Goal: Navigation & Orientation: Find specific page/section

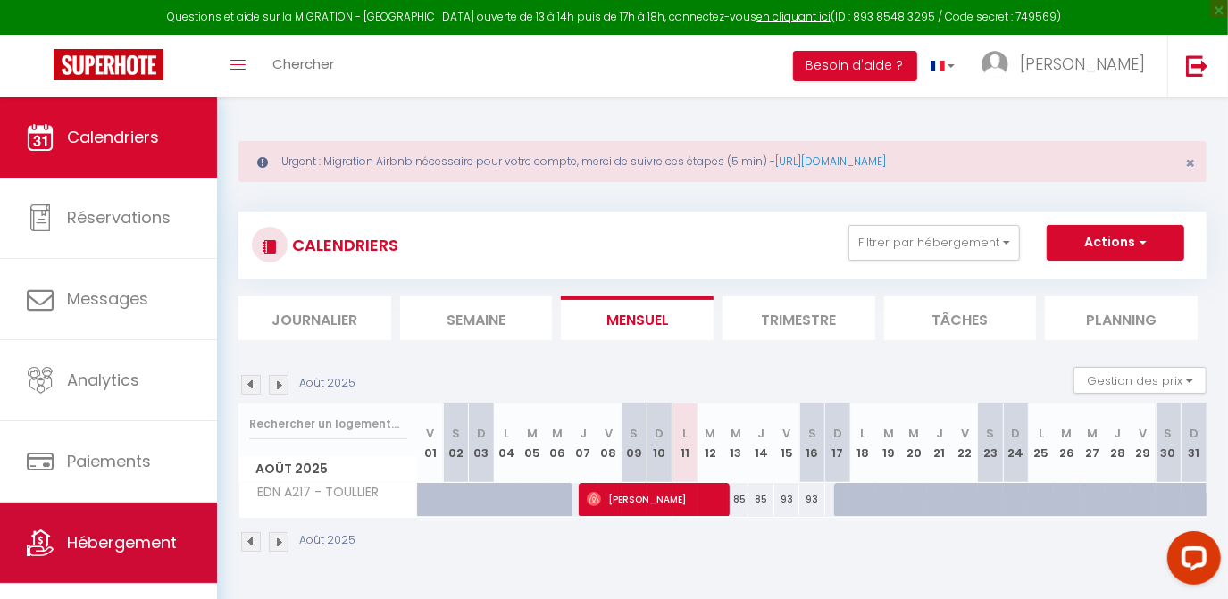
scroll to position [26, 0]
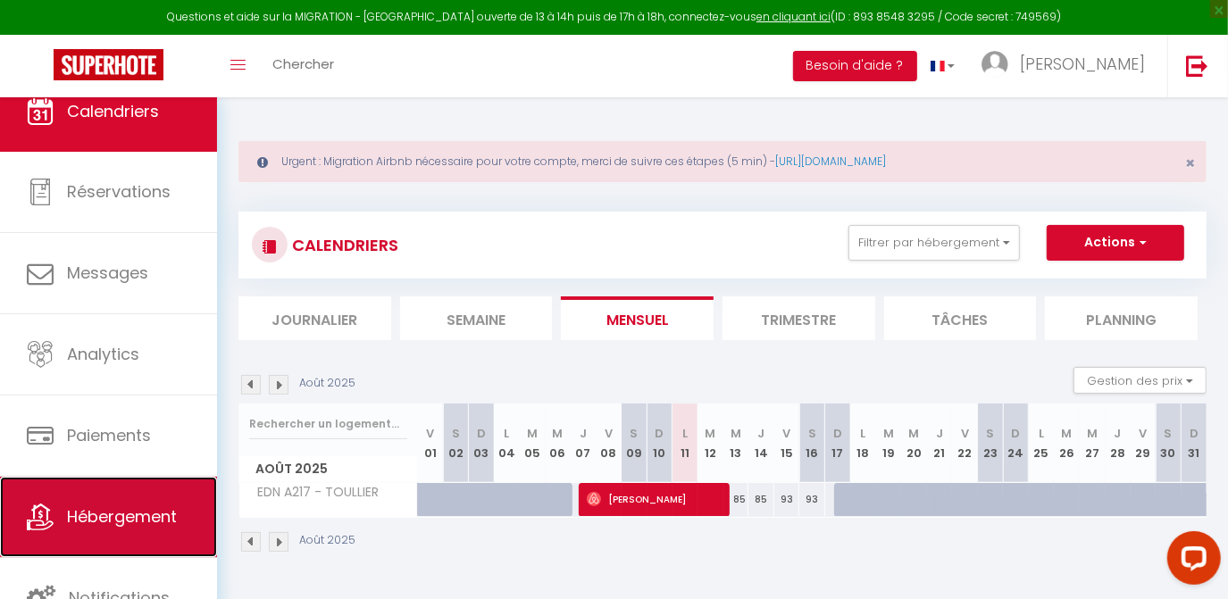
click at [118, 527] on link "Hébergement" at bounding box center [108, 517] width 217 height 80
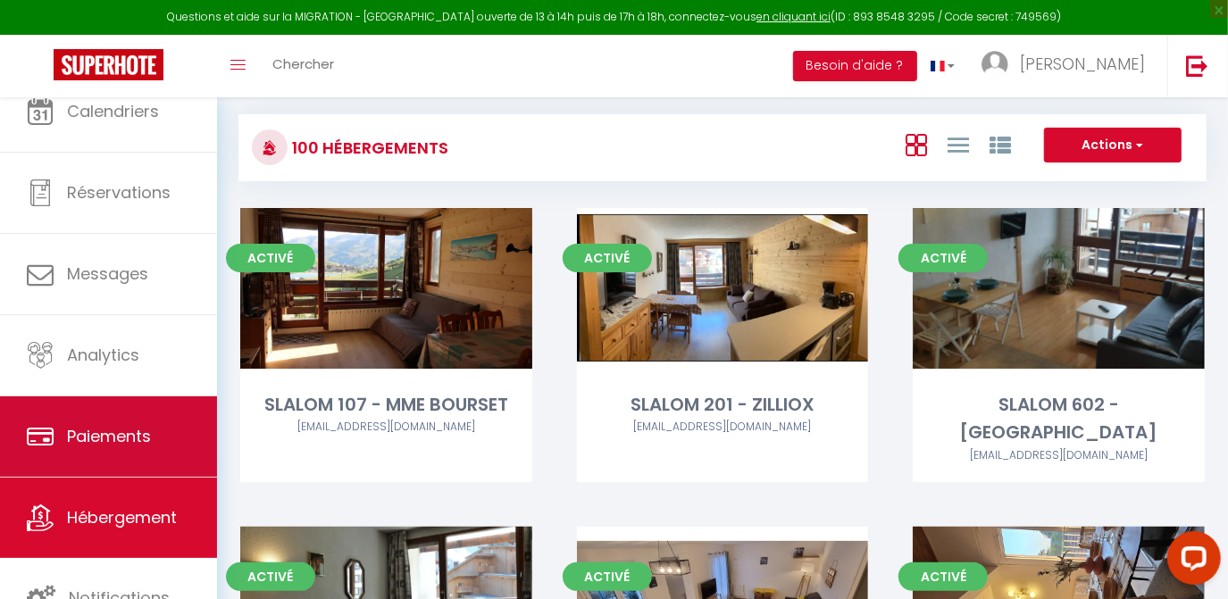
scroll to position [197, 0]
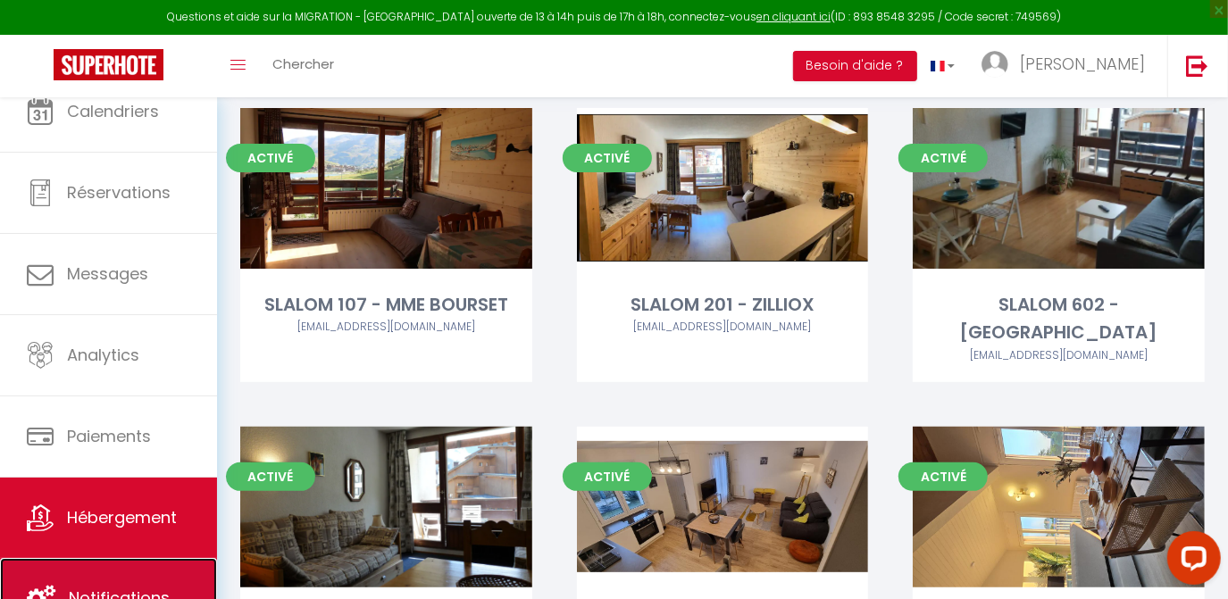
click at [129, 572] on link "Notifications" at bounding box center [108, 598] width 217 height 80
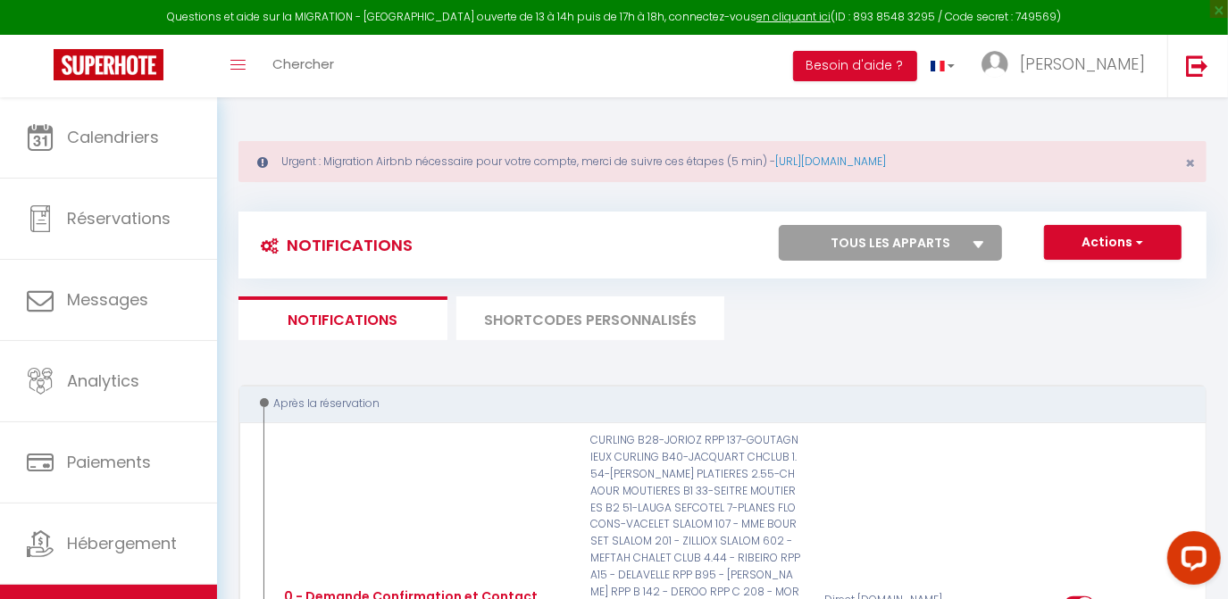
click at [529, 318] on li "SHORTCODES PERSONNALISÉS" at bounding box center [590, 318] width 268 height 44
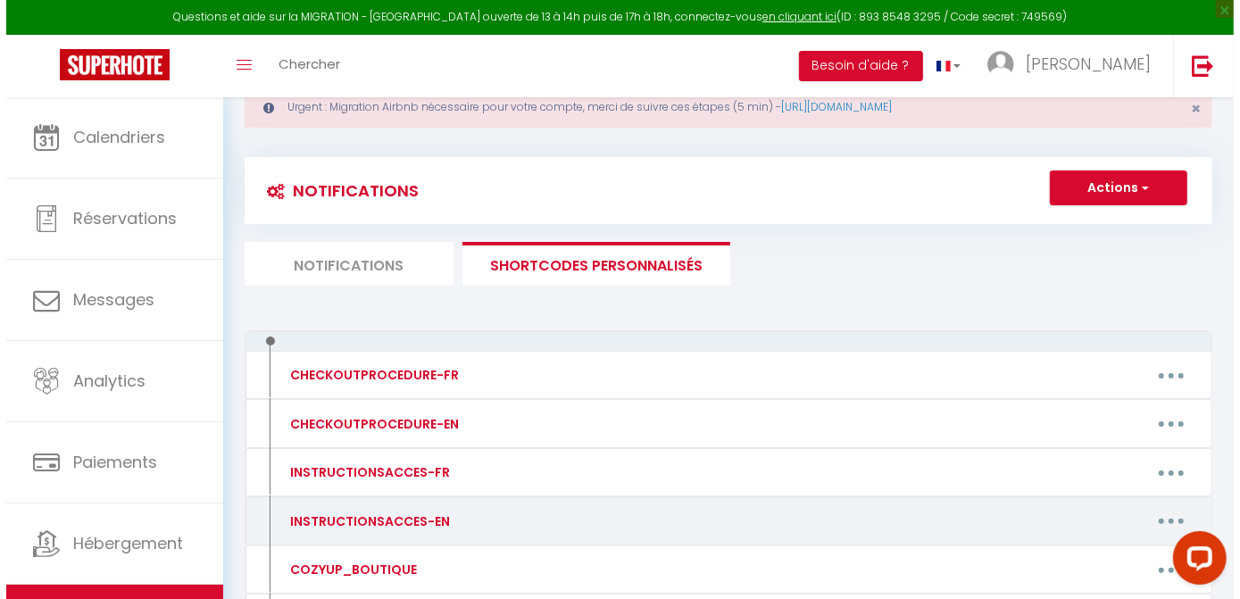
scroll to position [180, 0]
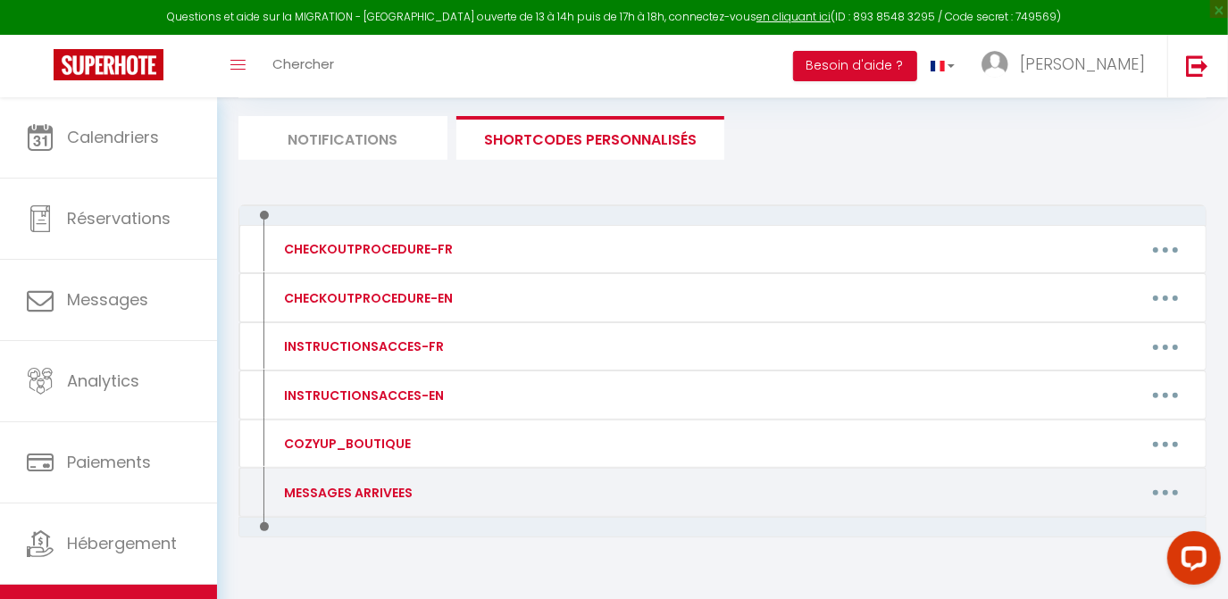
click at [343, 483] on div "MESSAGES ARRIVEES" at bounding box center [345, 493] width 133 height 20
click at [389, 487] on div "MESSAGES ARRIVEES" at bounding box center [345, 493] width 133 height 20
click at [1172, 488] on button "button" at bounding box center [1165, 493] width 50 height 29
click at [1108, 523] on link "Editer" at bounding box center [1119, 533] width 132 height 30
type input "MESSAGES ARRIVEES"
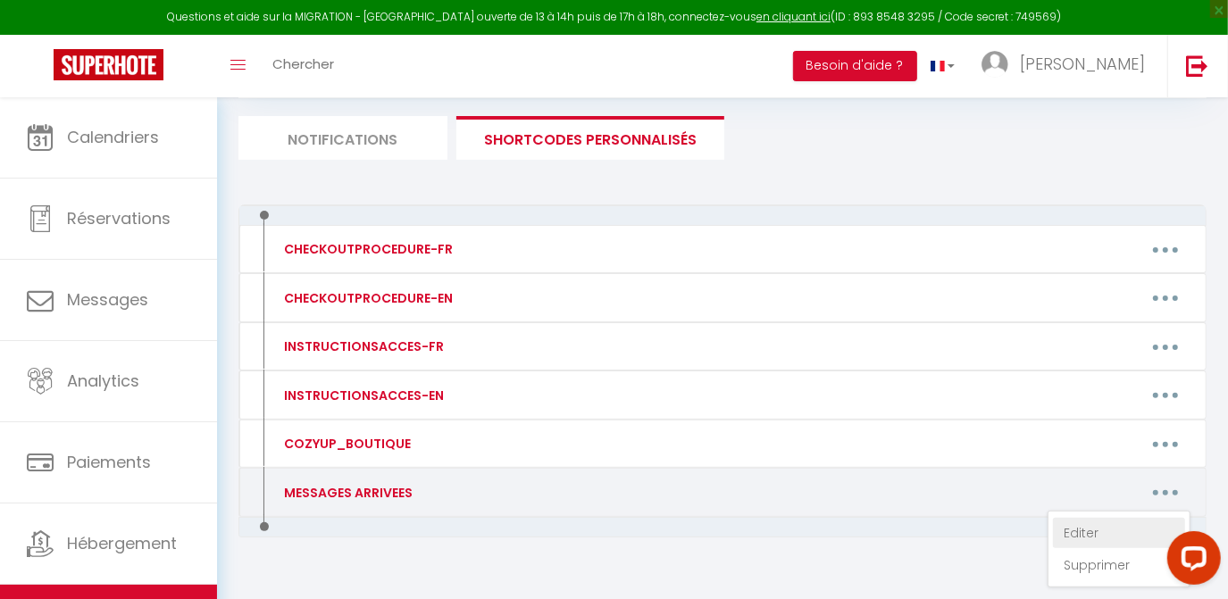
type textarea "Voici les informations pour récupérer vos clefs :"
type textarea "📍Rond point des pistes C Apt 213 L entrée de la résidence se trouve sur la droi…"
type textarea "HAUTS LIEUX - Appartement 2H L'entrée de la résidence se trouve promenade de [G…"
type textarea "Pour récupérer vos clefs : Merci de bien vouloir vous rendre à [GEOGRAPHIC_DATA…"
type textarea "🏠SLALOM 203 La résidence ' Le Slalom' se trouve impasse des moutières [URL][DOM…"
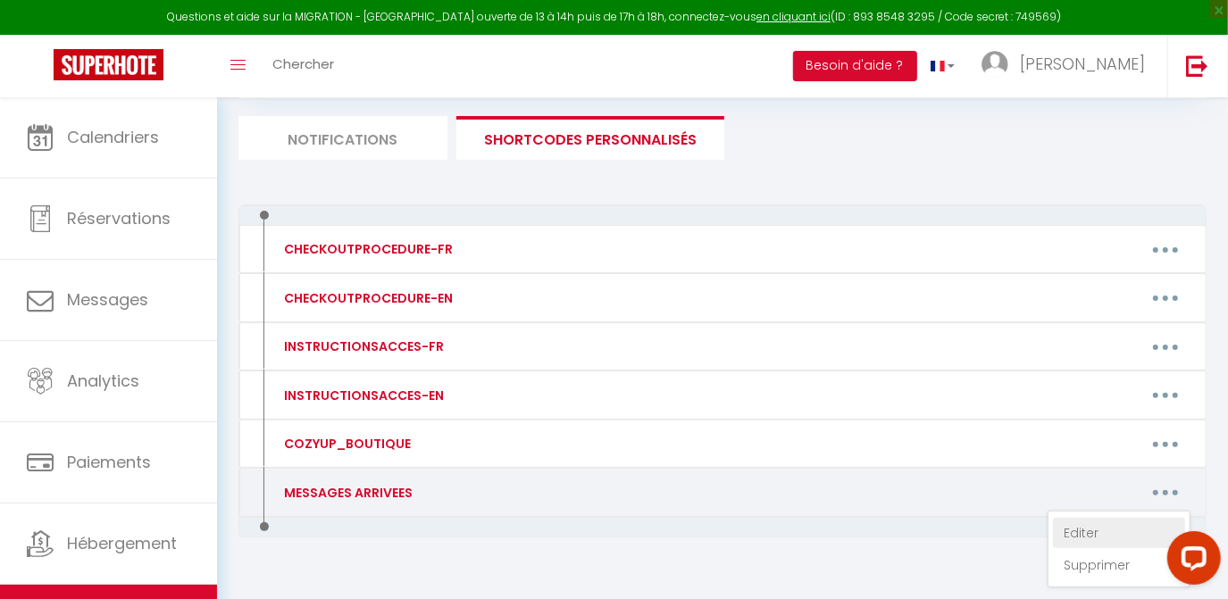
type textarea "BORSAT 1 APPARTEMENT 54 Repère placé 📍 [URL] L entrée de la résidence se trouve…"
type textarea "🏠 Grand ski, [GEOGRAPHIC_DATA] 1800 Repère placé 📍Appartement Le Grand Ski, [ST…"
type textarea "🏠 L'IPSUM DOL SITAME C7 Adipi el sedd eiusmod temp incidi u LABO ETDOLOREMAGN, …"
type textarea "HAMEAU [GEOGRAPHIC_DATA] 1 et 2 APPARTEMENT 1613 Repère placé 📍 [URL][DOMAIN_NA…"
type textarea "🏠 ROND POINT DES PISTES C - 199 La résidence se trouve tout au bout de l'[GEOGR…"
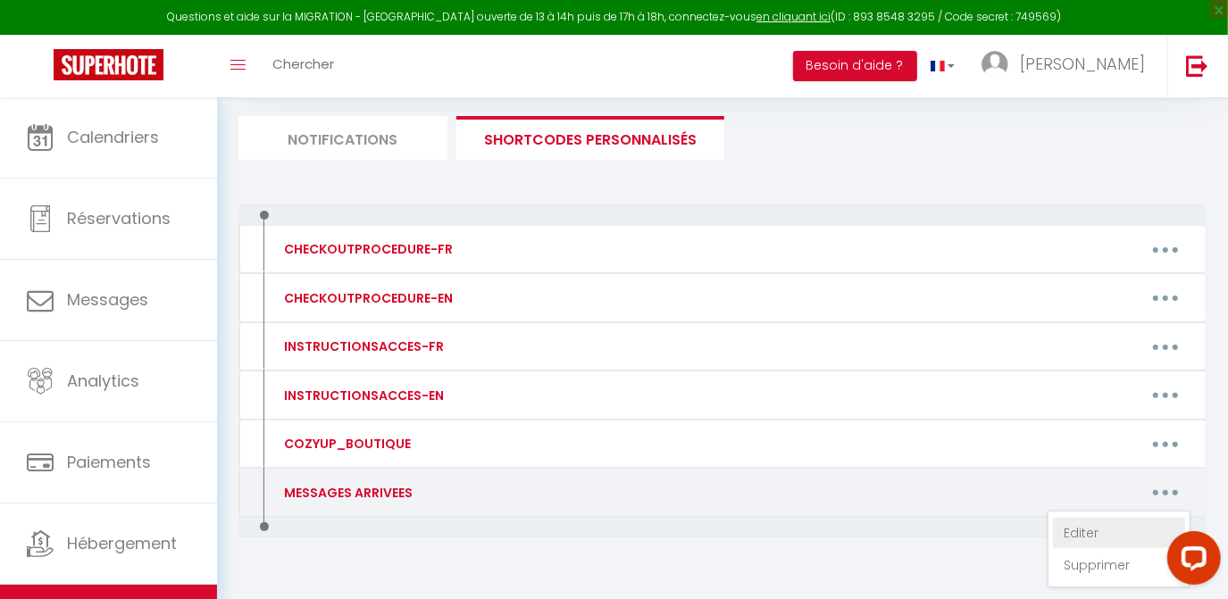
type textarea "🏠 CURLING A 52 Merci de bien vouloir vous rendre à [GEOGRAPHIC_DATA], située [G…"
type textarea "Pour récupérer vos clefs : Merci de bien vouloir vous rendre a ALPO CONCIERGERI…"
type textarea "CHALET CLUB 3📍 Repère placé [URL][DOMAIN_NAME] L entrée de la résidence se trou…"
type textarea "📍Rond point des pistes B Apt 124 L entrée de la résidence se trouve juste à dro…"
type textarea "🏠 SHUSS 101 Merci de vous diriger vers la Résidence Le 'Schuss' [URL][DOMAIN_NA…"
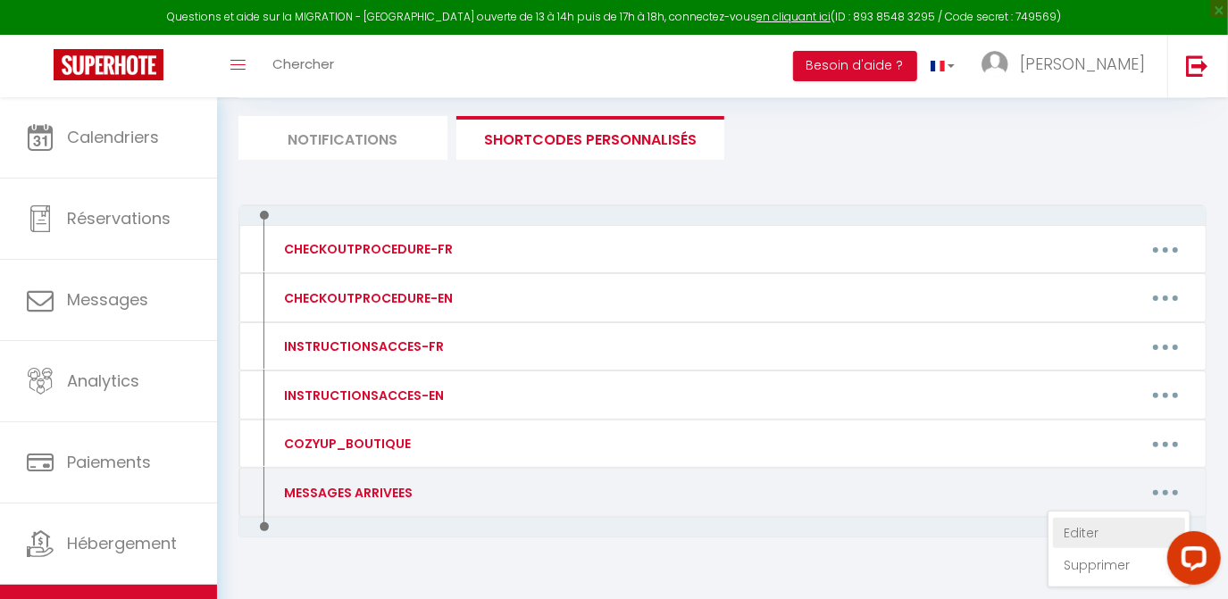
type textarea "🏠 BEC ROUGE 563 La résidence ' [GEOGRAPHIC_DATA]' se trouve : [STREET_ADDRESS] …"
type textarea "🏠 BEC ROUGE 562 La résidence ' [GEOGRAPHIC_DATA]' se trouve : [STREET_ADDRESS] …"
type textarea "🏠 SLALOM 606 La résidence ' [GEOGRAPHIC_DATA]' se trouve Impasse des Moutières …"
type textarea "🏠 LES HAUTS DE VAL CLARET B2 APPART 9 Pour récupérer vos clés : Merci de bien v…"
type textarea "🏠 SEFCOTEL B 15 Pour récupérer vos clés : Merci de bien vouloir vous rendre à […"
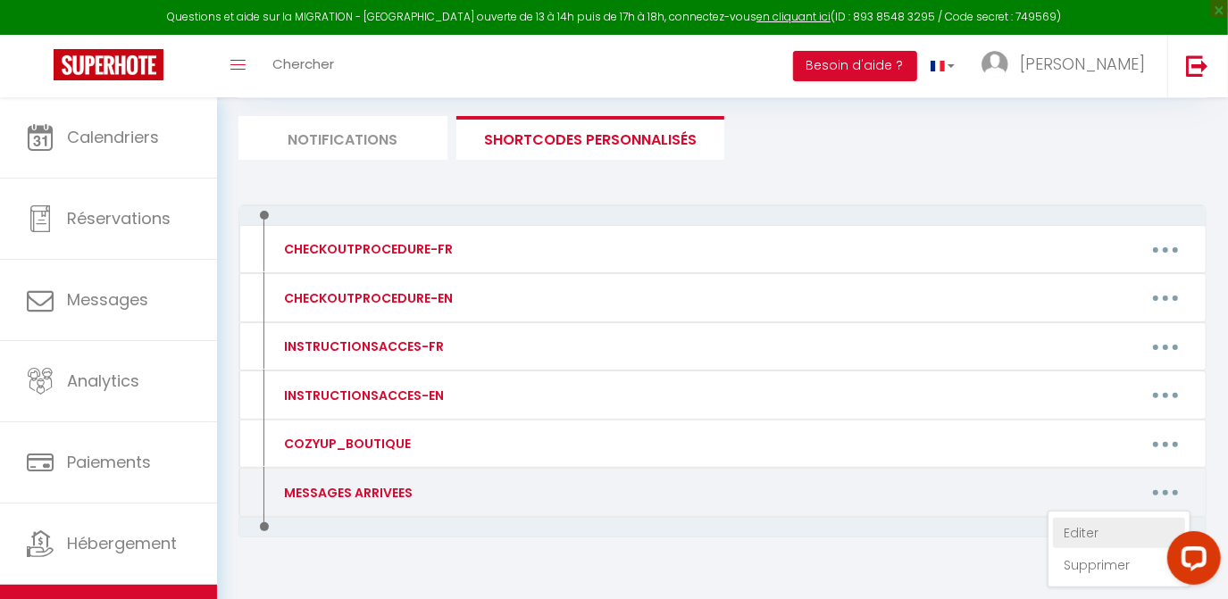
type textarea "🏠BEC ROUGE 452 La résidence ' [GEOGRAPHIC_DATA]' se trouve : [STREET_ADDRESS] […"
type textarea "🏠LE CHALET DE LA TOUR La résidence ' [GEOGRAPHIC_DATA]' se trouve au [STREET_AD…"
type textarea "📍Rond point des pistes A Apt 108 [URL][DOMAIN_NAME] L'entrée de la résidence se…"
type textarea "🏠HOME CLUB 45 La résidence ' HOME CLUB' se trouve : Le Lavachet, [STREET_ADDRES…"
type textarea "KANDAHAR A Appartement 12 La residence [GEOGRAPHIC_DATA] A se trouve à cette ad…"
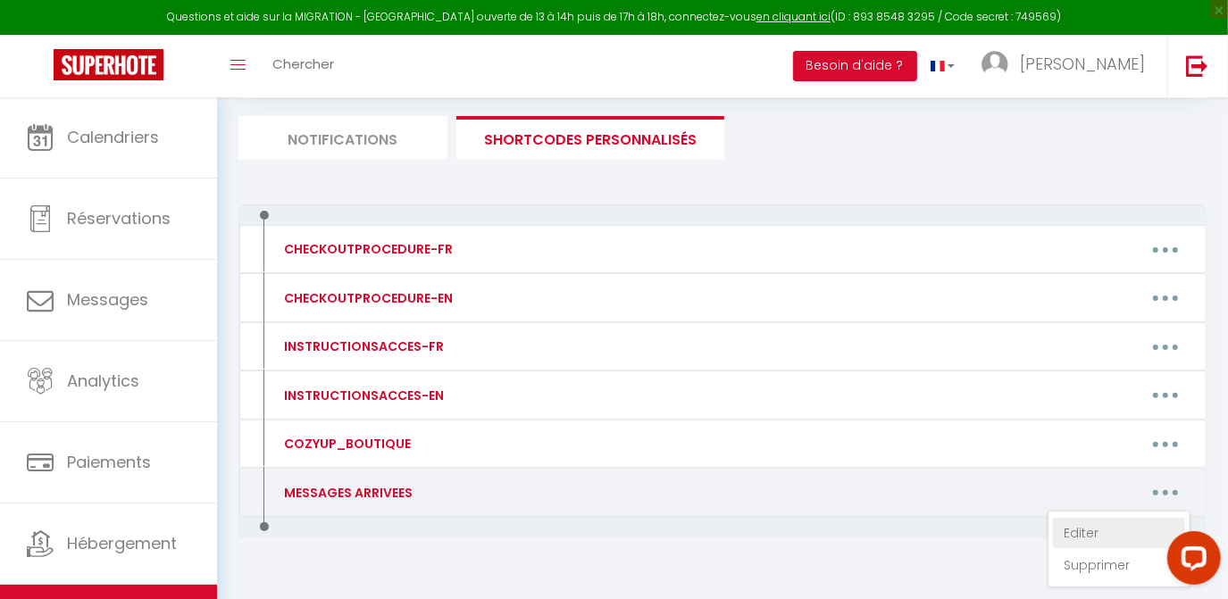
type textarea "Pour récupérer vos clefs : Merci de bien vouloir vous rendre a ALPO CONCIERGERI…"
type textarea "🏠ROCHES ROUGES A La résidence [GEOGRAPHIC_DATA] A se trouve Chemin des roches r…"
type textarea "🏠HOME CLUB 134 La résidence ' HOME CLUB' se trouve : Le Lavachet, [STREET_ADDRE…"
type textarea "🏠 RESIDENCE LE CHAMOIS - APT BLANC L'entrée de la résidence se trouve juste à c…"
type textarea "Votre logement sera disponible à partir de 17h (si vous avez souscrit à l'arriv…"
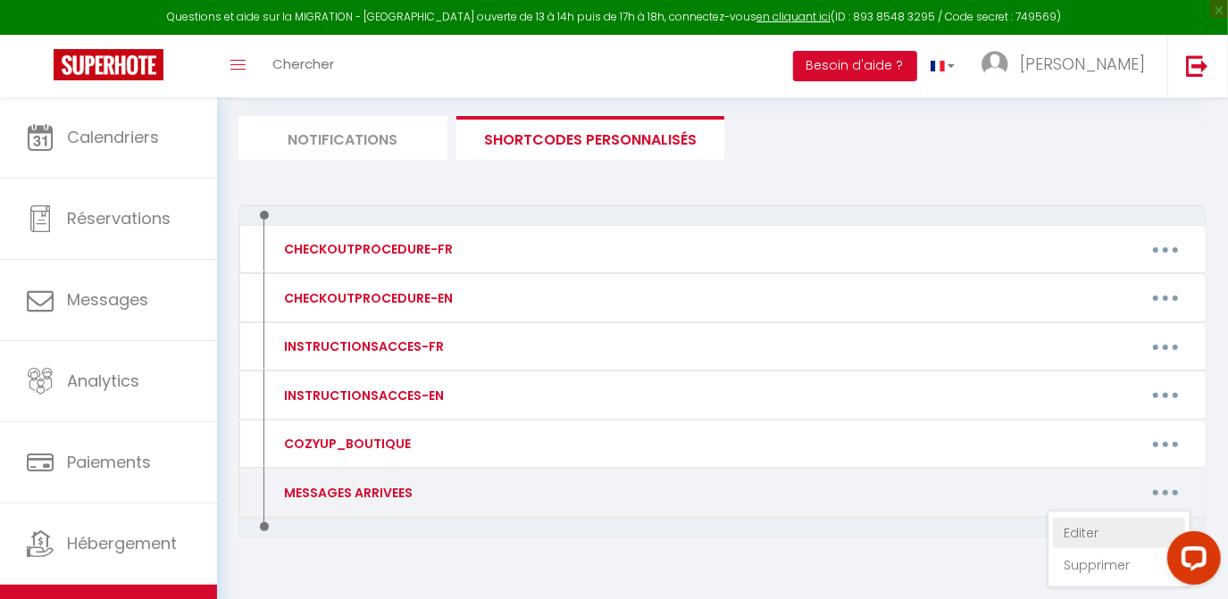
type textarea "Bonjour, Votre appartement sera disponible à partir de 17h (sauf option 15h com…"
type textarea "Loremip, Dolor sitametcons adip elitseddoe t incidi ut 46l (etdo magnaa 91e adm…"
type textarea "🏠SLALOM 107 La résidence ' Le Slalom' se trouve impasse des moutières [URL][DOM…"
type textarea "🏠SLALOM 201 La résidence ' Le Slalom' se trouve impasse des moutières [URL][DOM…"
type textarea "🏠SLALOM 602 La résidence ' Le Slalom' se trouve impasse des moutières [URL][DOM…"
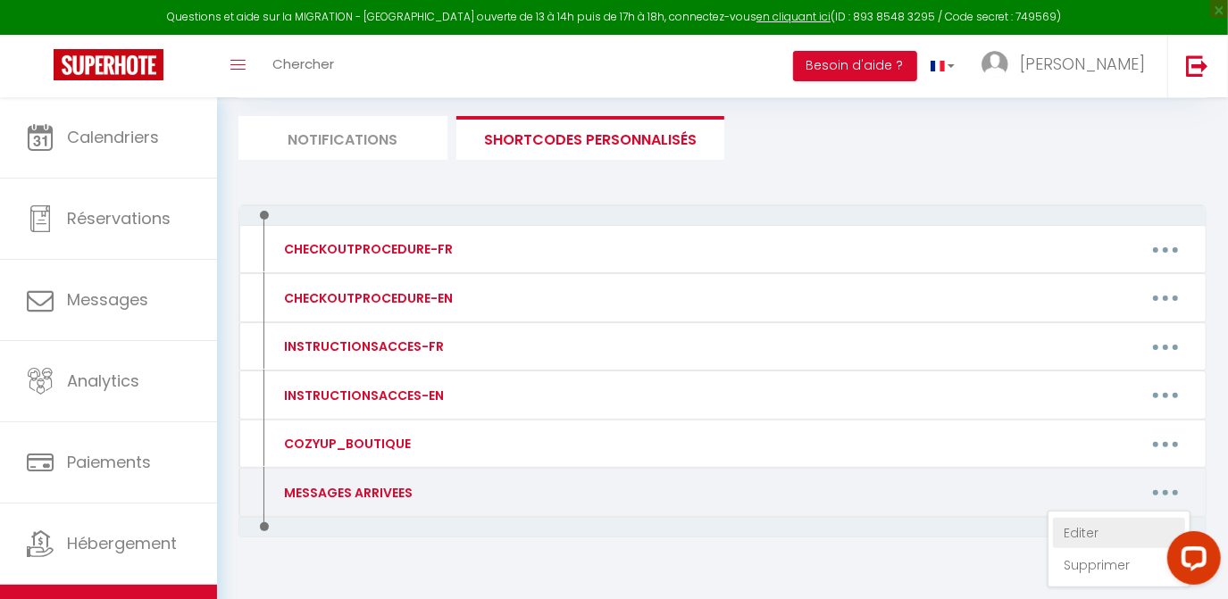
type textarea "🏠SLALOM 302 La résidence ' Le Slalom' se trouve impasse des moutières [URL][DOM…"
type textarea "HAMEAU [GEOGRAPHIC_DATA] 3 APPARTEMENT 3031 Repère placé 📍 [URL][DOMAIN_NAME] L…"
type textarea "🏠 Schuss 103 Merci de vous diriger à la Residence Le 'Schuss' [URL][DOMAIN_NAME…"
type textarea "🏠La grande tourne La résidence se trouve au [STREET_ADDRESS] [URL][DOMAIN_NAME]…"
type textarea "🏠Flocons 163 boucle du rosset [URL][DOMAIN_NAME] vous êtes en face de 2 escalie…"
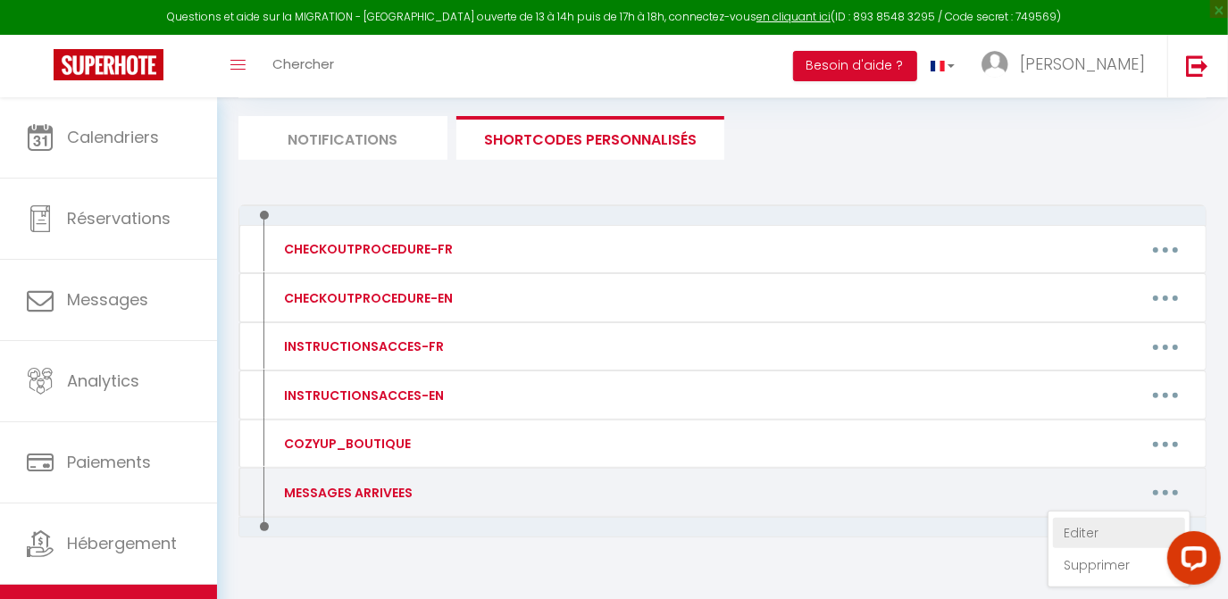
type textarea "Pour récupérer vos clefs : Merci de bien vouloir vous rendre a ALPO CONCIERGERI…"
type textarea "🏠 ROND POINT DES PISTES B - 137 La résidence se trouve tout au bout de l'[GEOGR…"
type textarea "🏠 ROND POINT DES PISTES A - 115 L'entrée de la résidence rond point des pistes …"
type textarea "🏠 ROND POINT DES PISTES B 95 La résidence se trouve tout au bout de l'[GEOGRAPH…"
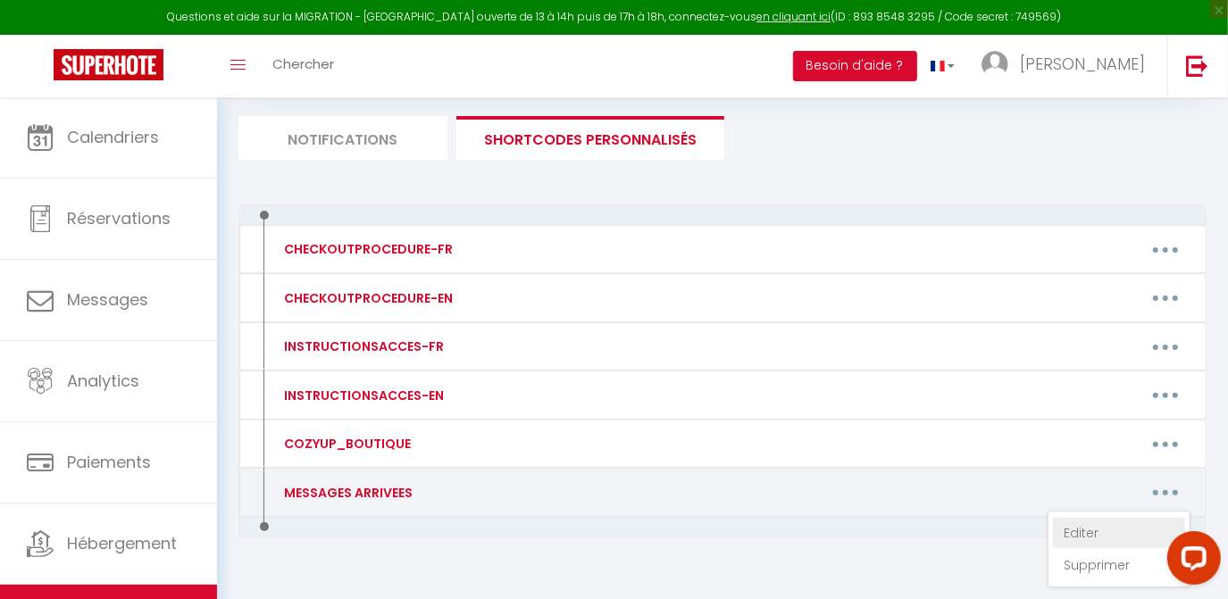
type textarea "Pour récupérer vos clefs : Merci de bien vouloir vous rendre a ALPO CONCIERGERI…"
type textarea "Pour récupérer vos clefs : Merci de bien vouloir vous rendre a notre CONCIERGER…"
type textarea "Pour récupérer vos clefs : Merci de bien vouloir vous rendre a ALPO CONCIERGERI…"
type textarea "🏠 ROND POINT DES PISTES B 142 La résidence se trouve tout au bout de l'[GEOGRAP…"
type textarea "🏠 ROND POINT DES PISTES C - 208 La résidence se trouve tout au bout de l'[GEOGR…"
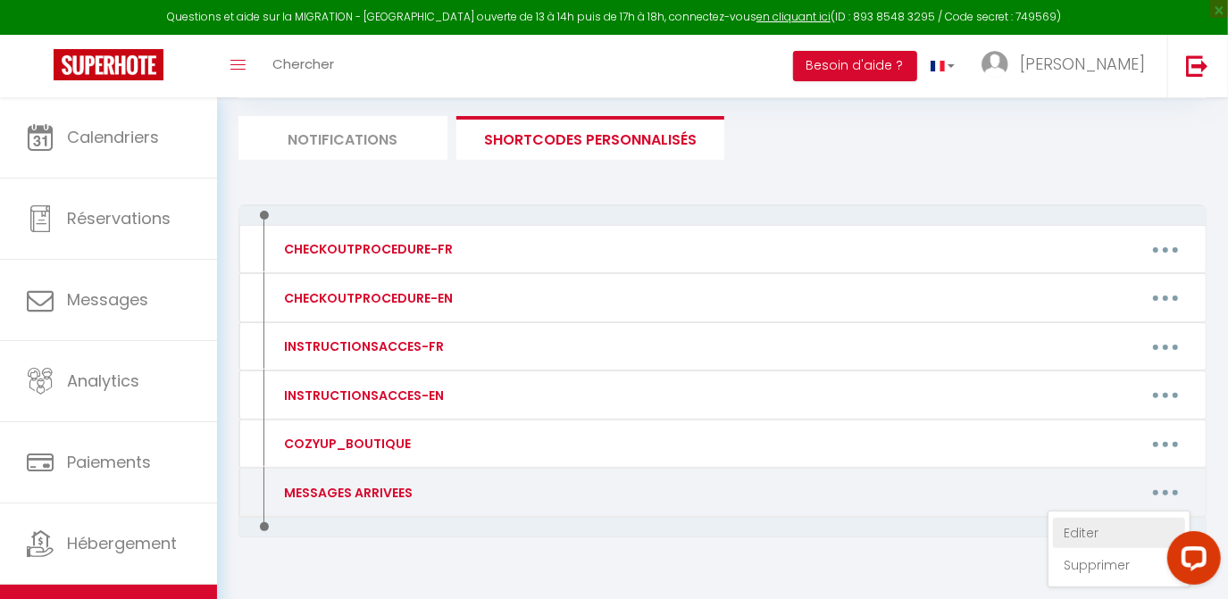
type textarea "BORSAT 1 APPARTEMENT 52 Repère placé 📍 [URL] L entrée de la résidence se trouve…"
type textarea "🏠HORIZON 2000 [GEOGRAPHIC_DATA] GPS : [URL][DOMAIN_NAME] En arrivant dans [GEOG…"
type textarea "🏠Écrin des neiges A [URL][DOMAIN_NAME] Derrière le restaurant "la table de [PER…"
type textarea "Résidence 'Grand Pré' Vous trouverez les.clefs dans la boîte à clefs directemen…"
type textarea "📍 MOUTIERES B1 Moutières B1 [URL][DOMAIN_NAME] Vous pouvez vous garer devant la…"
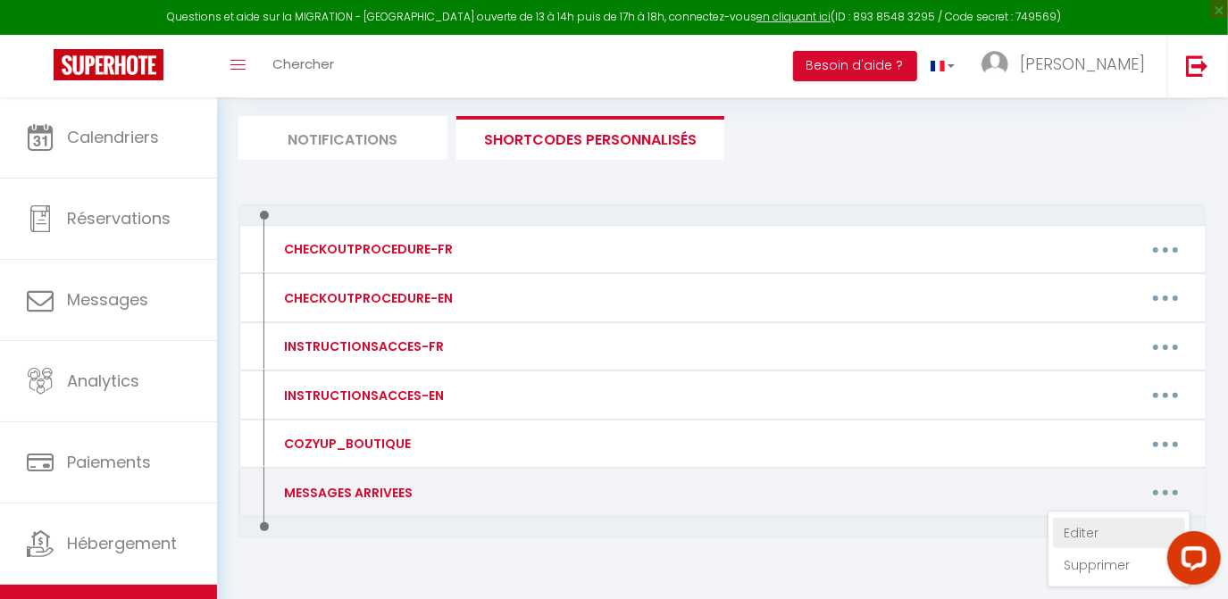
type textarea "📍 MOUTIERES B2 [URL][DOMAIN_NAME] Vous pouvez vous garer devant la résidence po…"
type textarea "🏠 SEFCOTEL 7 Pour récupérer vos clés : Merci de bien vouloir vous rendre à [GEO…"
type textarea "🏠Chalet club 4-44 🏡 Immeuble le chalet club 4 - le blanchot [STREET_ADDRESS] [U…"
type textarea "Pour récupérer vos clefs : Merci de bien vouloir vous rendre a ALPO CONCIERGERI…"
type textarea "Bonjour, Votre appartement sera disponible à 16h Il se trouve [STREET_ADDRESS] …"
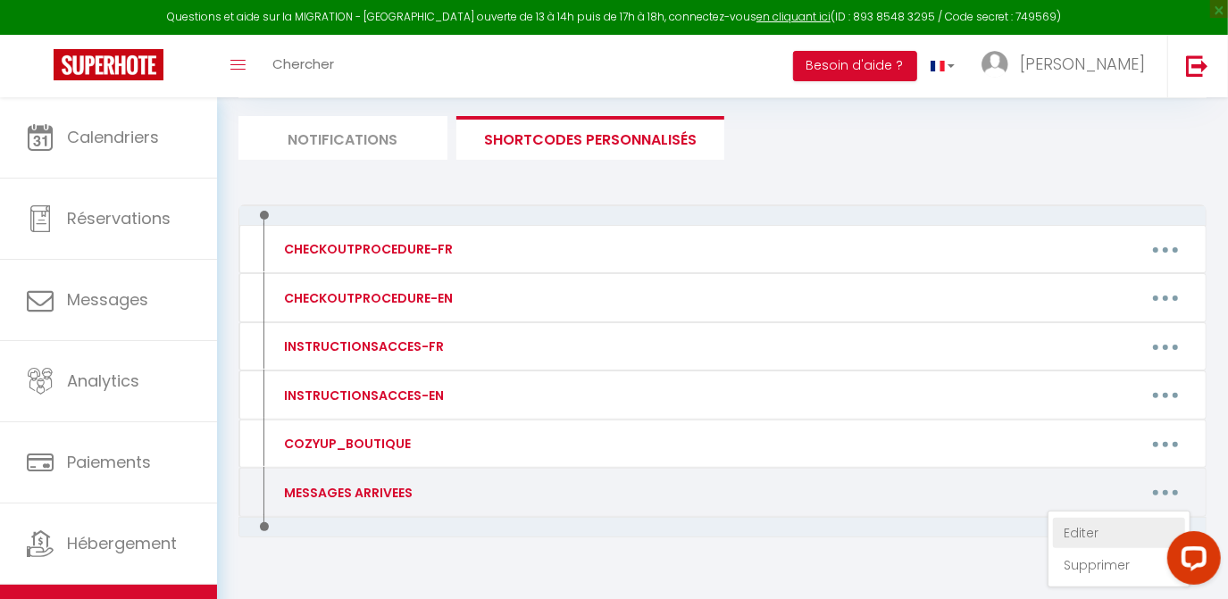
type textarea "Voici l adresse exacte Résidence Alpis Graia [STREET_ADDRESS] tarentaise [URL][…"
type textarea "le code de la boîte à clés est 9828. La résidence [PERSON_NAME] est à l’angle e…"
type textarea "Il se trouve [STREET_ADDRESS]. Vous pouvez vous garer dans la rue le temps de d…"
type textarea "Votre logement sera disponible à partir de 17h (si vous avez souscrit à l'arriv…"
type textarea "Lorem ipsumdol sita consectetu a elitse do 69e (te inci utla etdolore m a'enima…"
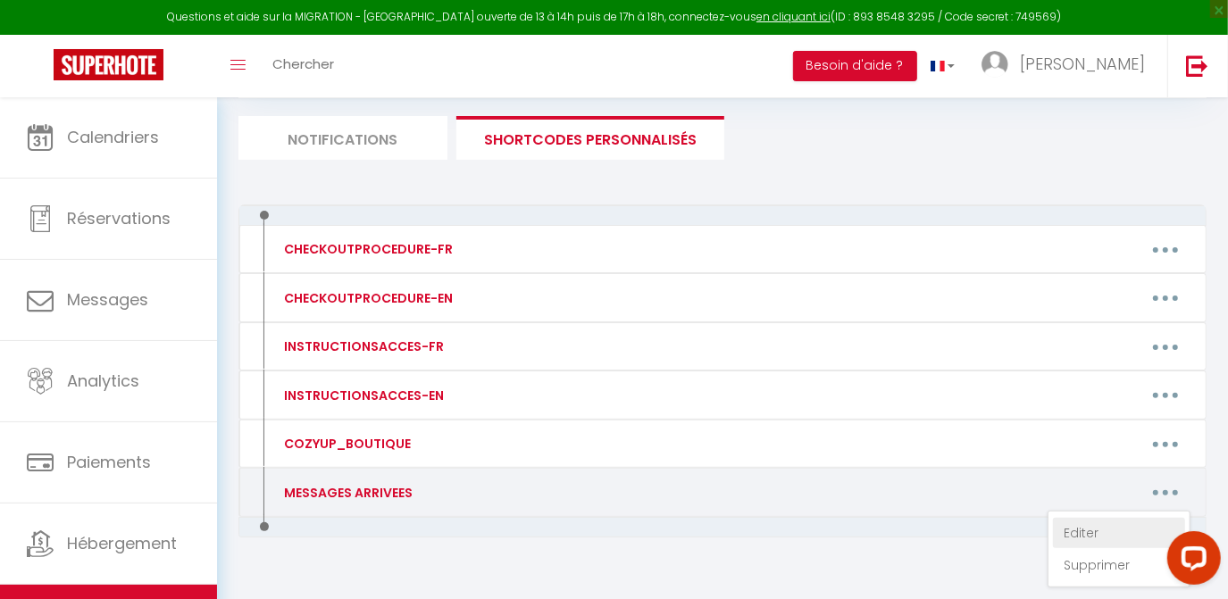
type textarea "Votre logement sera disponible à partir de 17h (si vous avez souscrit à l'arriv…"
type textarea "Lorem ipsumdol sita consectetu a elitse do 42e (te inci utla etdolore m a'enima…"
type textarea "Votre logement sera disponible à partir de 17h (si vous avez souscrit à l'arriv…"
type textarea "Lorem ipsumdol sita consectetu a elitse do 31e (te inci utla etdolore m a'enima…"
type textarea "Votre logement sera disponible à partir de 17h (si vous avez souscrit à l'arriv…"
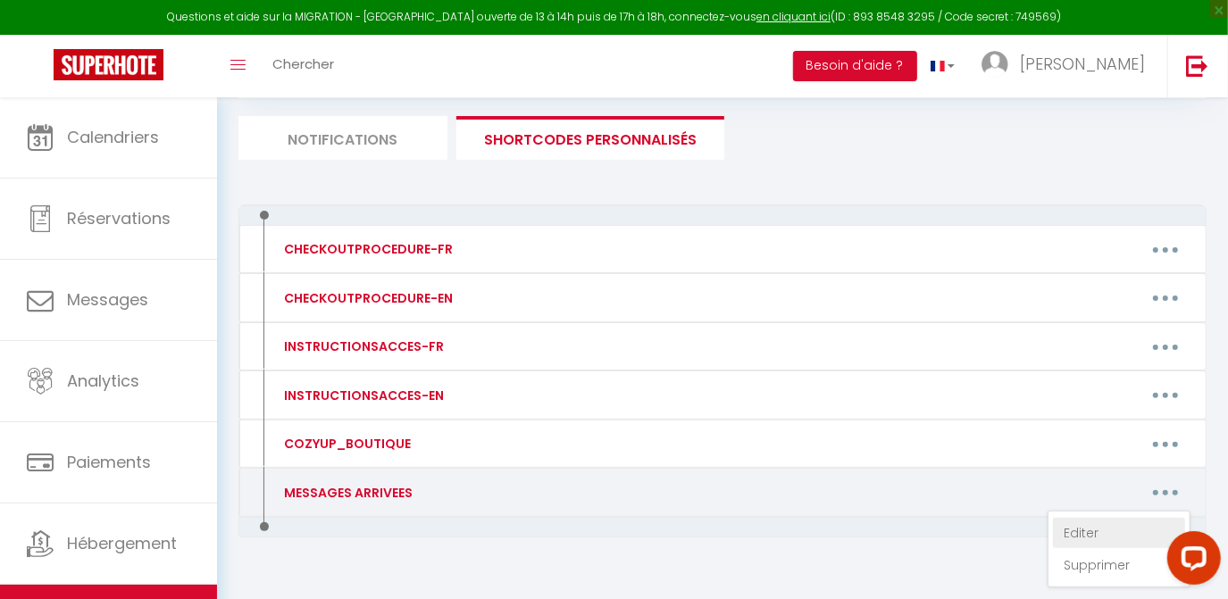
type textarea "Votre logement sera disponible à partir de 17h (si vous avez souscrit à l'arriv…"
type textarea "Lorem ipsumdol sita consectetu a elitse do 58e (te inci utla etdolore m a'enima…"
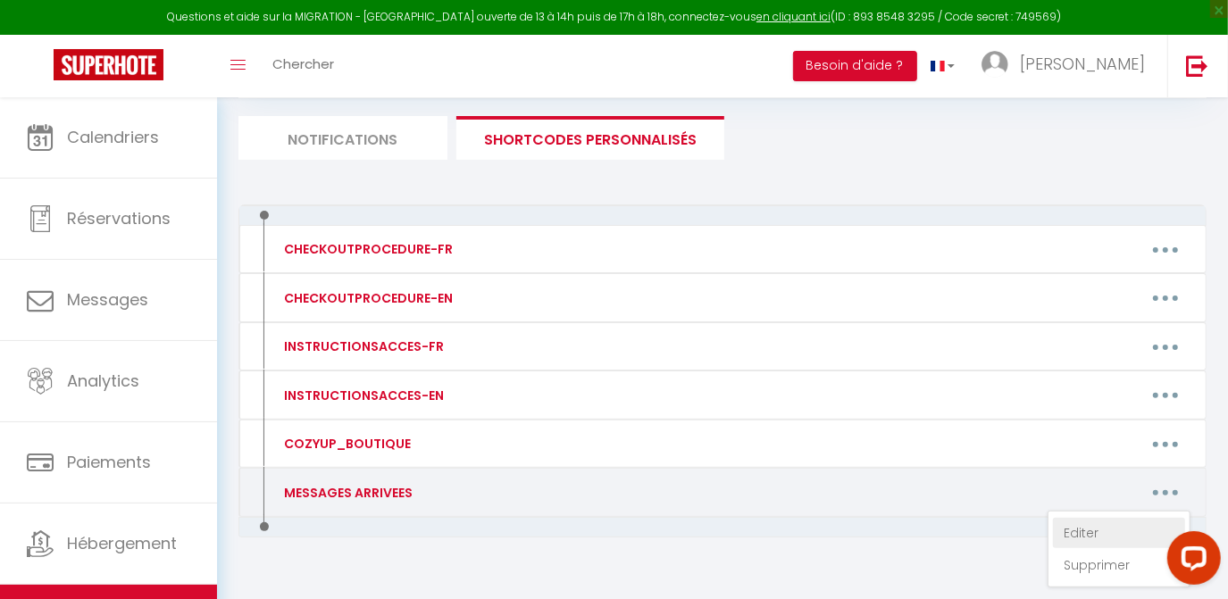
type textarea "Lorem ipsumdol sita consectetu a elitse do 78e (te inci utla etdolore m a'enima…"
type textarea "Votre logement sera disponible à partir de 17h (si vous avez souscrit à l'arriv…"
type textarea "Bonjour, Votre logement sera disponible à partir de 17h (si vous avez souscrit …"
type textarea "Votre logement sera disponible à partir de 17h (si vous avez souscrit à l'arriv…"
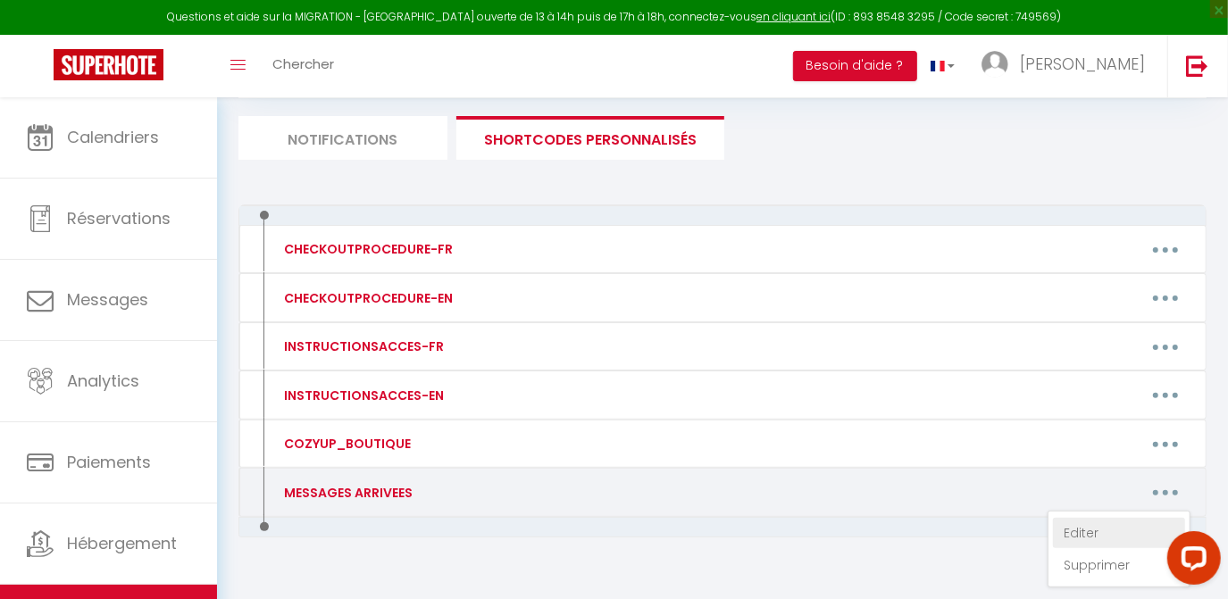
type textarea "Lorem ipsumdol sita consectetu a elitse do 05e (te inci utla etdolore m a'enima…"
type textarea "Bonjour, Votre logement sera disponible à partir de 17h (si vous avez souscrit …"
type textarea "Votre logement sera disponible à partir de 17h (si vous avez souscrit à l'arriv…"
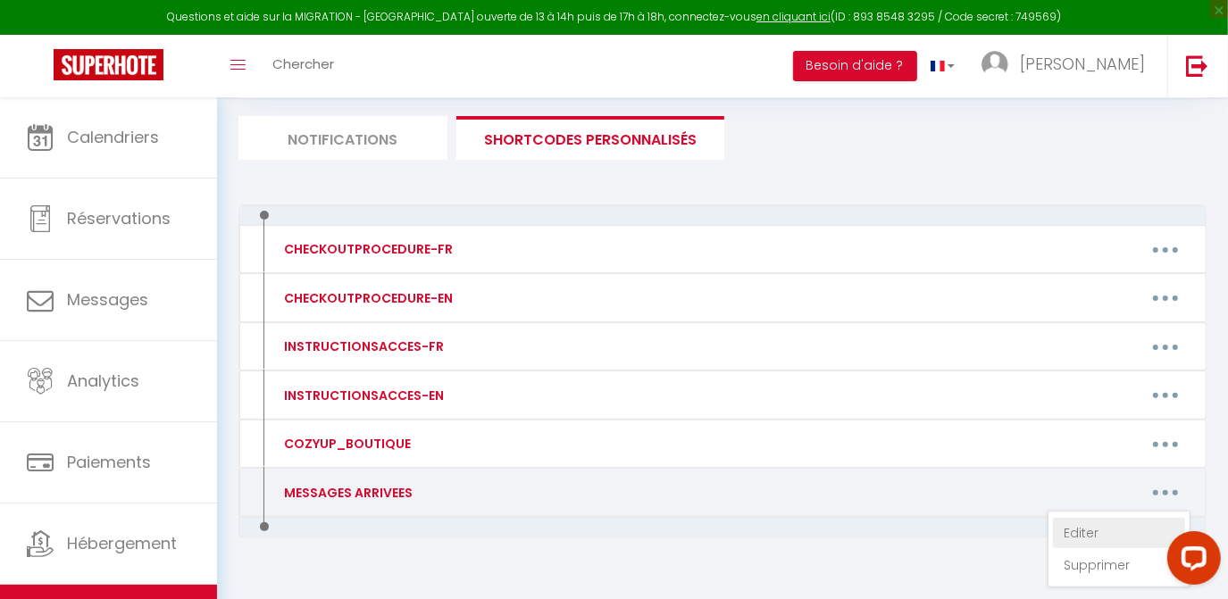
type textarea "Votre logement sera disponible à partir de 17h (si vous avez souscrit à l'arriv…"
type textarea "Voici l adresse exacte Résidence Alpis Graia [STREET_ADDRESS] tarentaise [URL][…"
type textarea "Votre logement sera disponible à partir de 17h (si vous avez souscrit à l'arriv…"
type textarea "Lorem ipsumdol sita consectetu a elitse do 36e (te inci utla etdolore m a'enima…"
type textarea "Bonjour, Votre logement sera disponible à partir de 17h (si vous avez souscrit …"
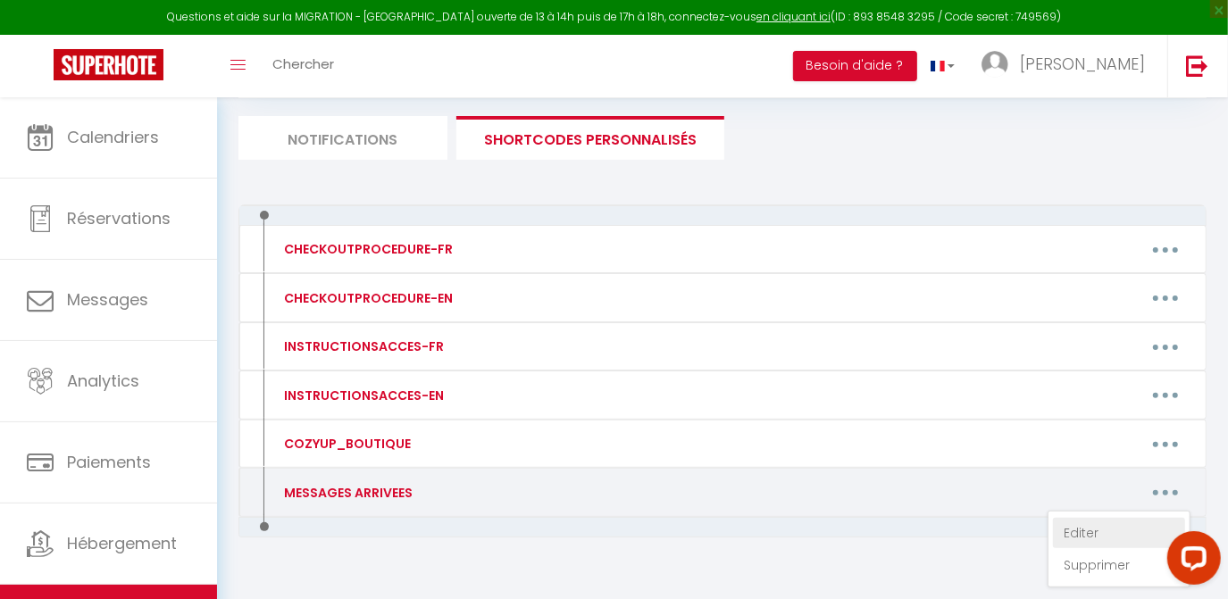
type textarea "Votre logement sera disponible à partir de 17h (si vous avez souscrit à l'arriv…"
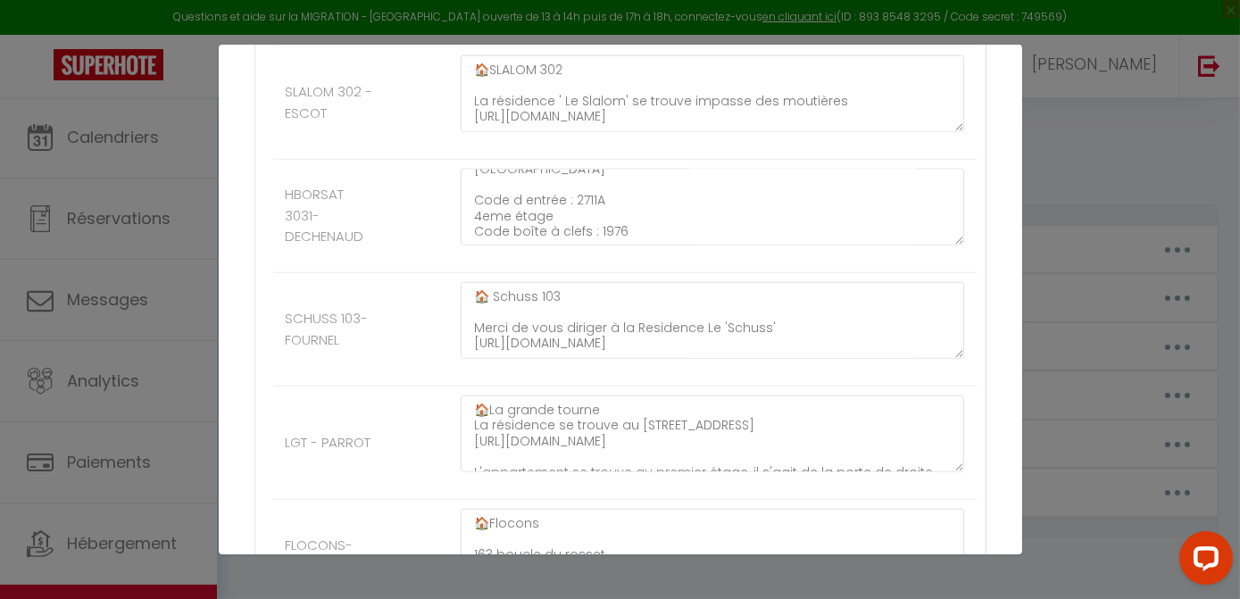
scroll to position [125, 0]
click at [122, 151] on div "Mettre à jour le code court personnalisé × Nom * MESSAGES ARRIVEES Contenu * Vo…" at bounding box center [620, 299] width 1240 height 599
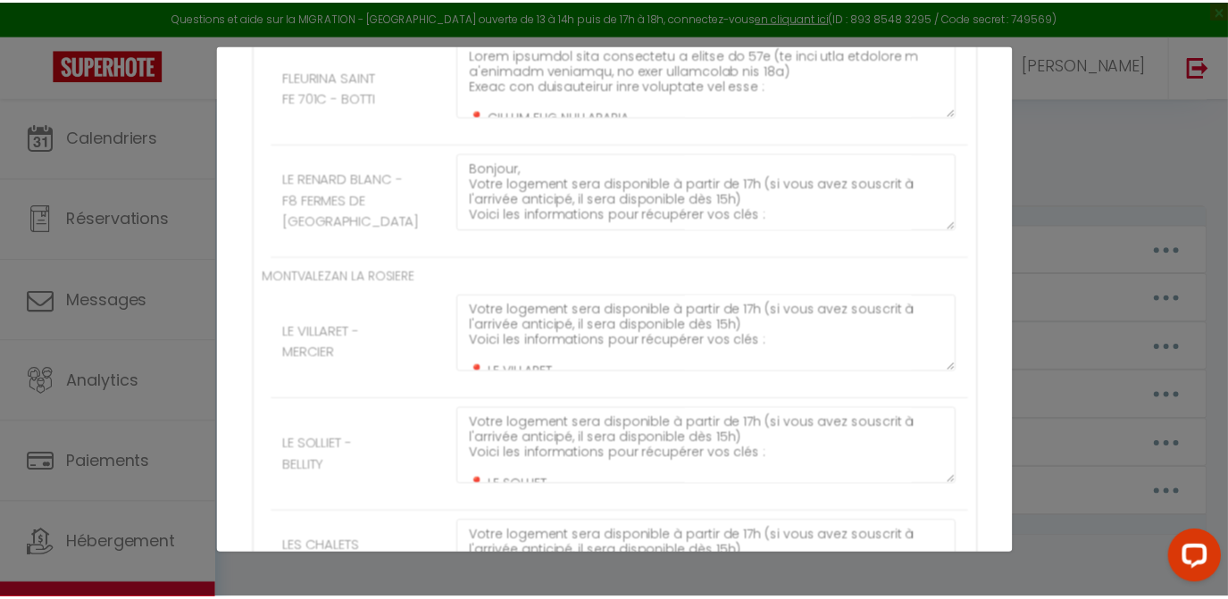
scroll to position [11550, 0]
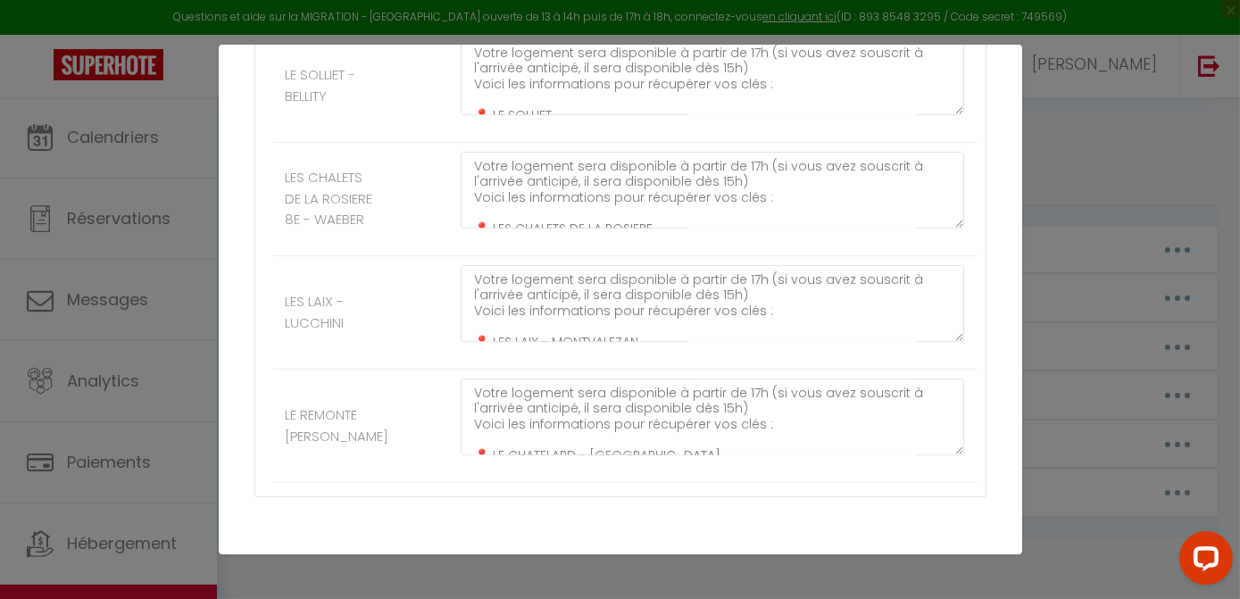
click at [570, 583] on button "Annuler" at bounding box center [561, 598] width 74 height 30
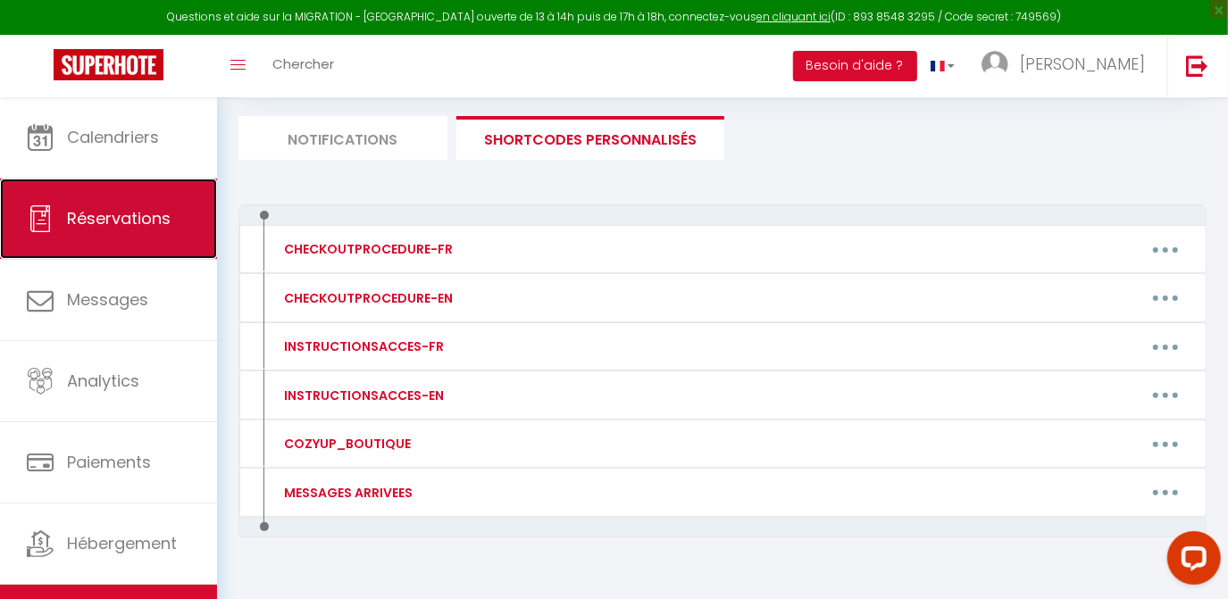
click at [141, 202] on link "Réservations" at bounding box center [108, 219] width 217 height 80
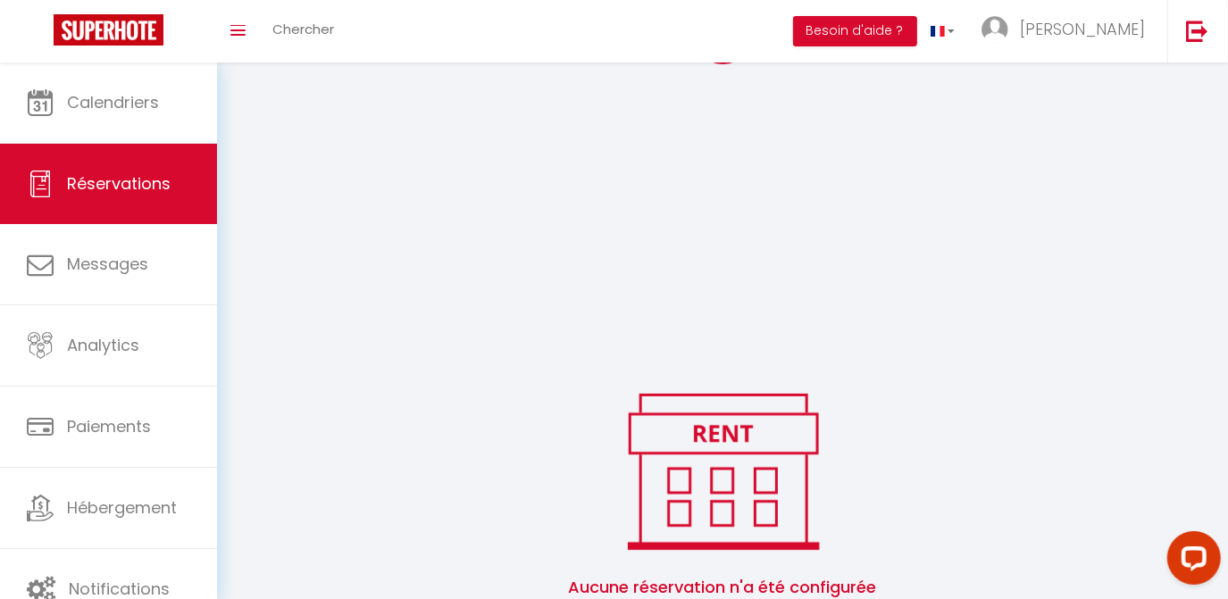
scroll to position [457, 0]
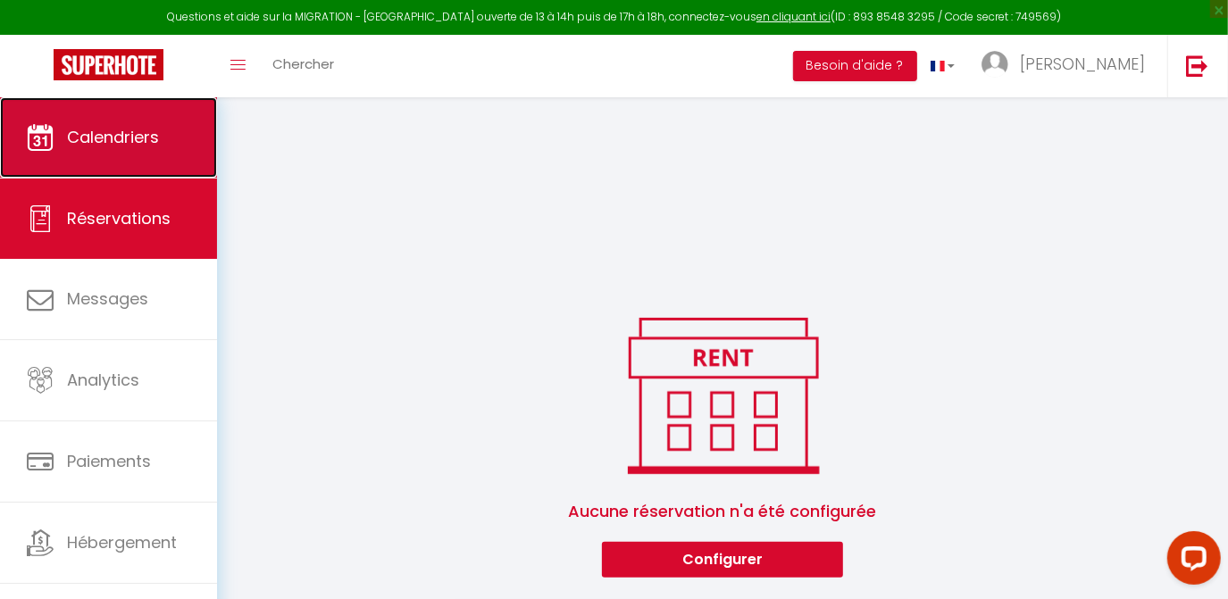
click at [123, 170] on link "Calendriers" at bounding box center [108, 137] width 217 height 80
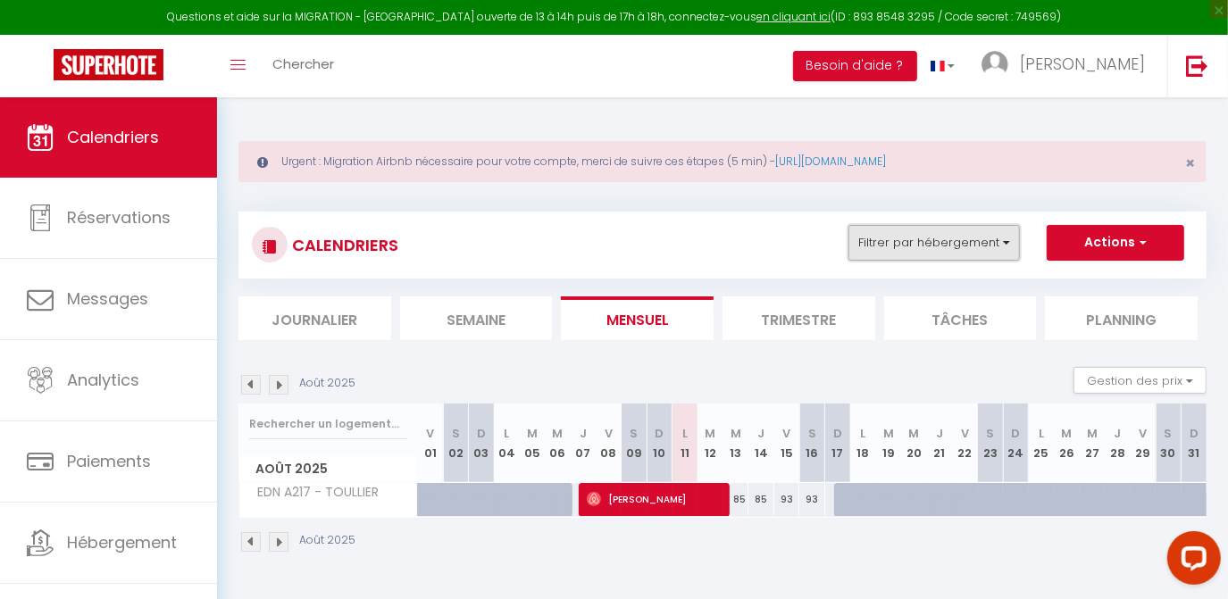
click at [875, 257] on button "Filtrer par hébergement" at bounding box center [933, 243] width 171 height 36
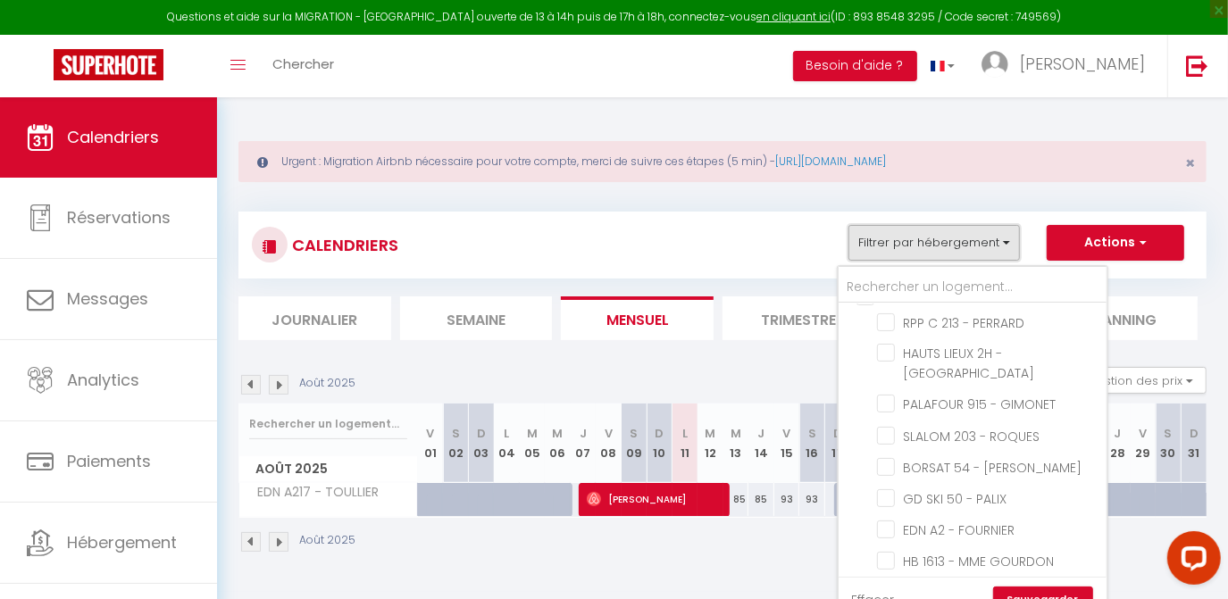
scroll to position [66, 0]
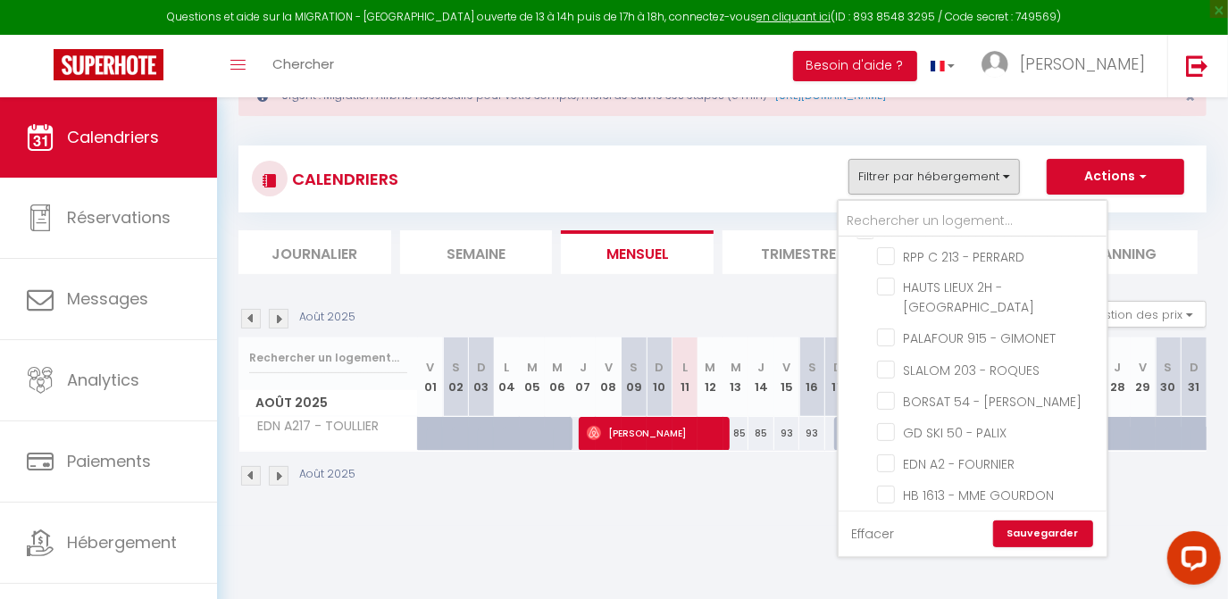
click at [876, 536] on link "Effacer" at bounding box center [873, 534] width 43 height 20
checkbox input "false"
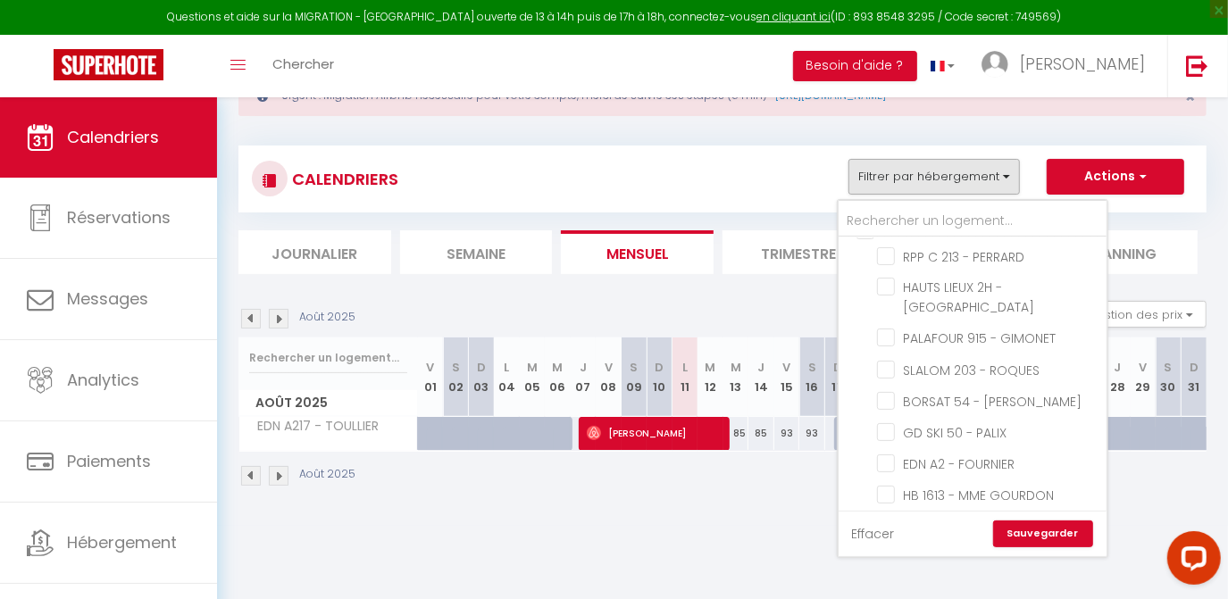
checkbox input "false"
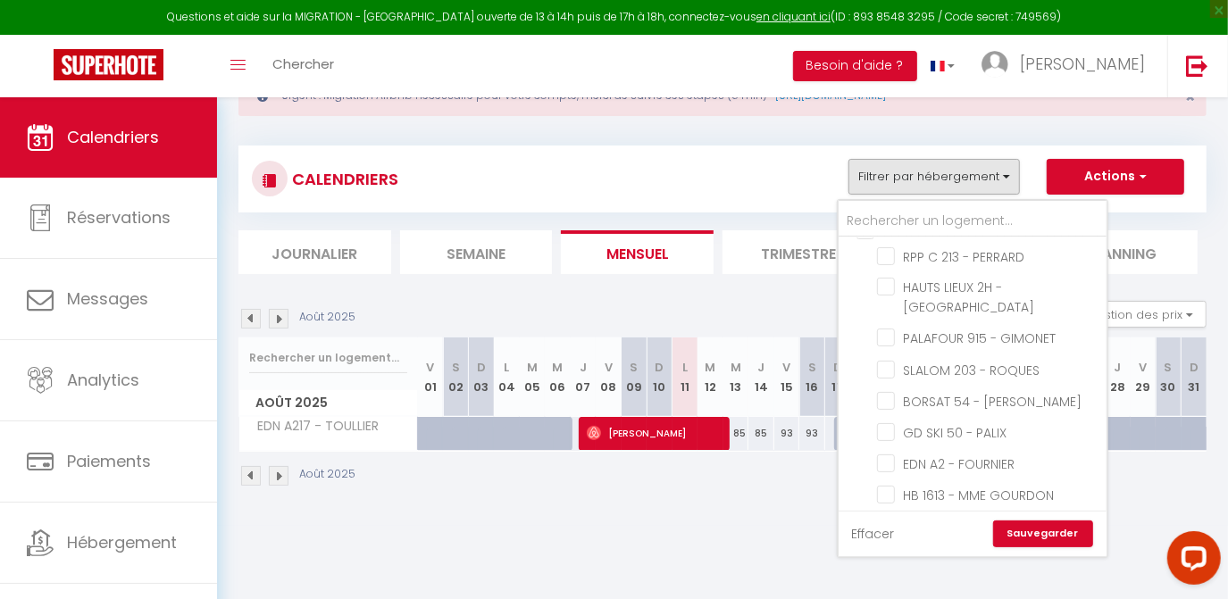
checkbox input "false"
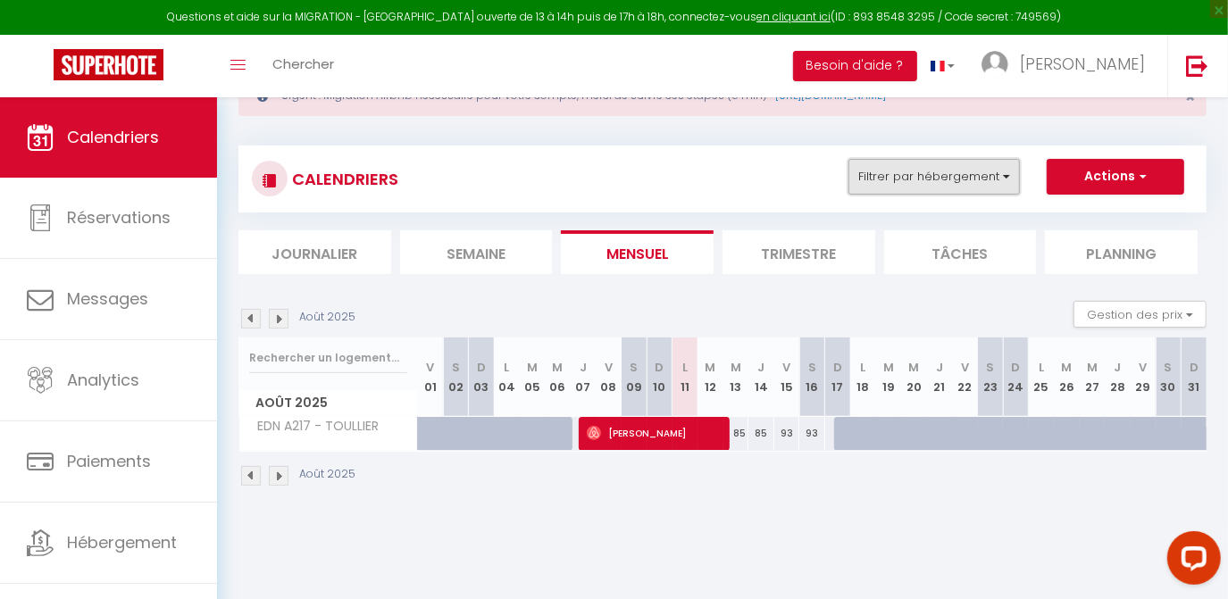
click at [876, 187] on button "Filtrer par hébergement" at bounding box center [933, 177] width 171 height 36
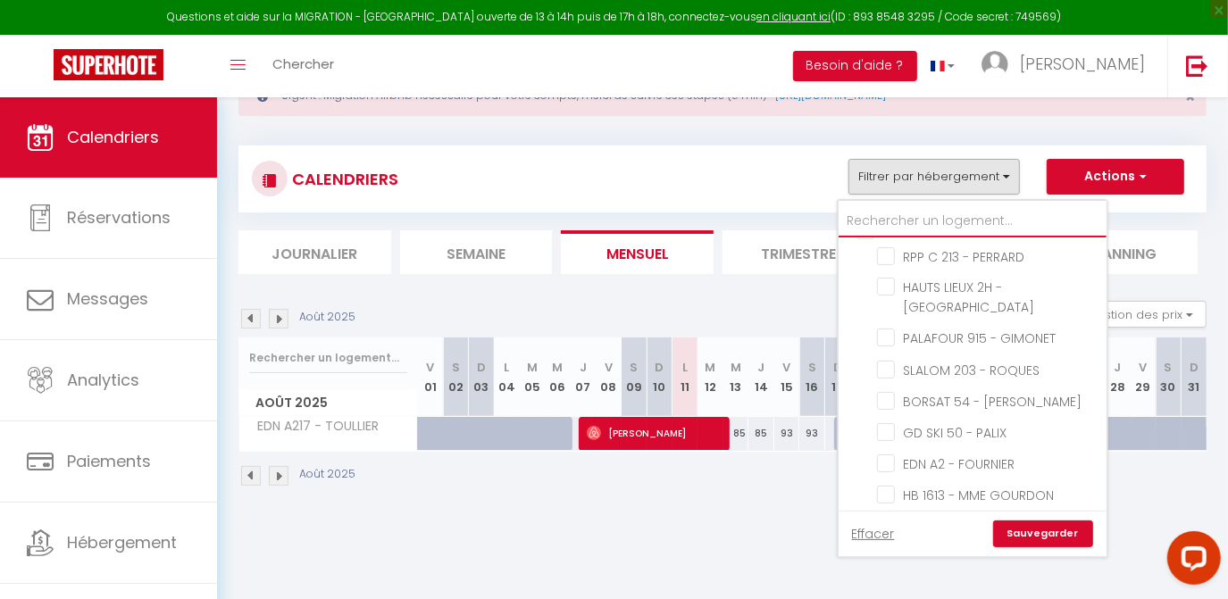
click at [886, 208] on input "text" at bounding box center [972, 221] width 268 height 32
type input "l"
checkbox input "false"
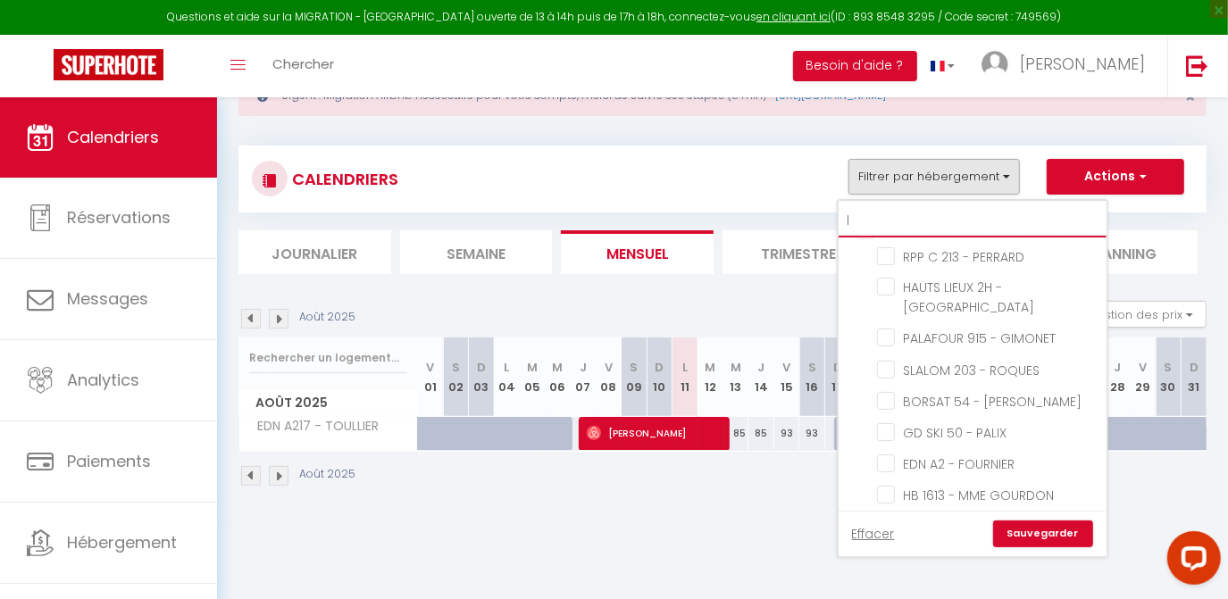
checkbox input "false"
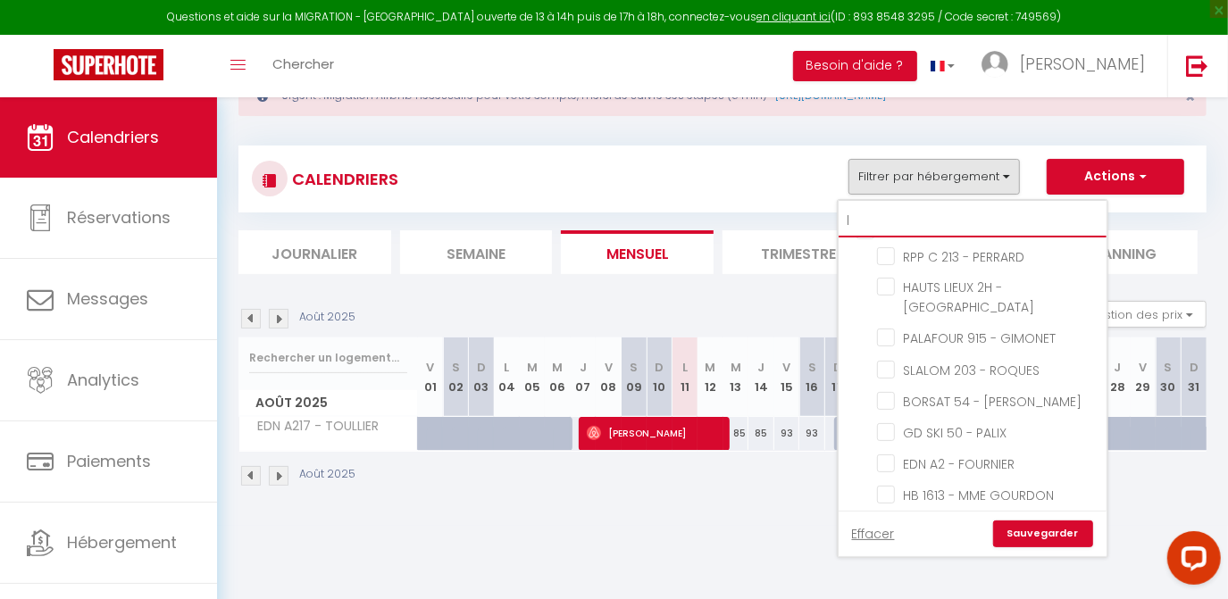
checkbox input "false"
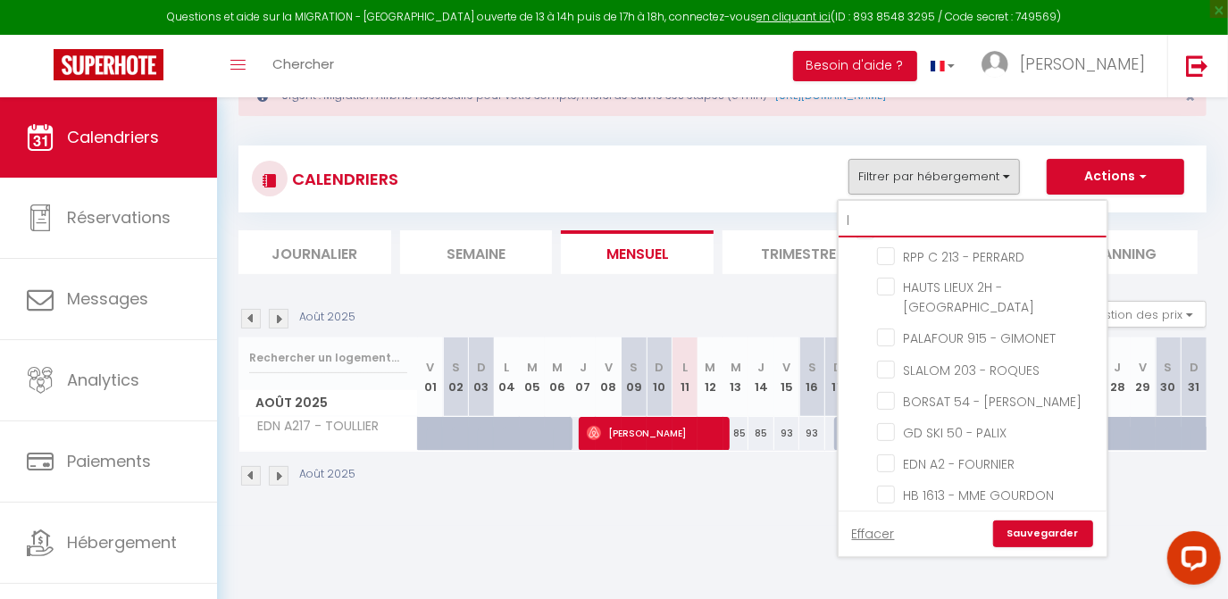
checkbox input "false"
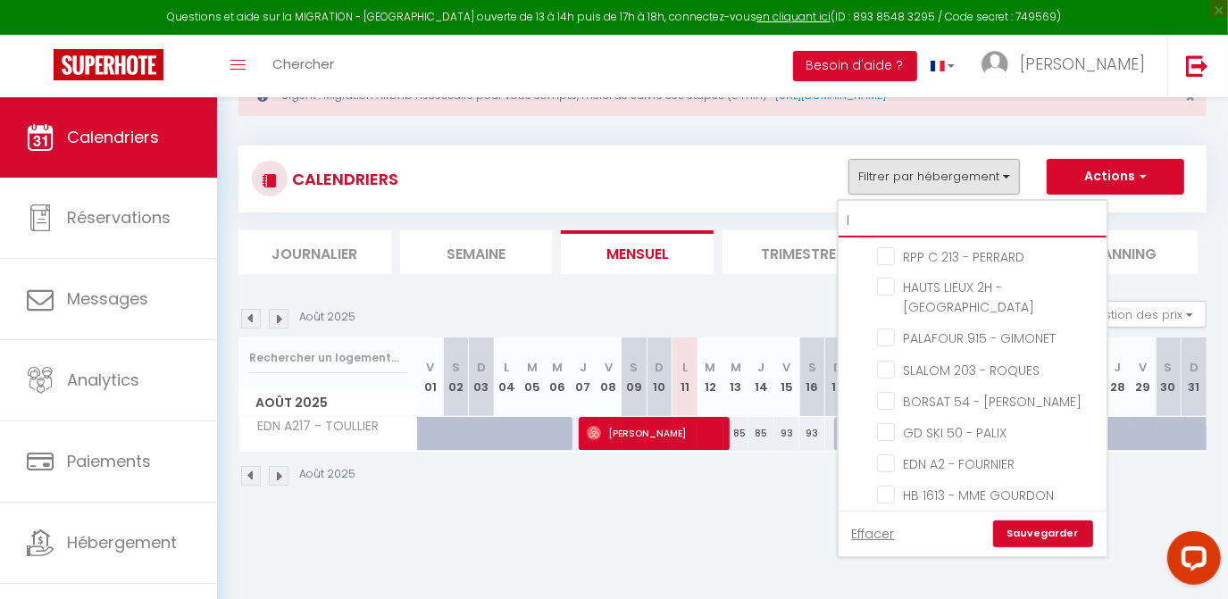
checkbox input "false"
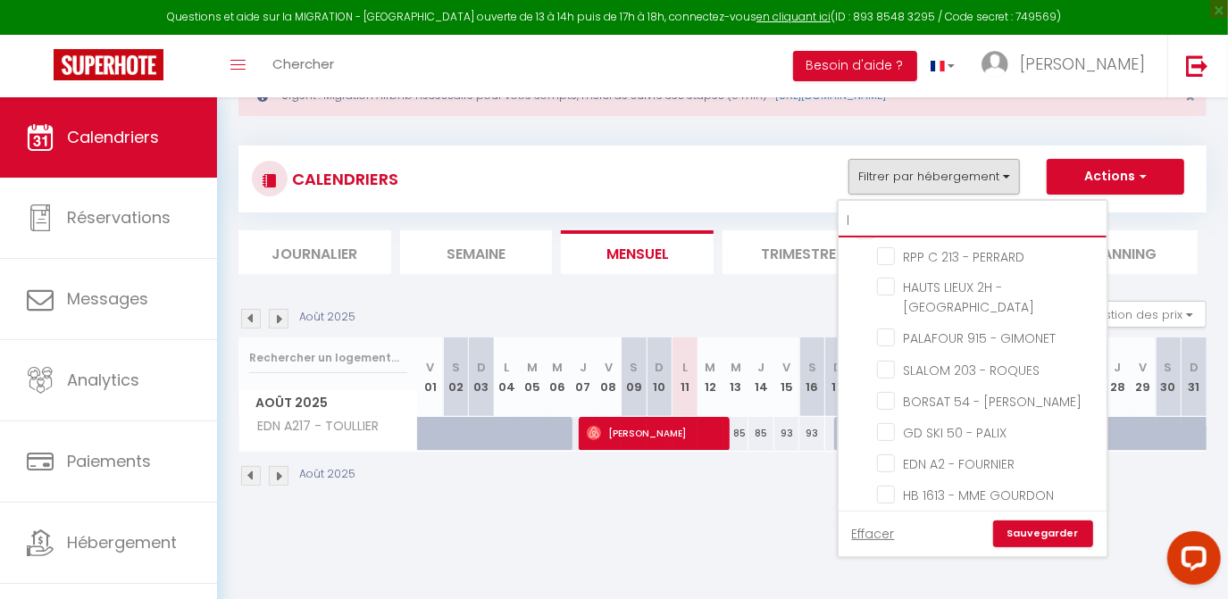
checkbox input "false"
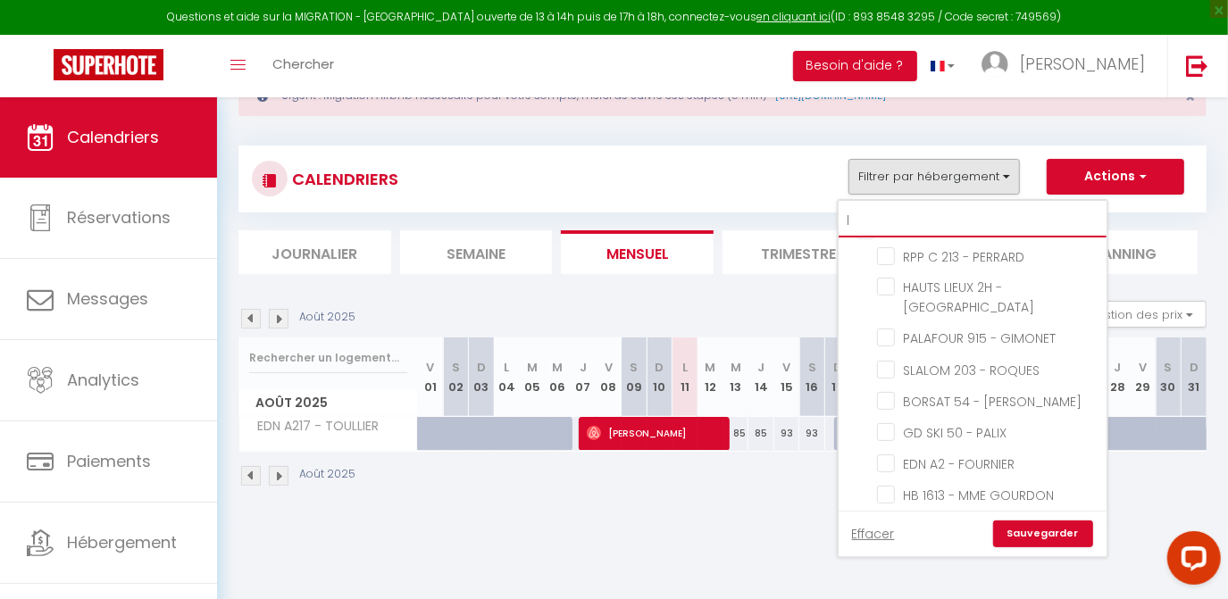
checkbox input "false"
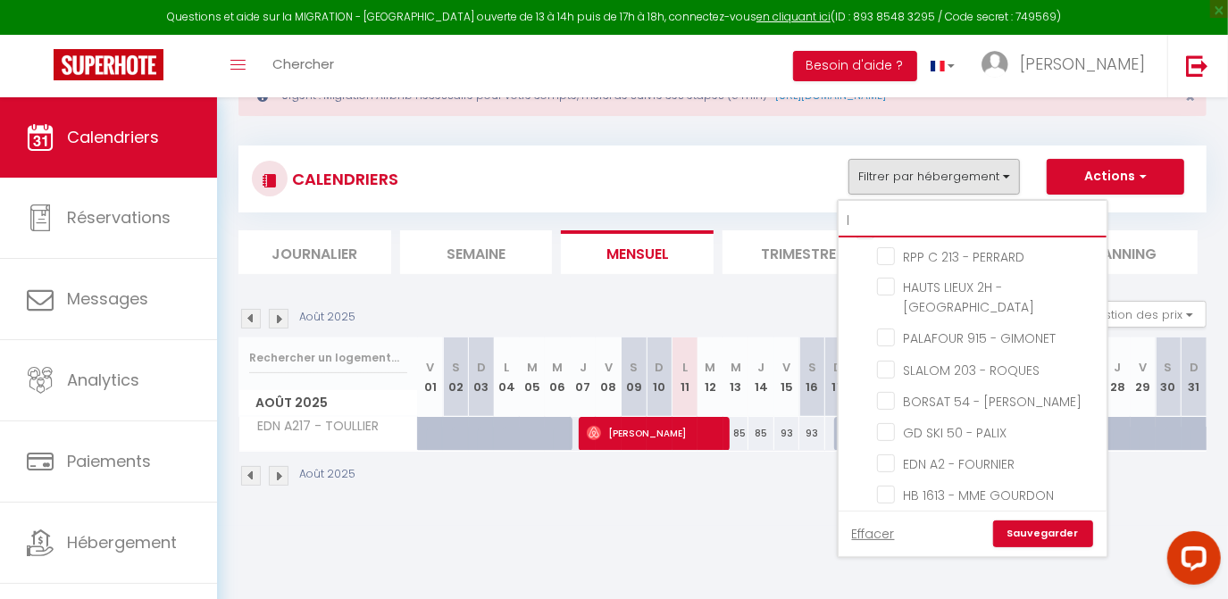
checkbox input "false"
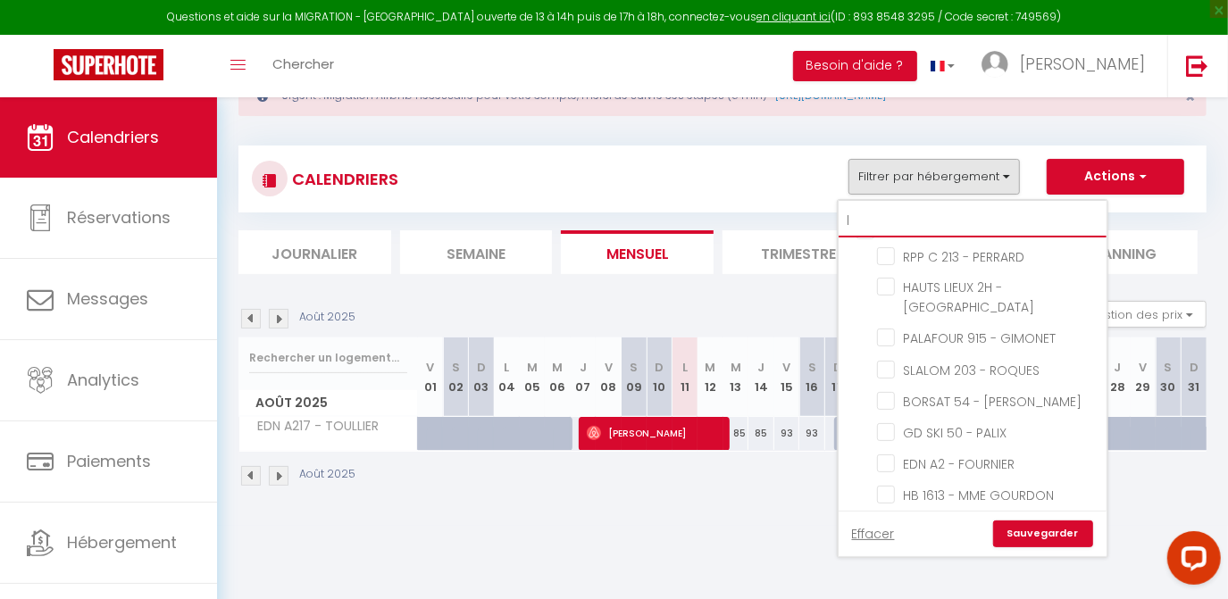
checkbox input "false"
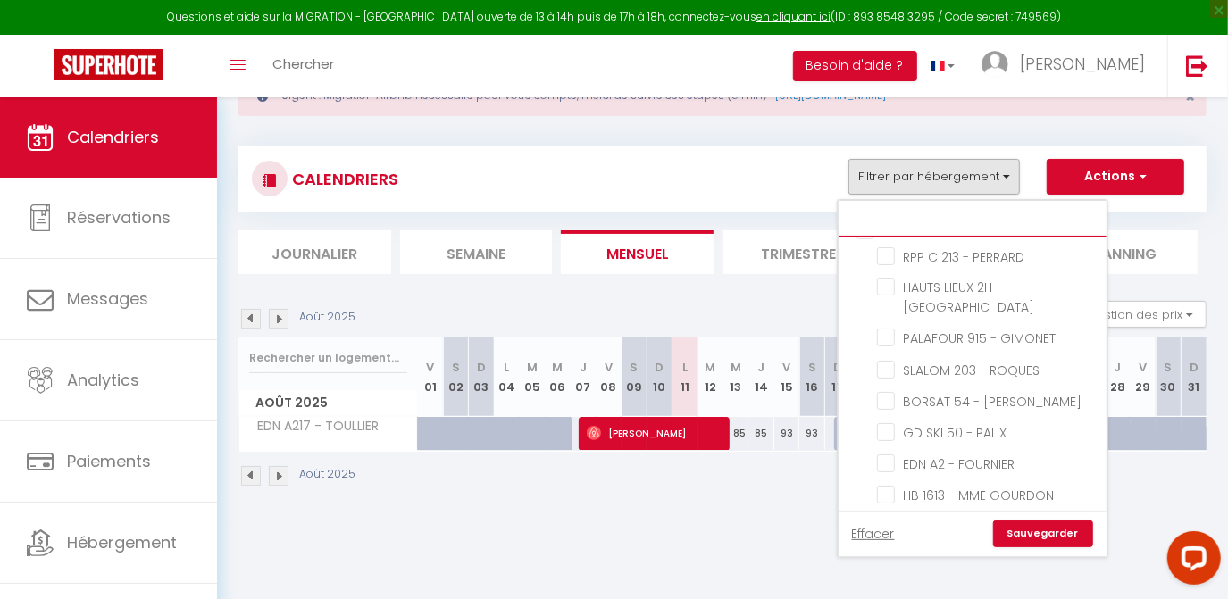
checkbox input "false"
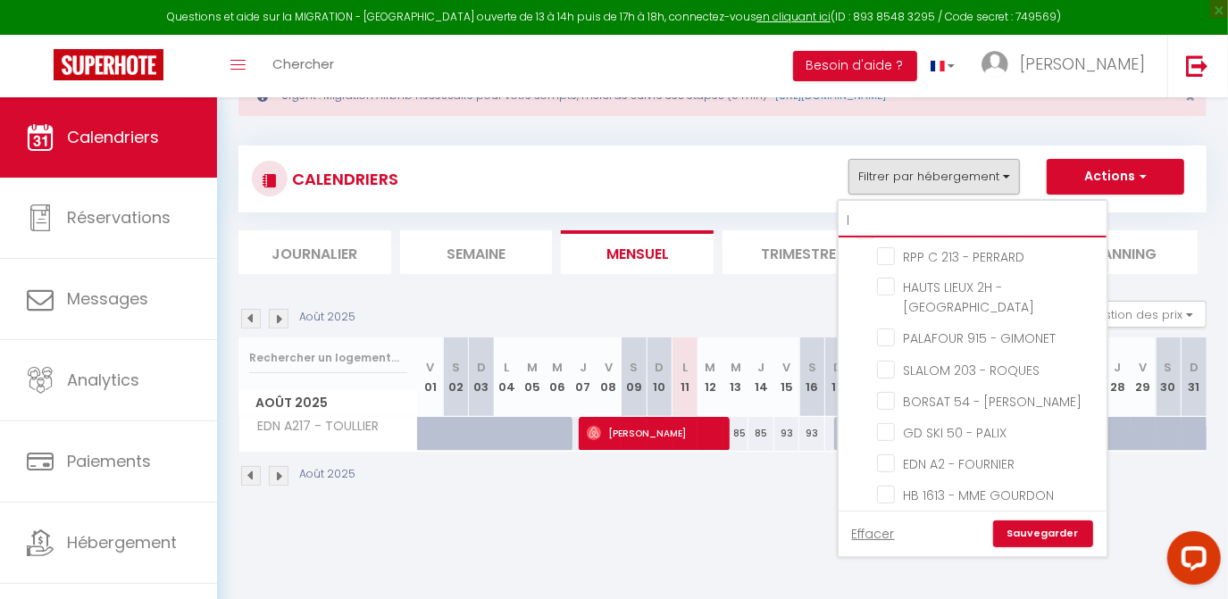
checkbox input "false"
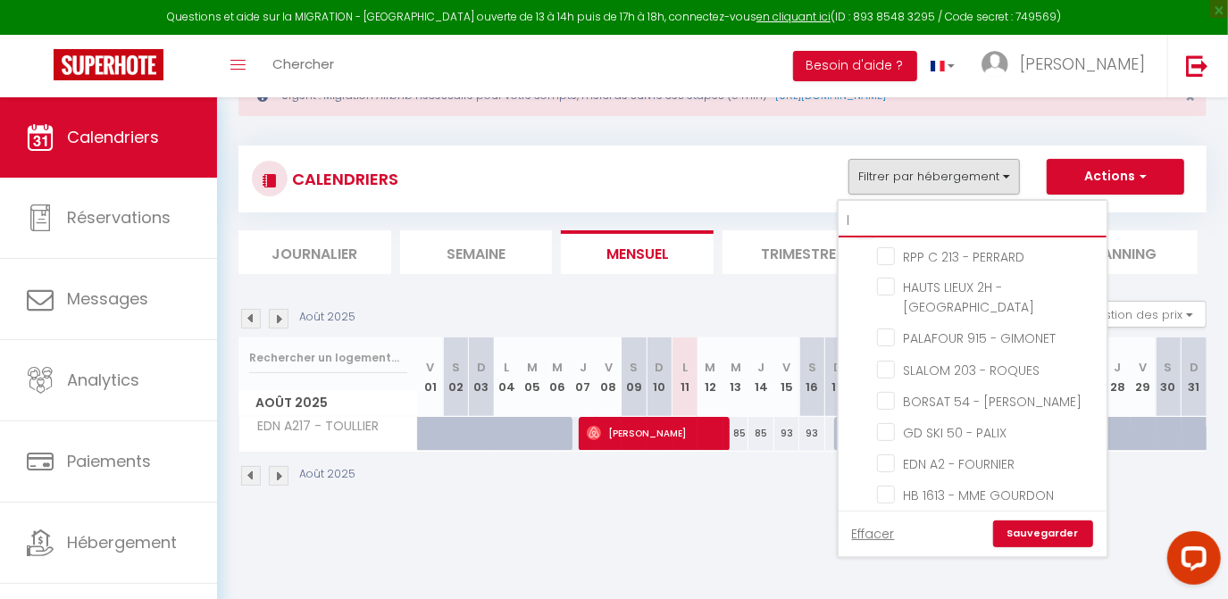
checkbox input "false"
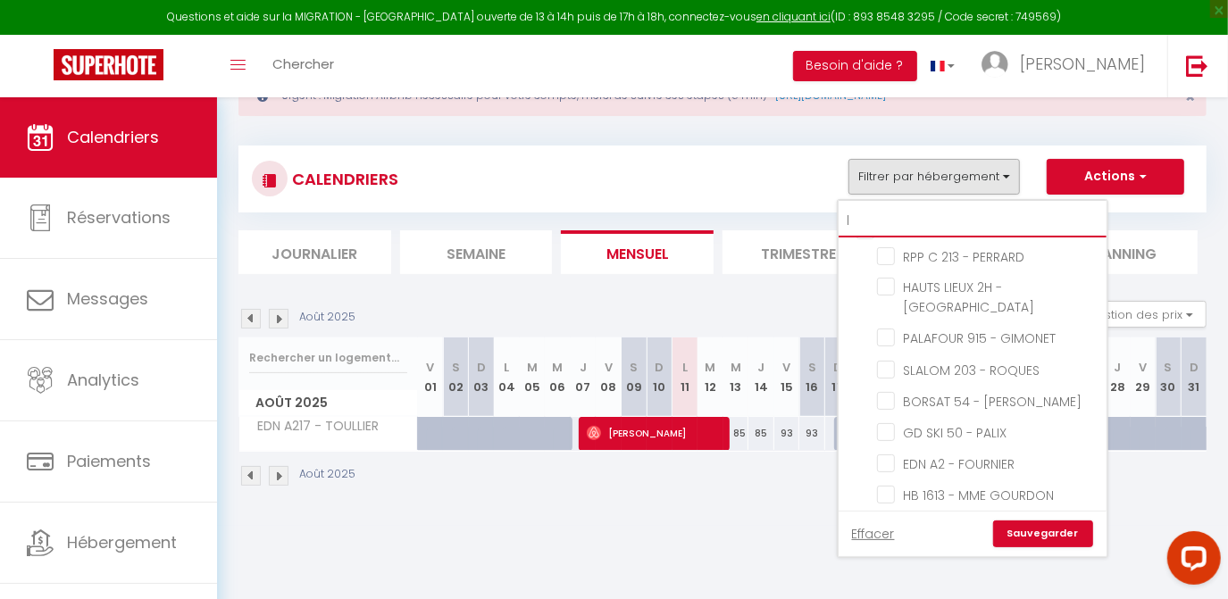
checkbox input "false"
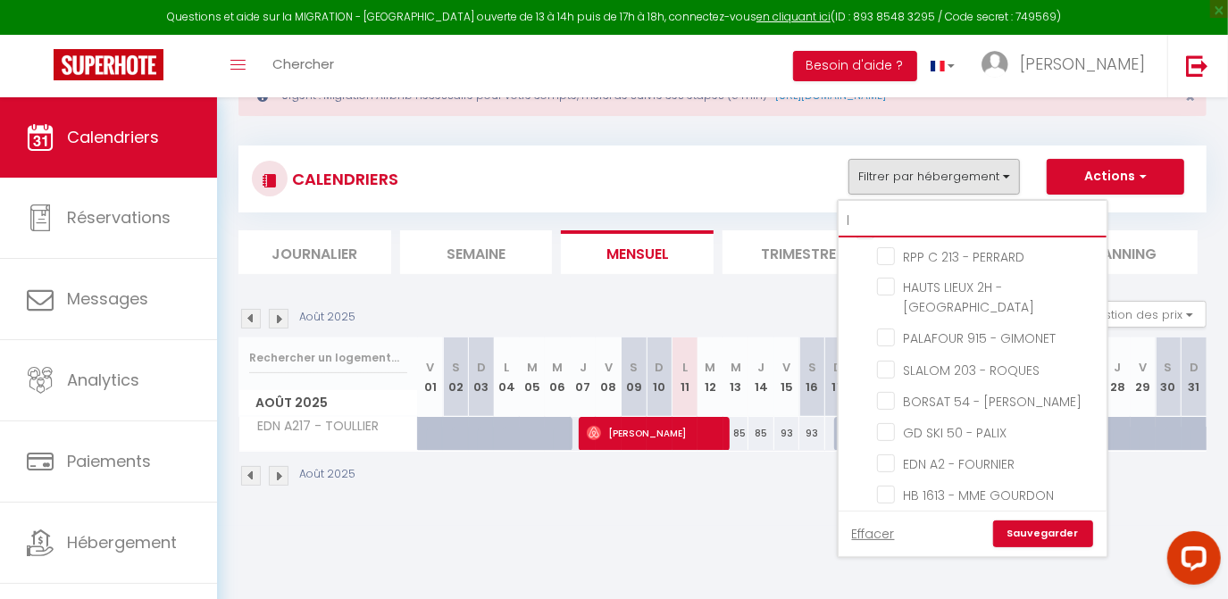
checkbox input "false"
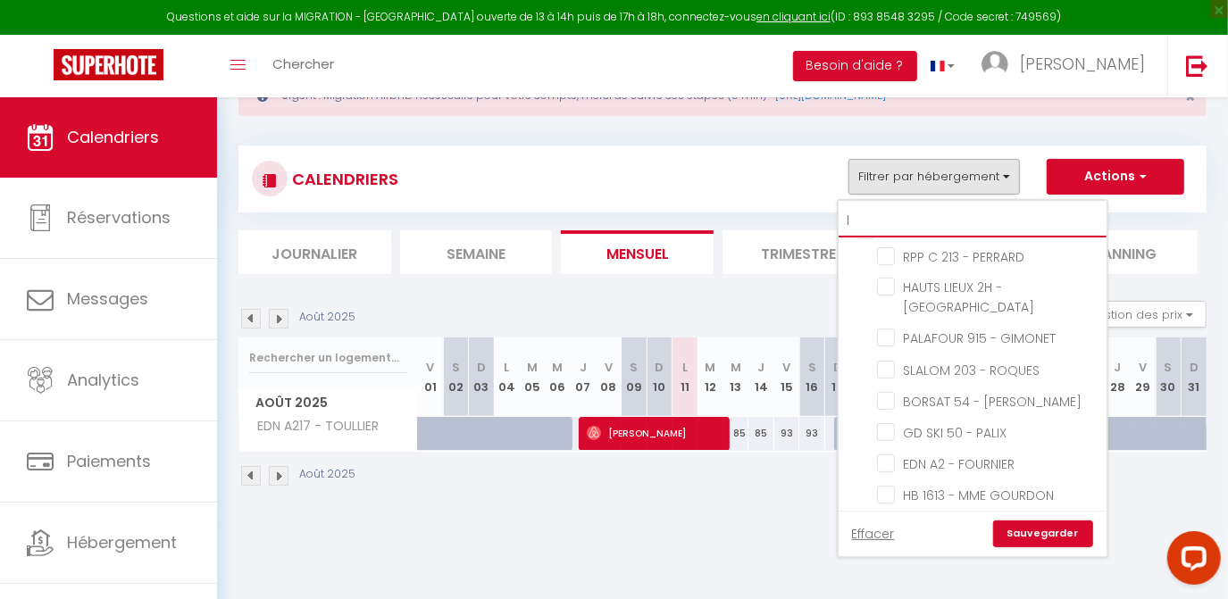
checkbox input "false"
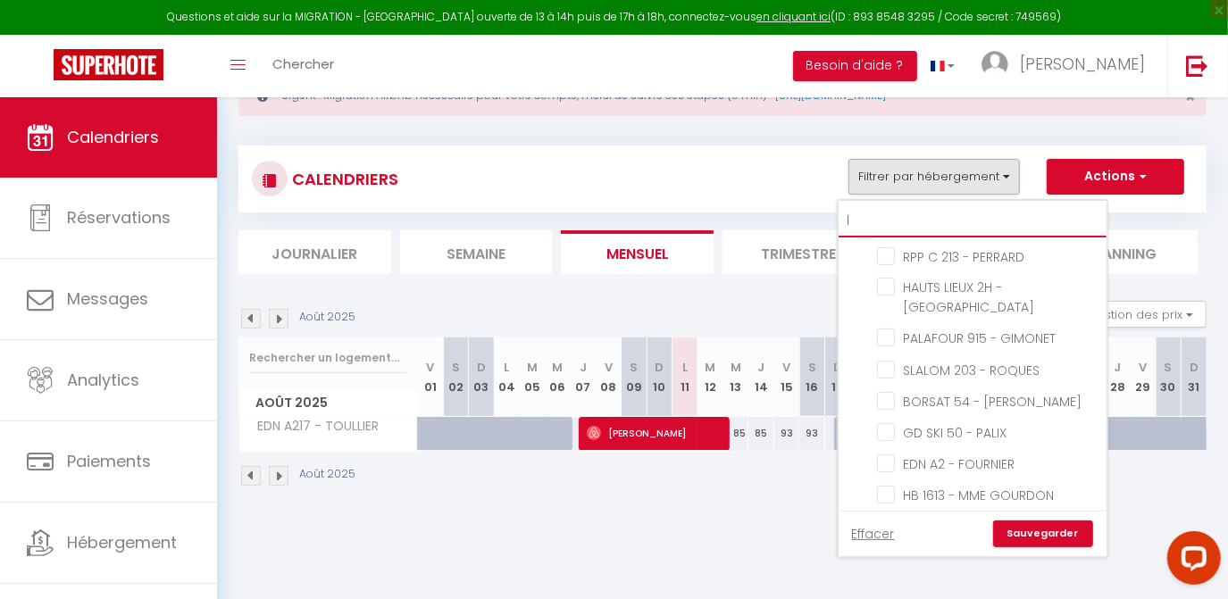
checkbox input "false"
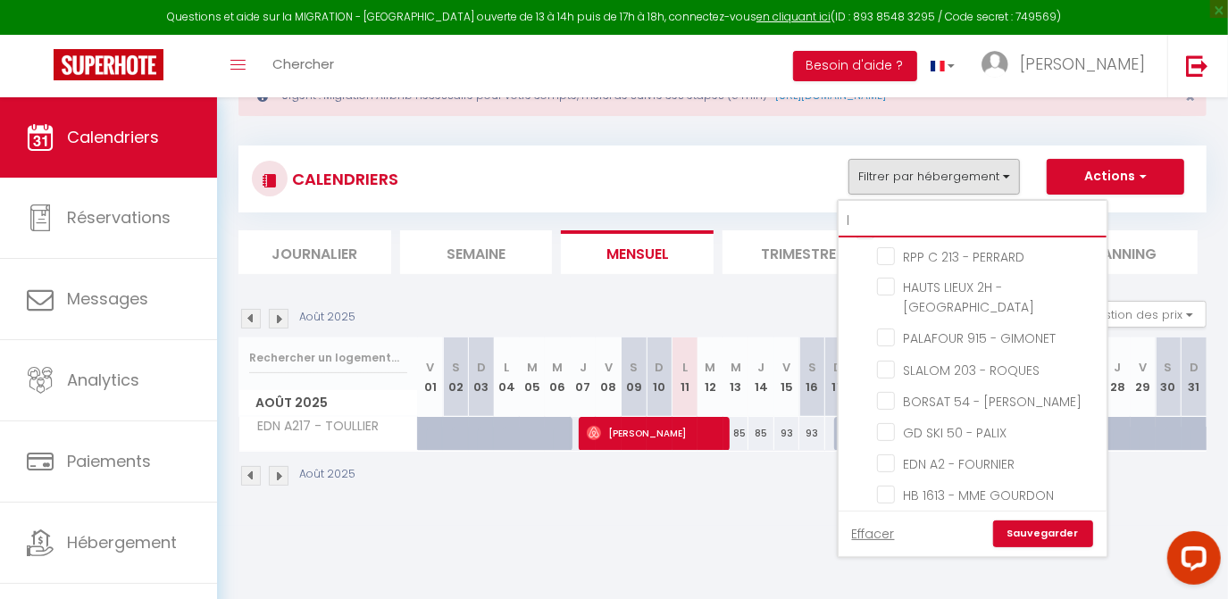
checkbox input "false"
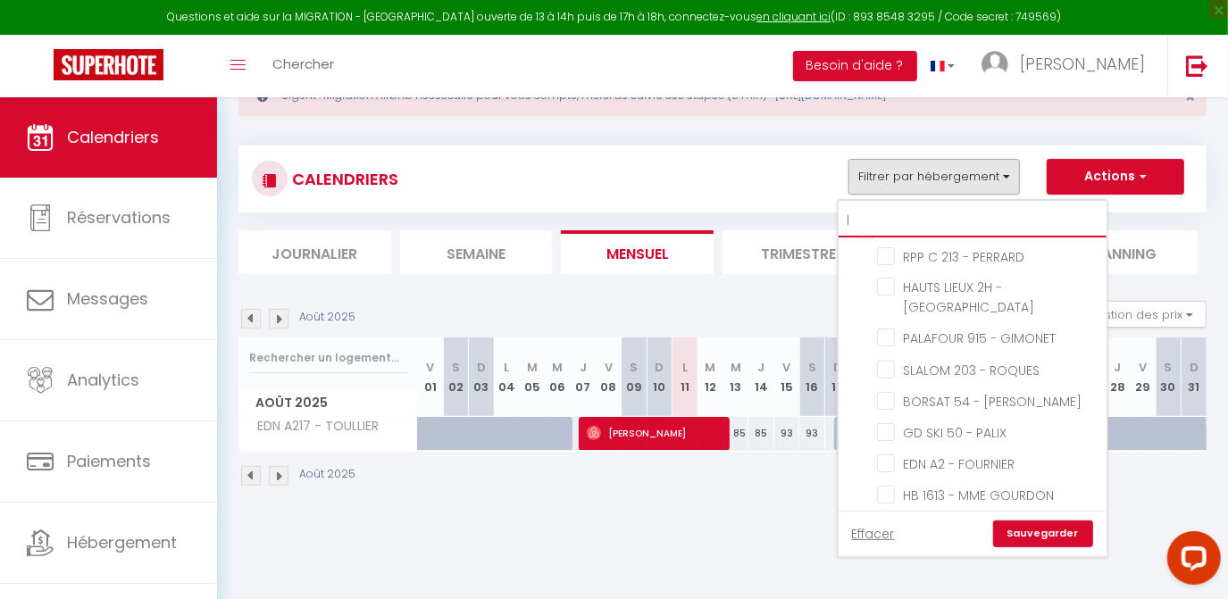
checkbox input "false"
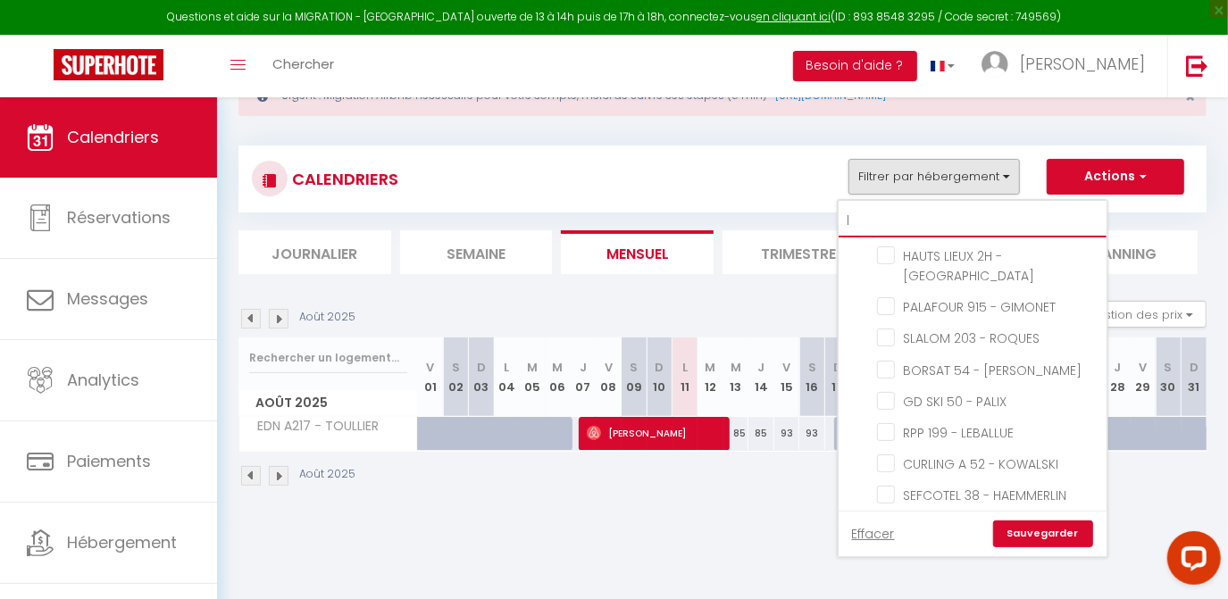
type input "le"
checkbox input "false"
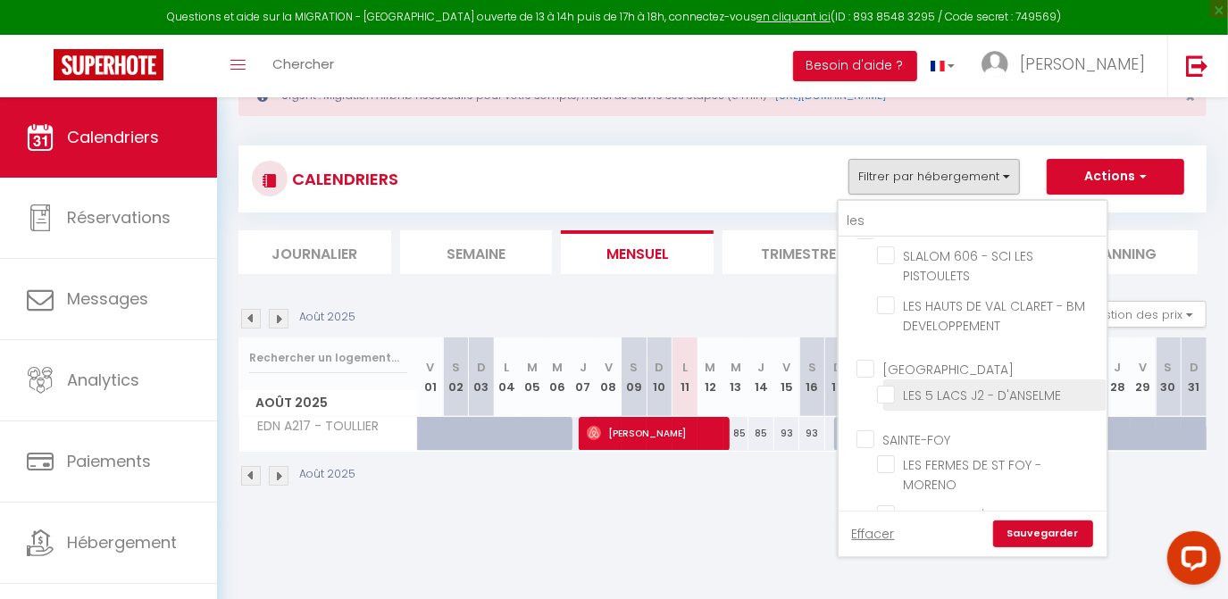
click at [886, 395] on input "LES 5 LACS J2 - D'ANSELME" at bounding box center [988, 394] width 223 height 18
click at [1039, 533] on link "Sauvegarder" at bounding box center [1043, 533] width 100 height 27
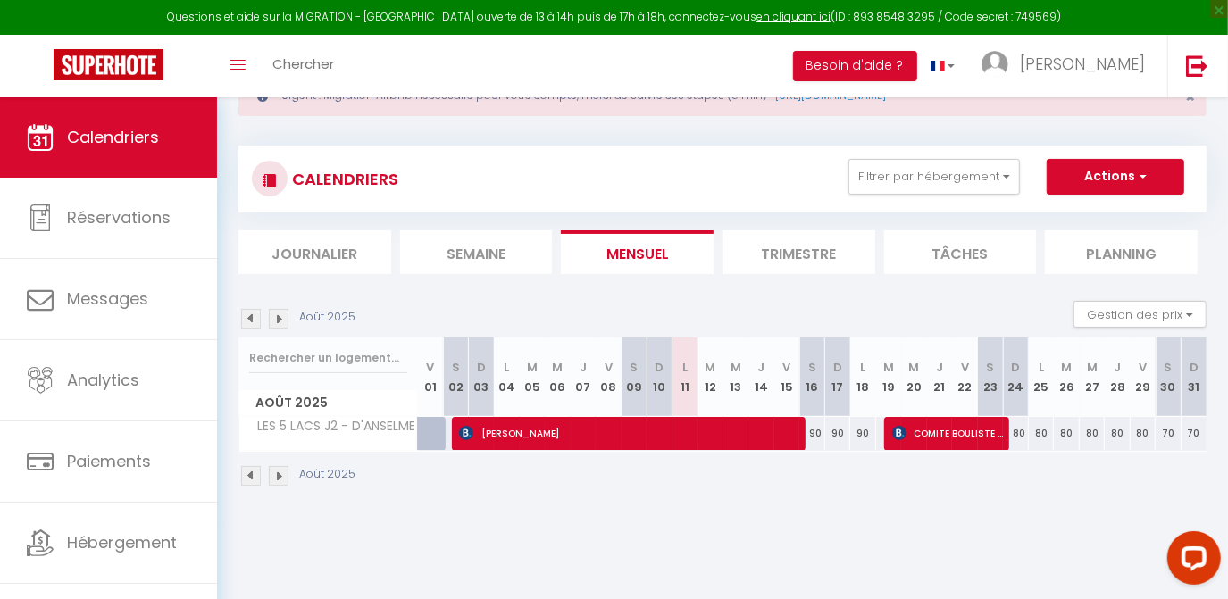
click at [280, 323] on img at bounding box center [279, 319] width 20 height 20
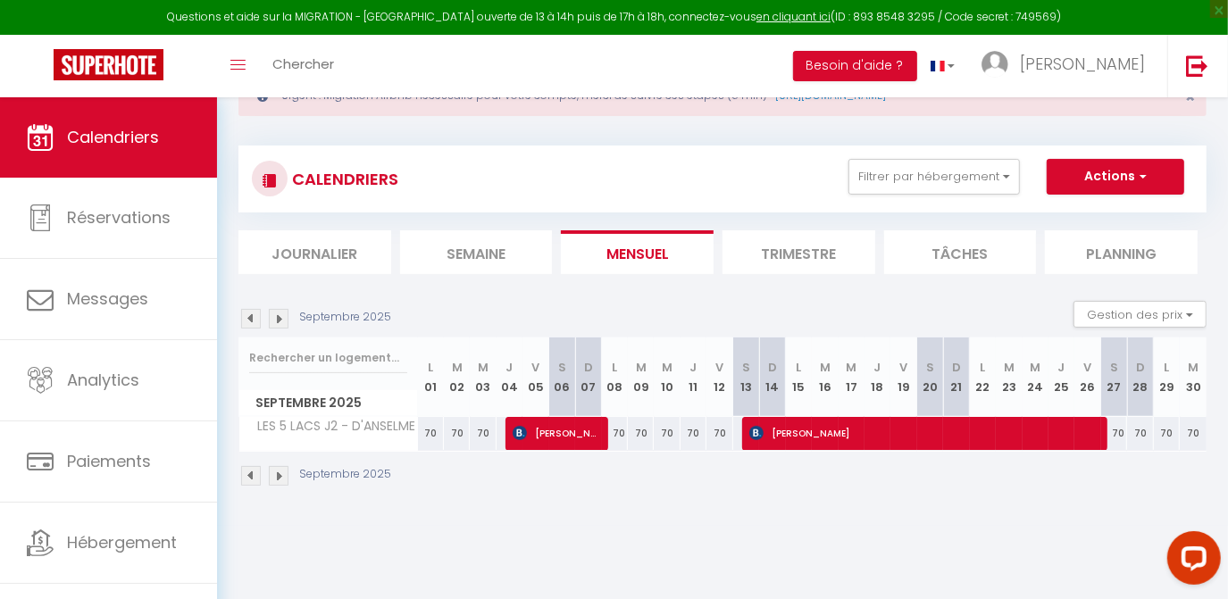
click at [280, 323] on img at bounding box center [279, 319] width 20 height 20
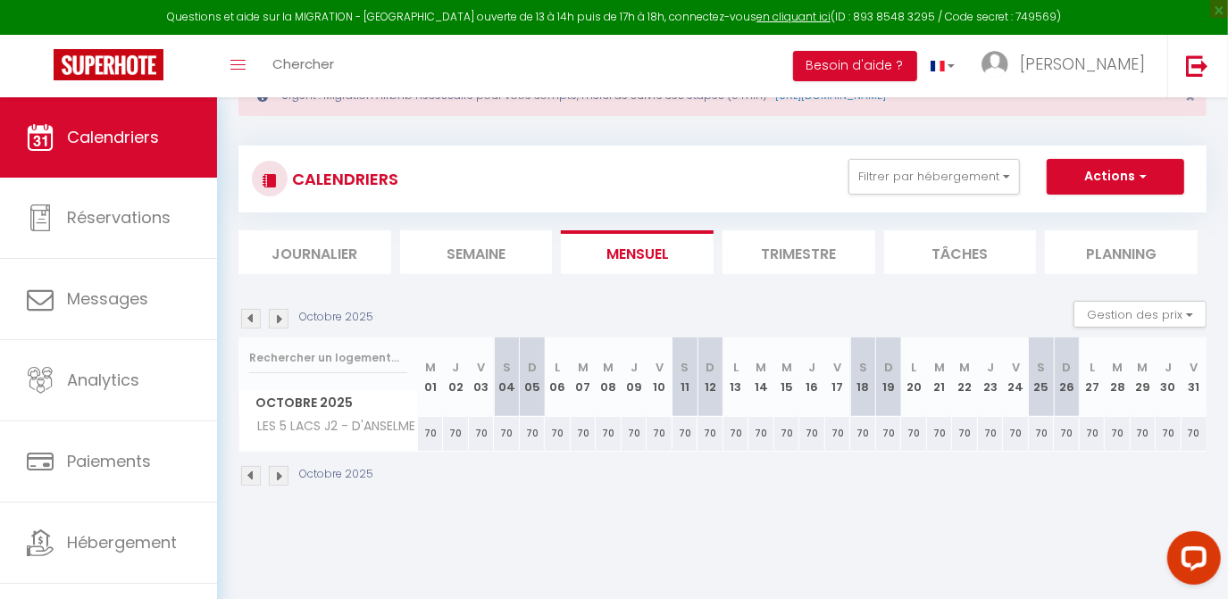
click at [280, 323] on img at bounding box center [279, 319] width 20 height 20
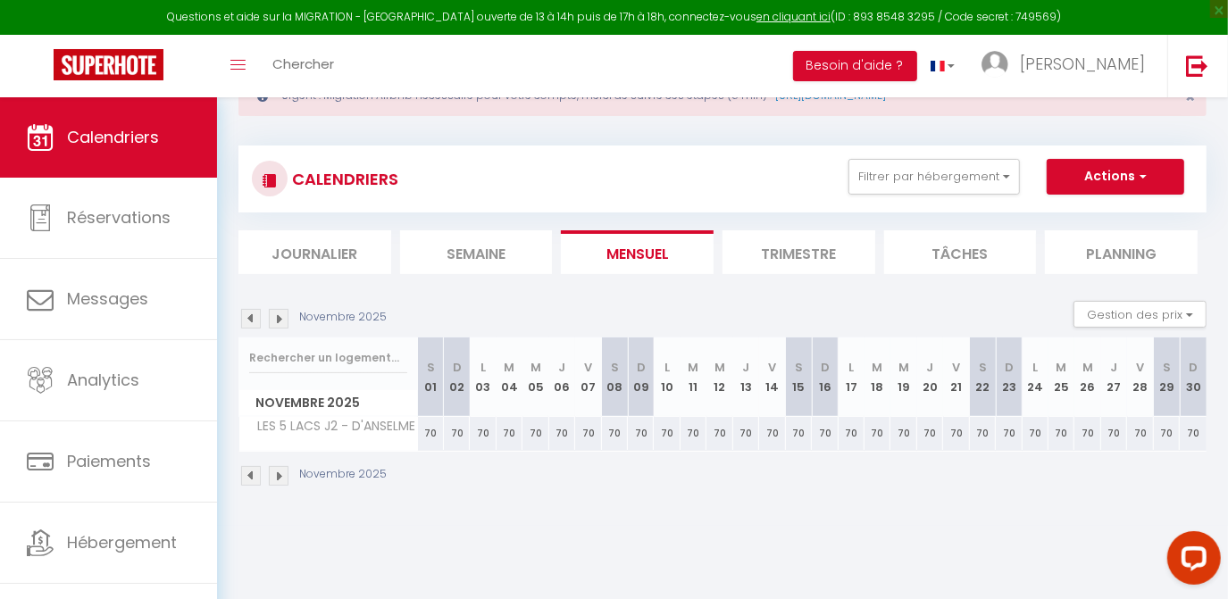
click at [280, 323] on img at bounding box center [279, 319] width 20 height 20
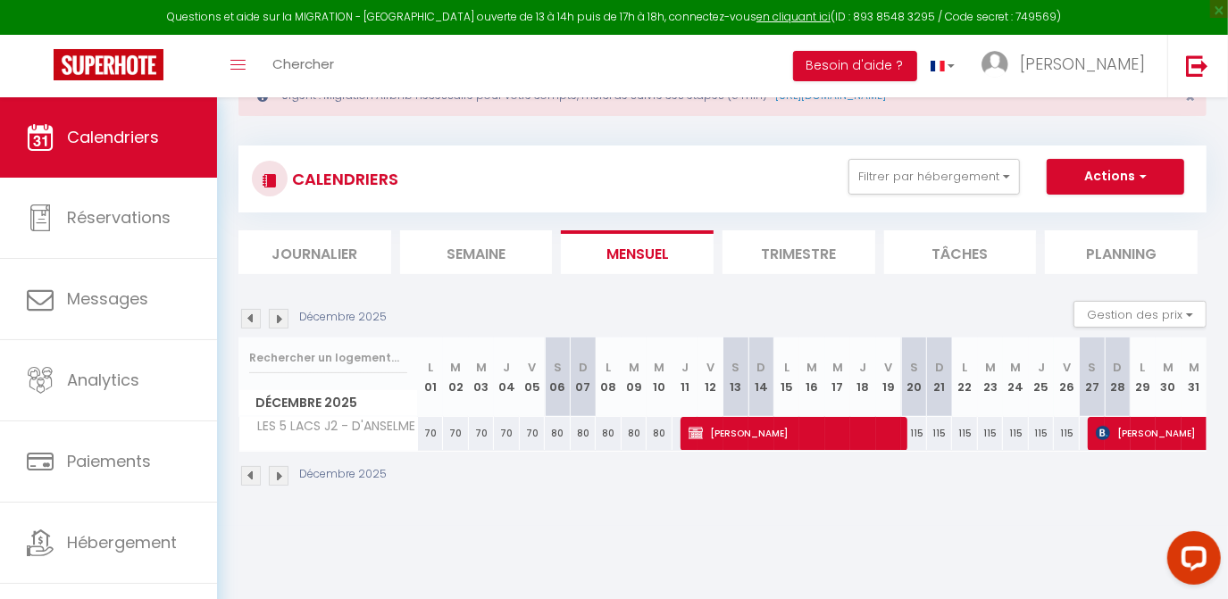
click at [280, 323] on img at bounding box center [279, 319] width 20 height 20
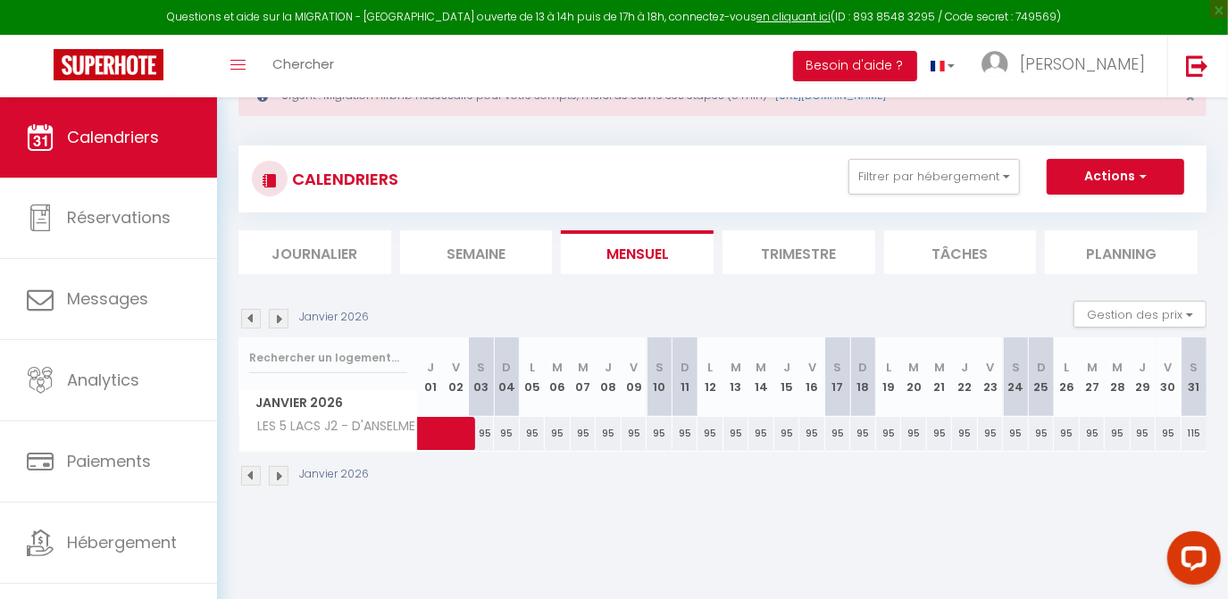
click at [252, 320] on img at bounding box center [251, 319] width 20 height 20
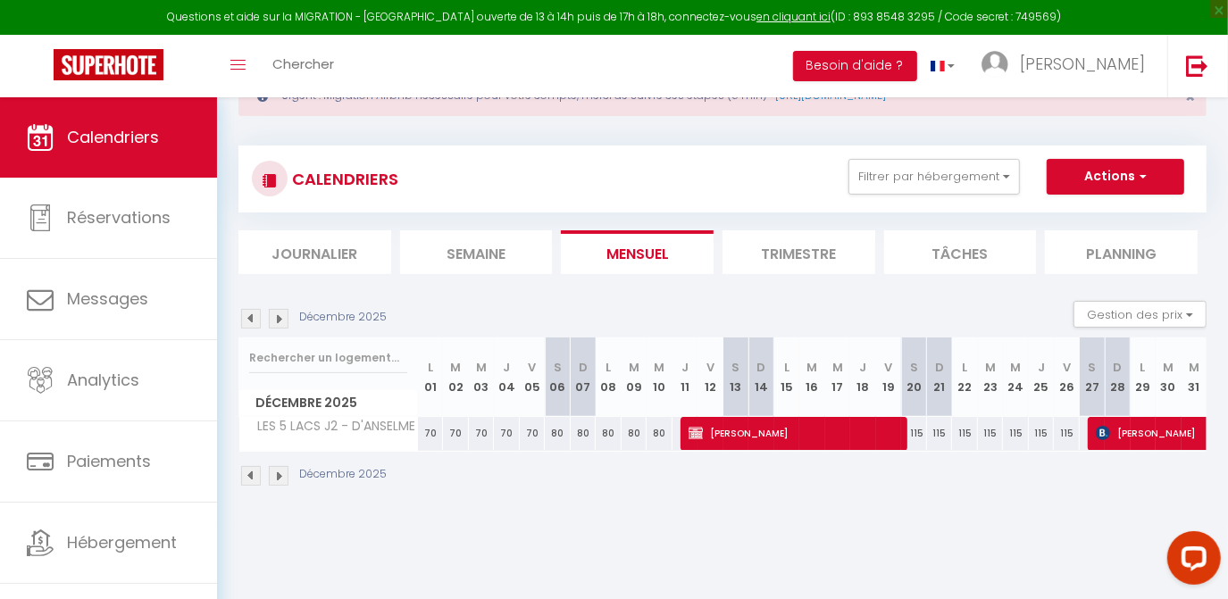
click at [252, 320] on img at bounding box center [251, 319] width 20 height 20
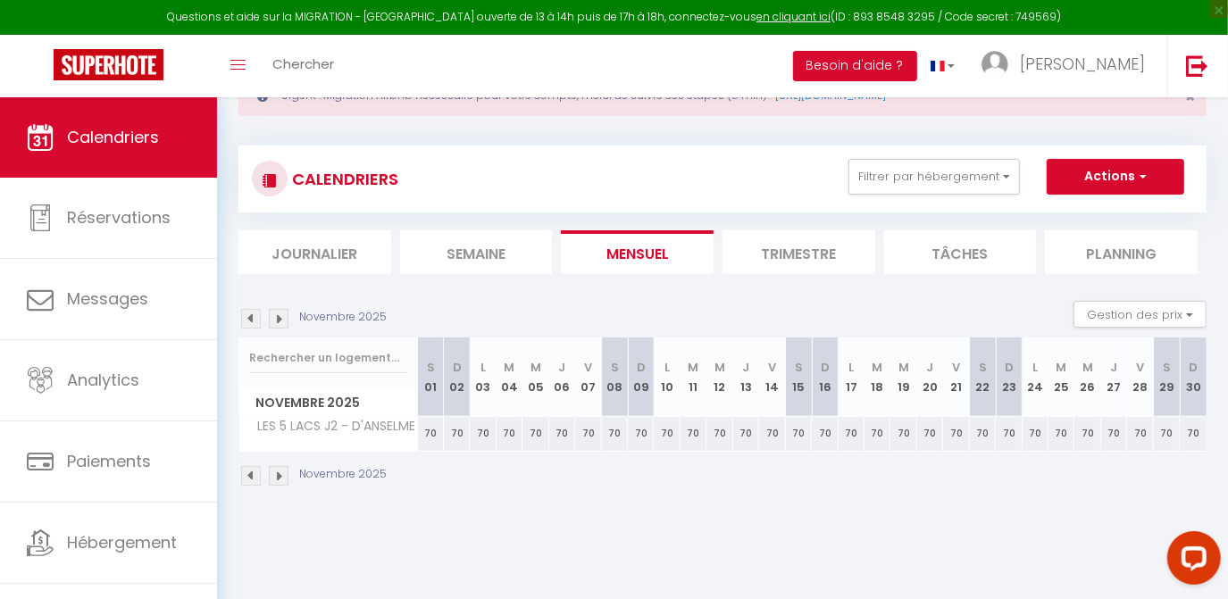
click at [252, 320] on img at bounding box center [251, 319] width 20 height 20
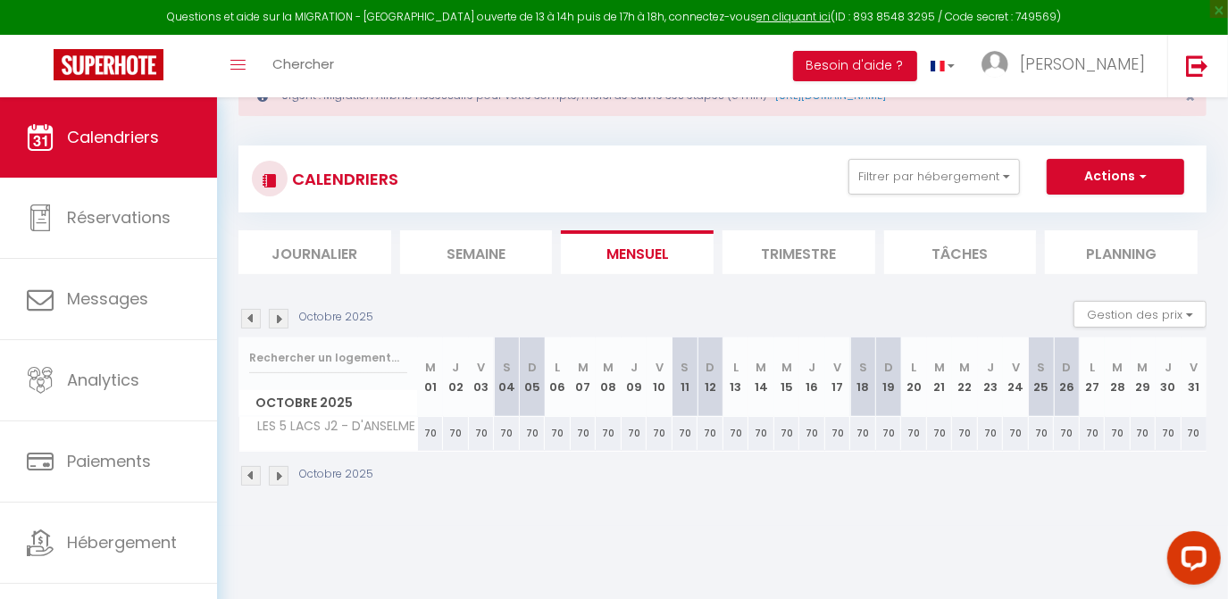
click at [252, 320] on img at bounding box center [251, 319] width 20 height 20
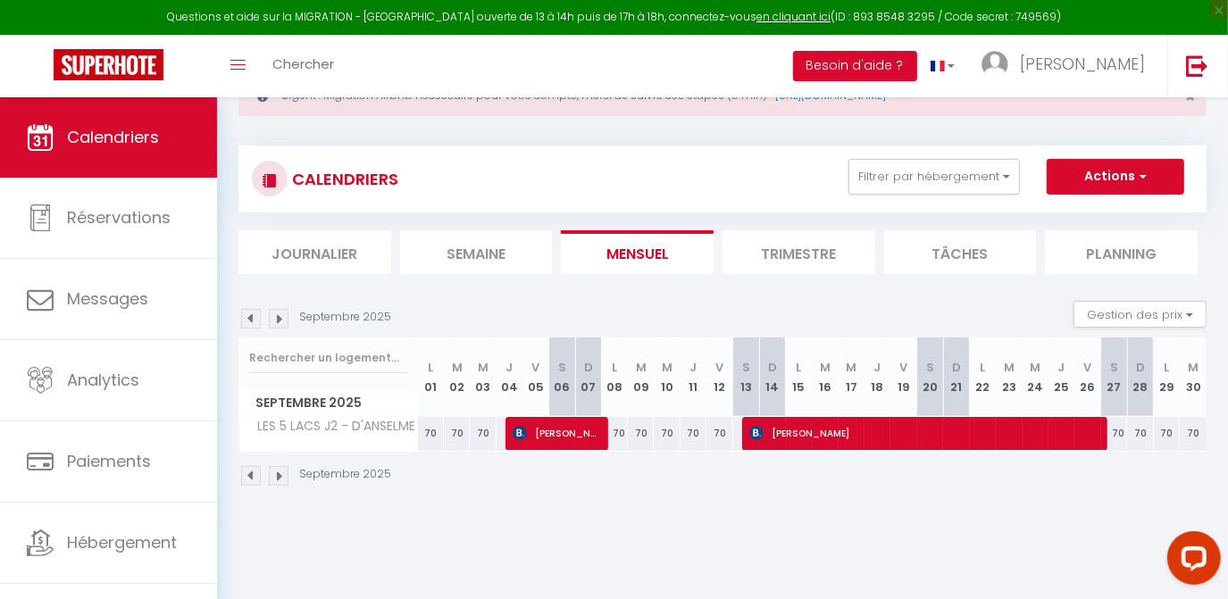
click at [252, 320] on img at bounding box center [251, 319] width 20 height 20
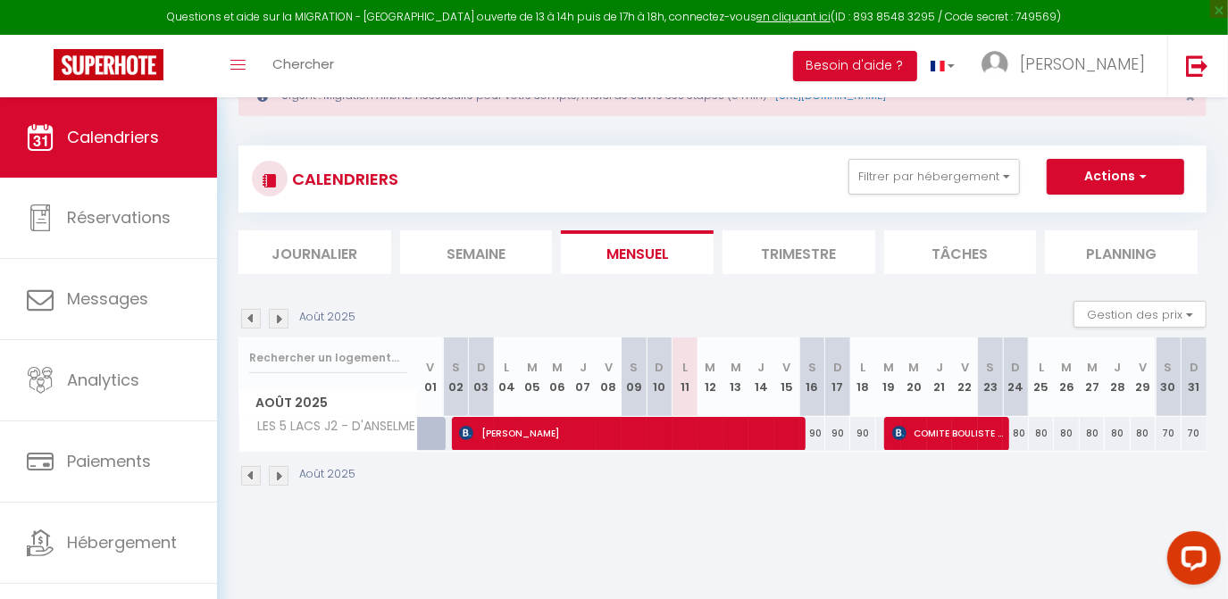
click at [274, 320] on img at bounding box center [279, 319] width 20 height 20
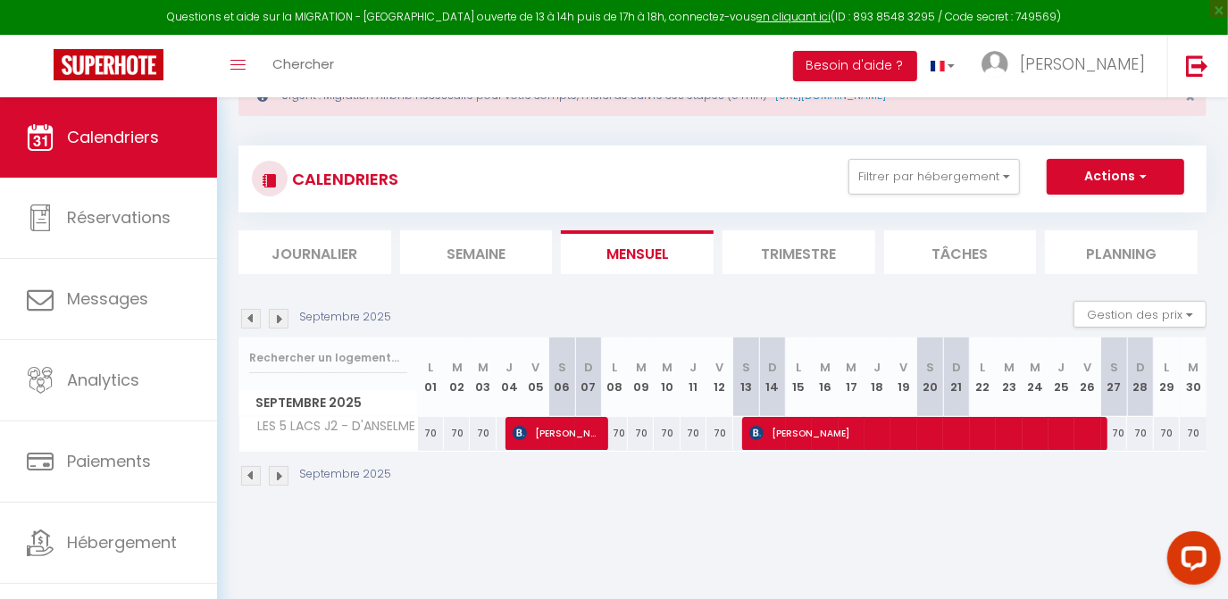
click at [274, 320] on img at bounding box center [279, 319] width 20 height 20
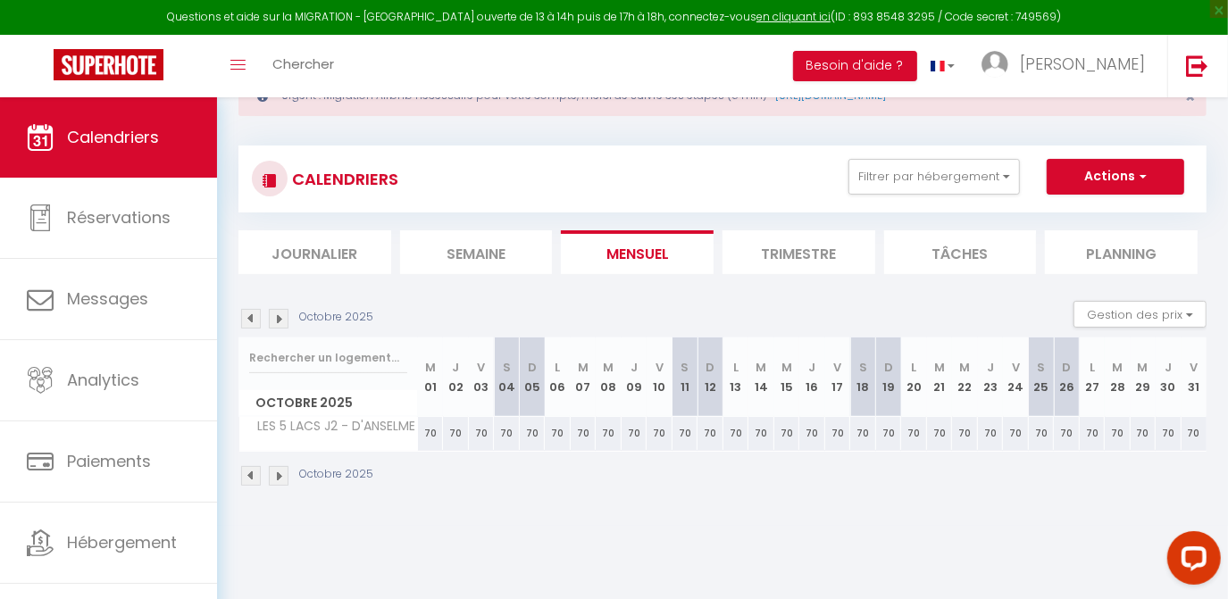
click at [274, 320] on img at bounding box center [279, 319] width 20 height 20
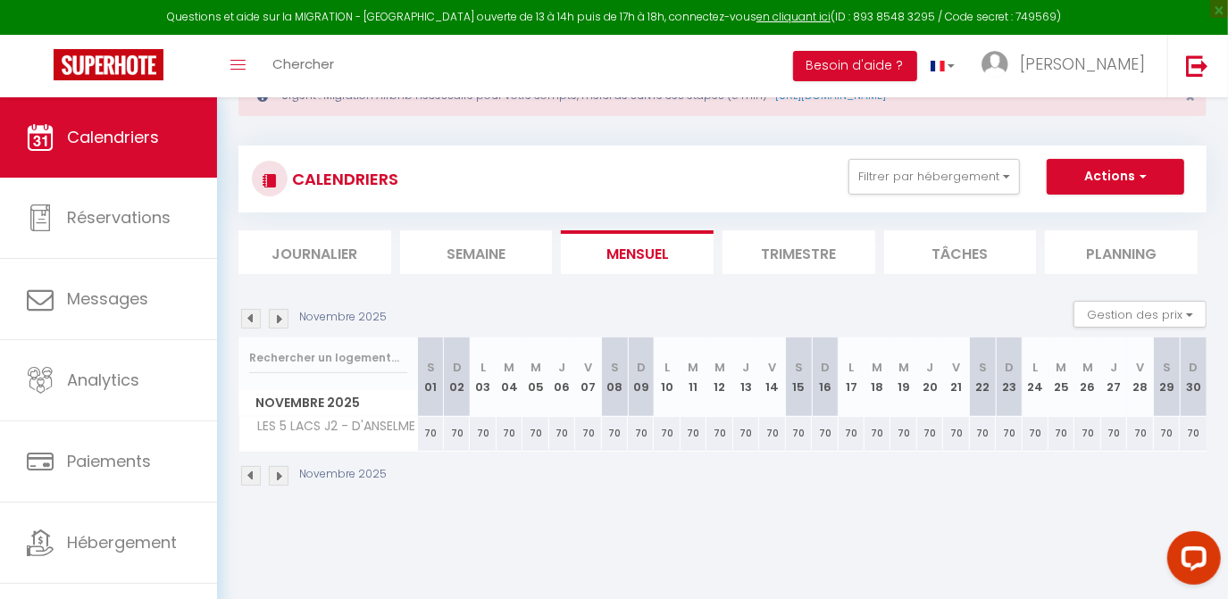
click at [274, 320] on img at bounding box center [279, 319] width 20 height 20
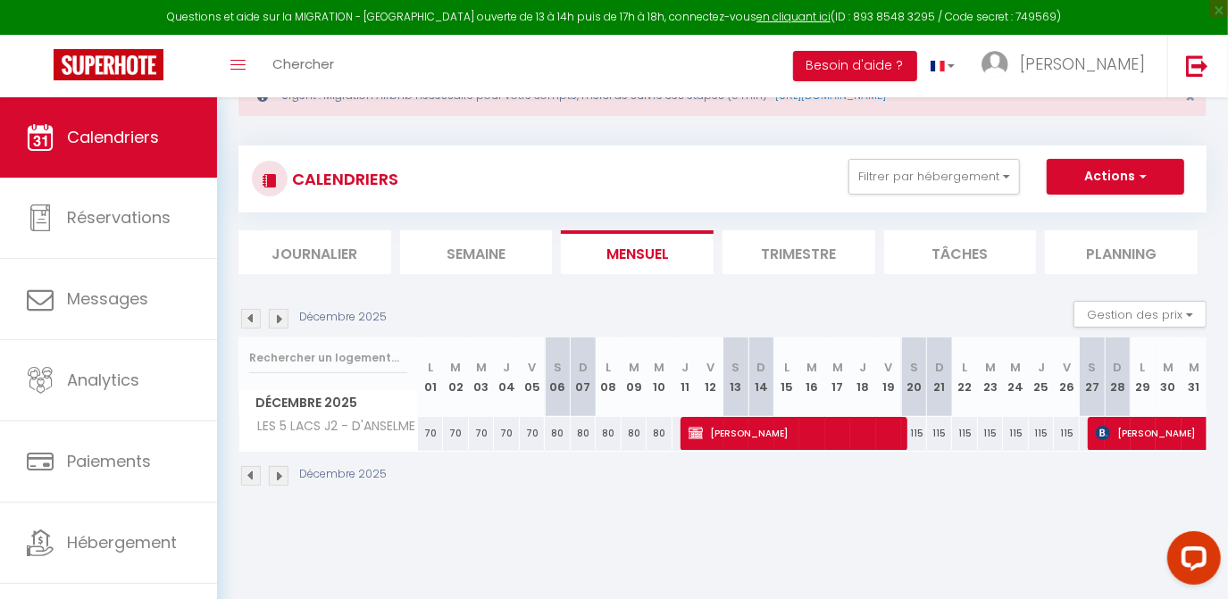
click at [276, 321] on img at bounding box center [279, 319] width 20 height 20
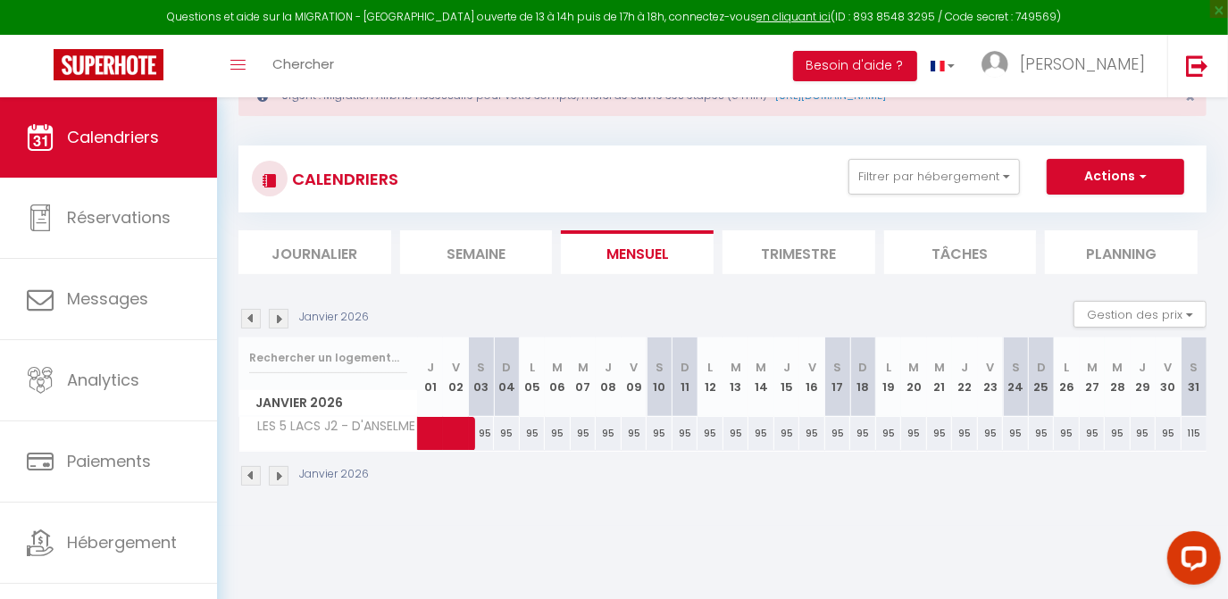
click at [276, 320] on img at bounding box center [279, 319] width 20 height 20
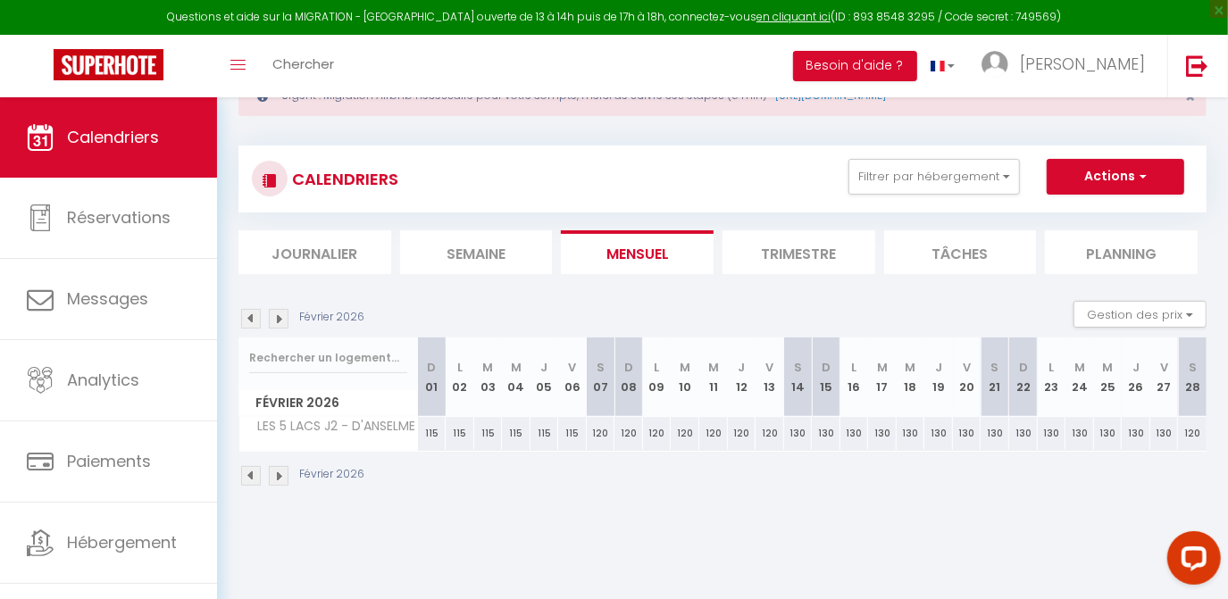
click at [276, 320] on img at bounding box center [279, 319] width 20 height 20
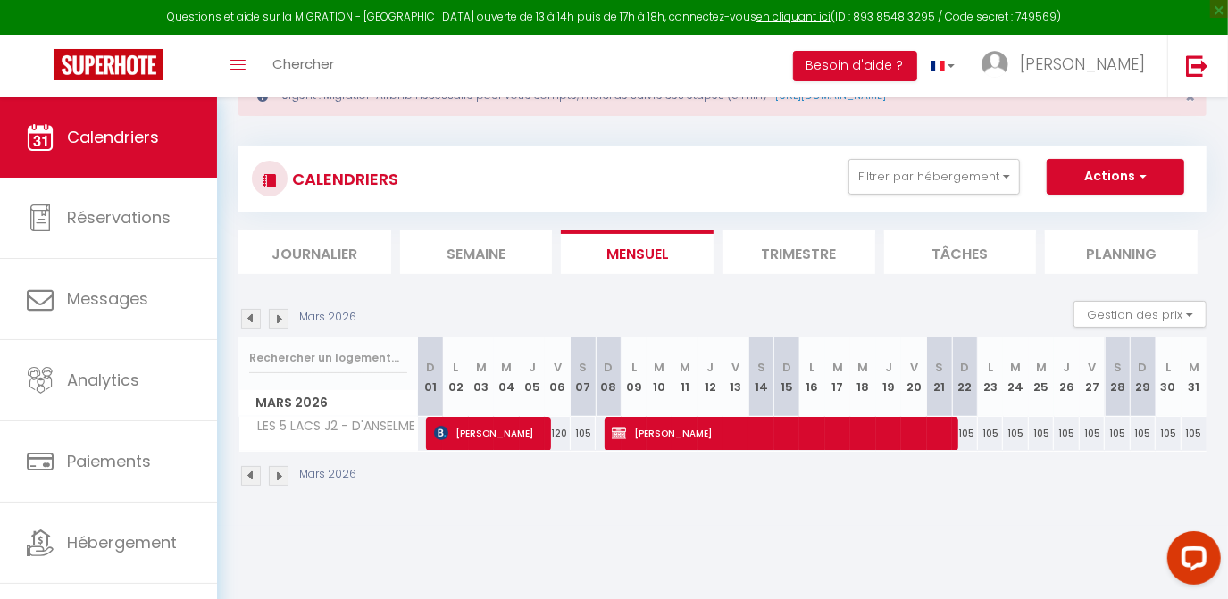
click at [276, 320] on img at bounding box center [279, 319] width 20 height 20
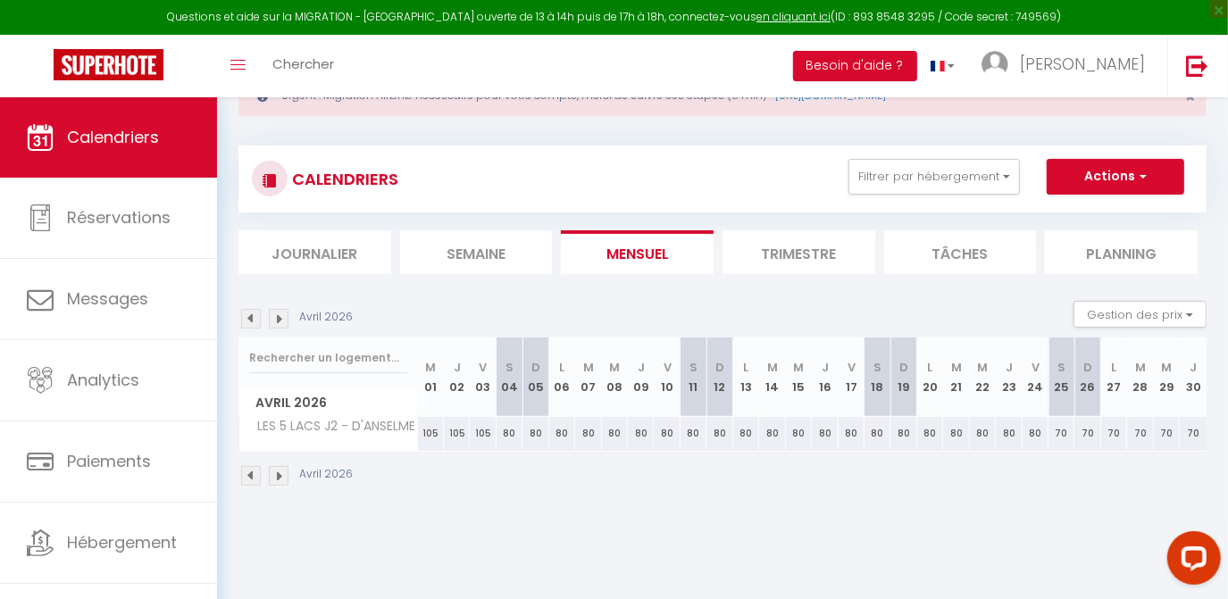
click at [276, 320] on img at bounding box center [279, 319] width 20 height 20
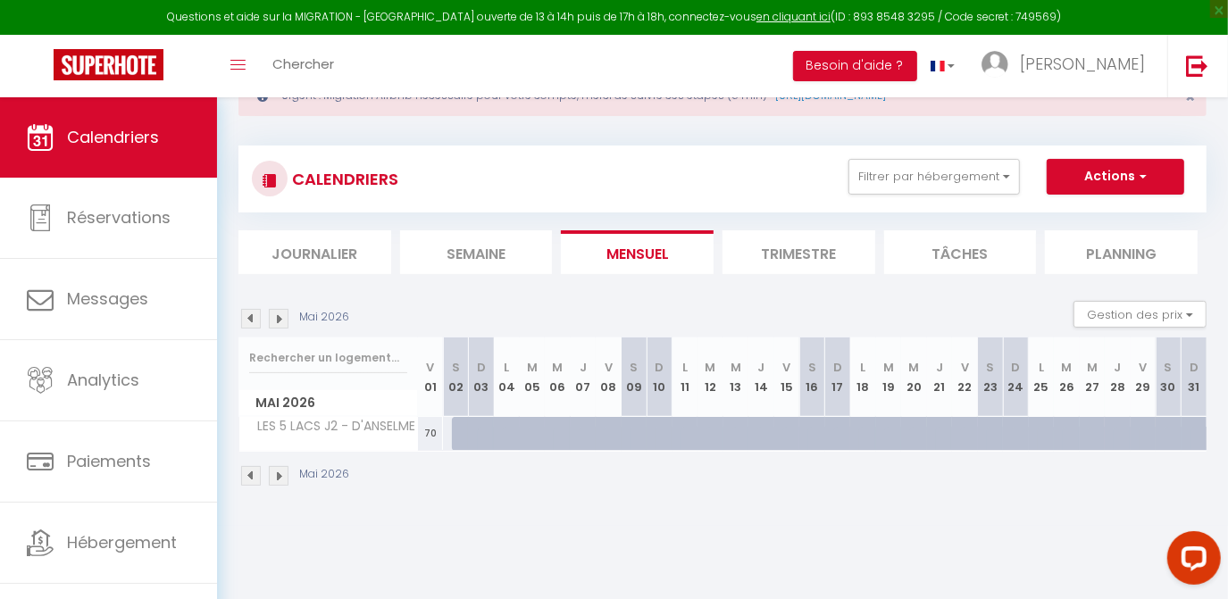
click at [248, 318] on img at bounding box center [251, 319] width 20 height 20
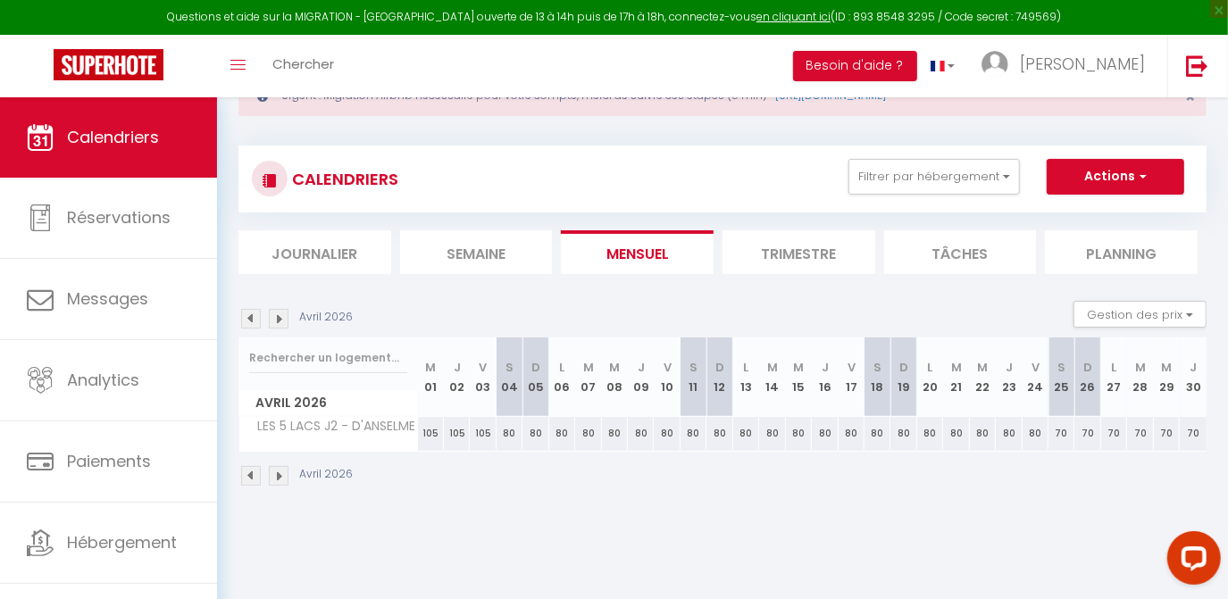
click at [248, 318] on img at bounding box center [251, 319] width 20 height 20
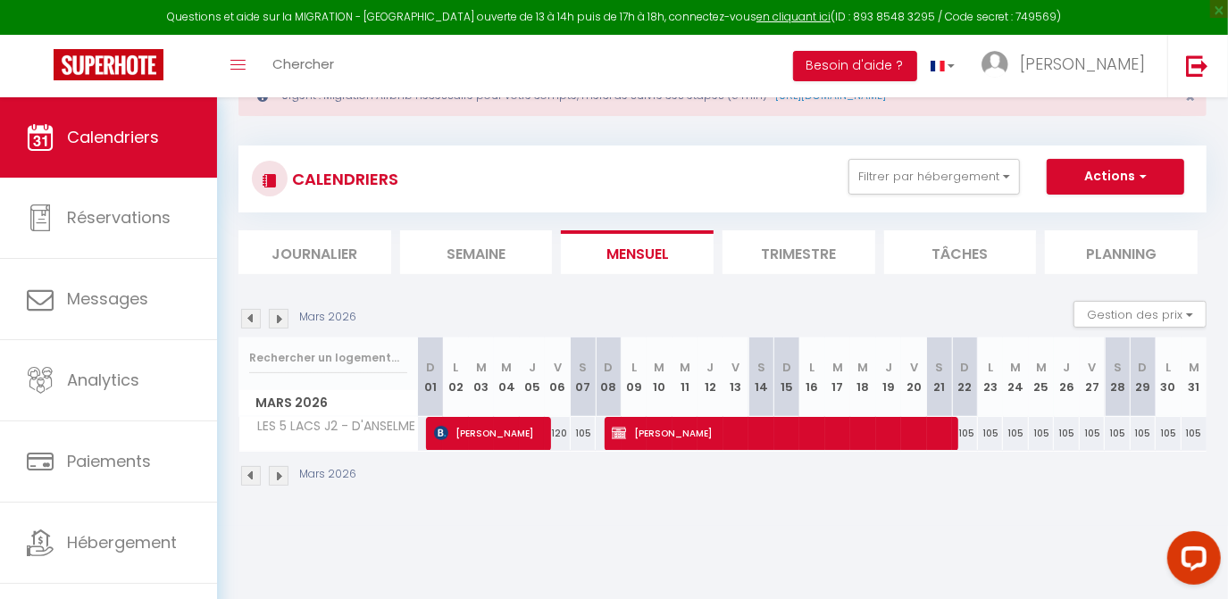
click at [248, 318] on img at bounding box center [251, 319] width 20 height 20
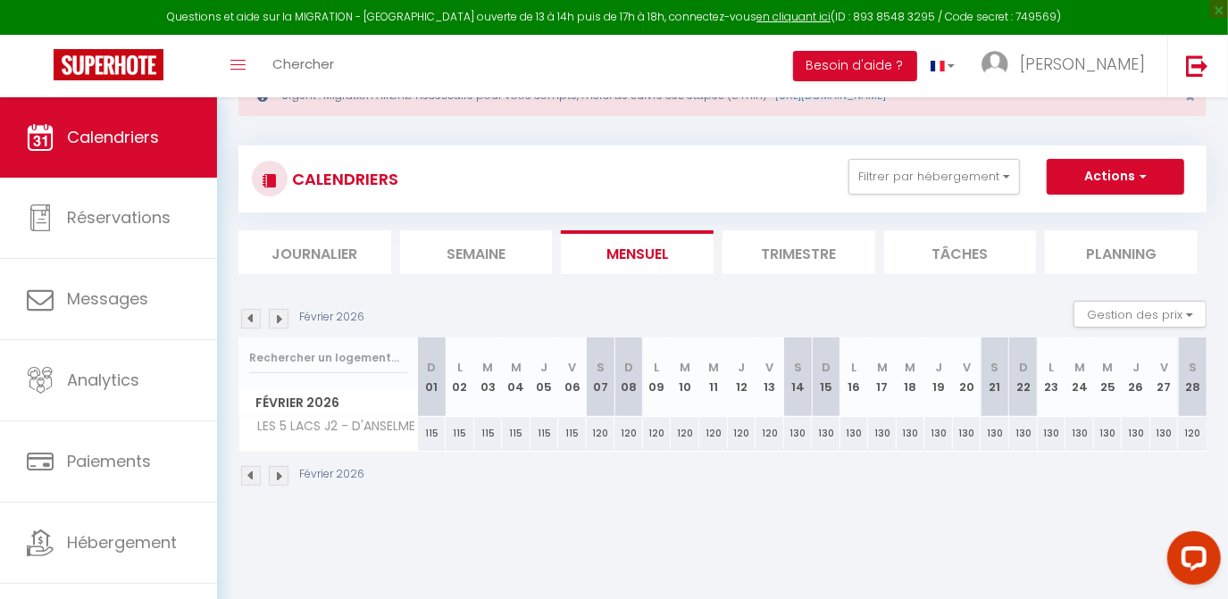
click at [248, 318] on img at bounding box center [251, 319] width 20 height 20
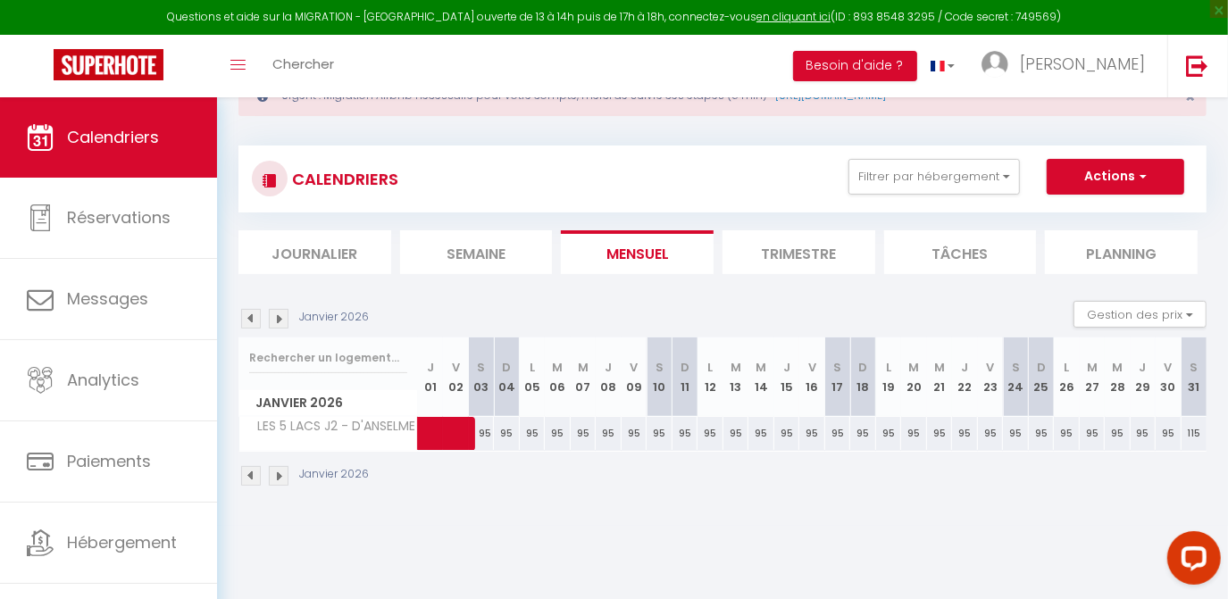
click at [252, 320] on div "Urgent : Migration Airbnb nécessaire pour votre compte, merci de suivre ces éta…" at bounding box center [722, 278] width 1011 height 495
click at [252, 320] on img at bounding box center [251, 319] width 20 height 20
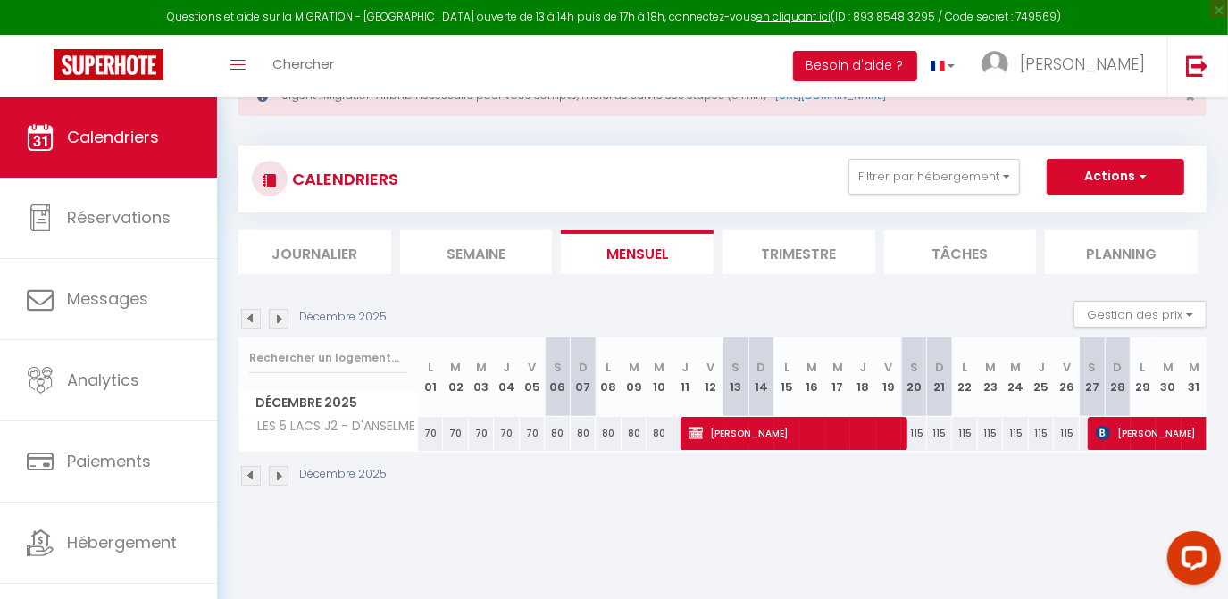
click at [252, 320] on img at bounding box center [251, 319] width 20 height 20
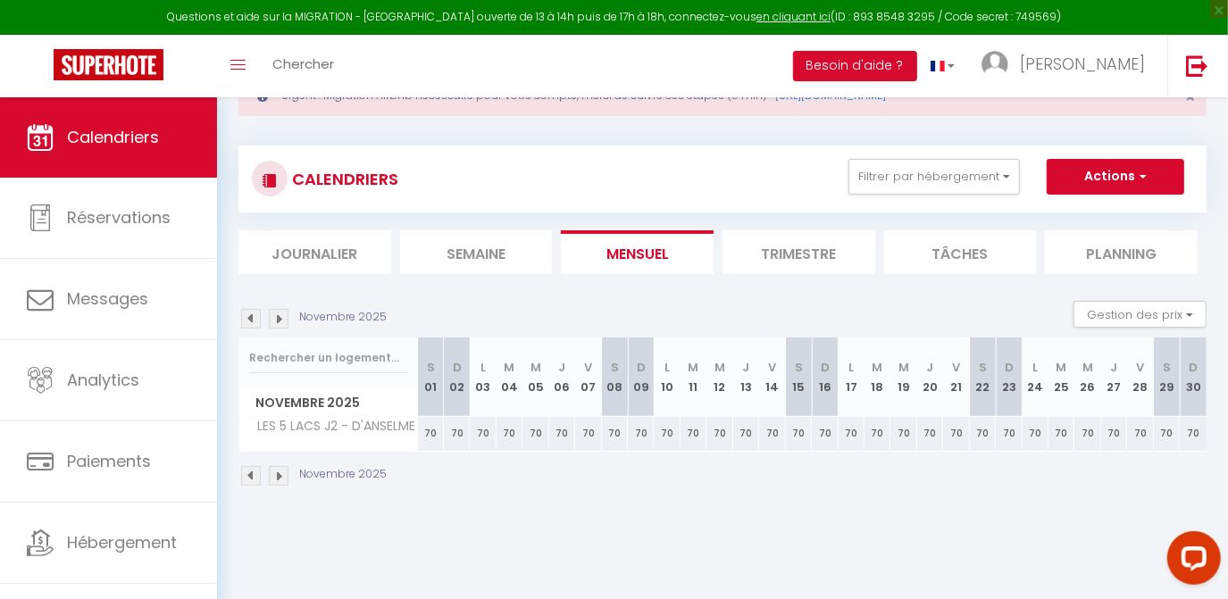
click at [252, 320] on img at bounding box center [251, 319] width 20 height 20
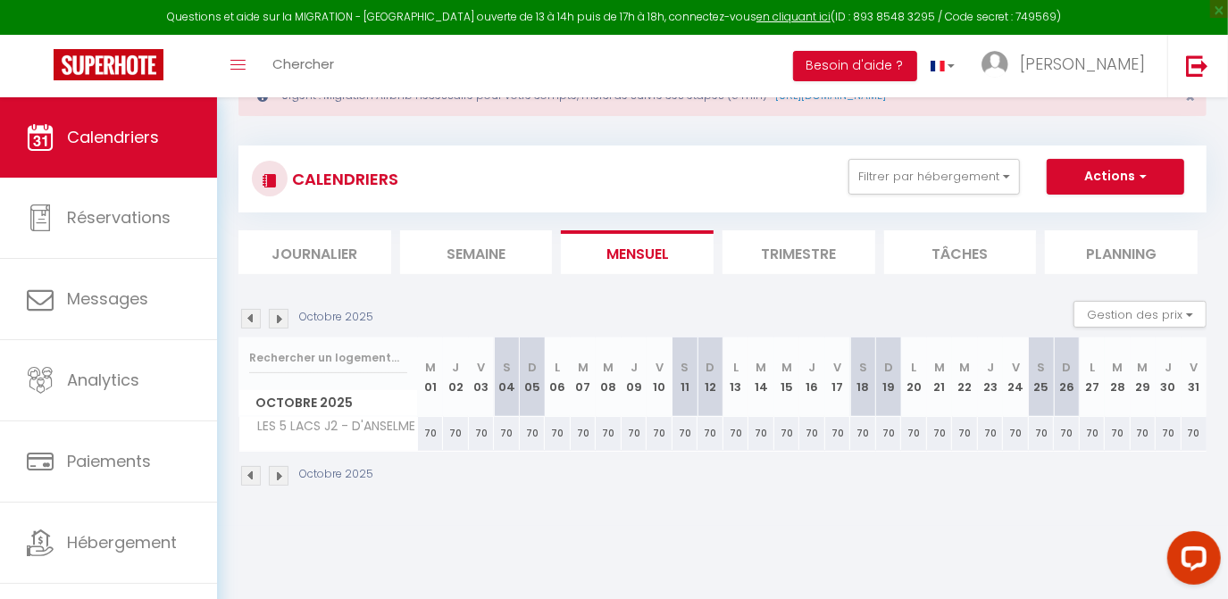
click at [252, 320] on img at bounding box center [251, 319] width 20 height 20
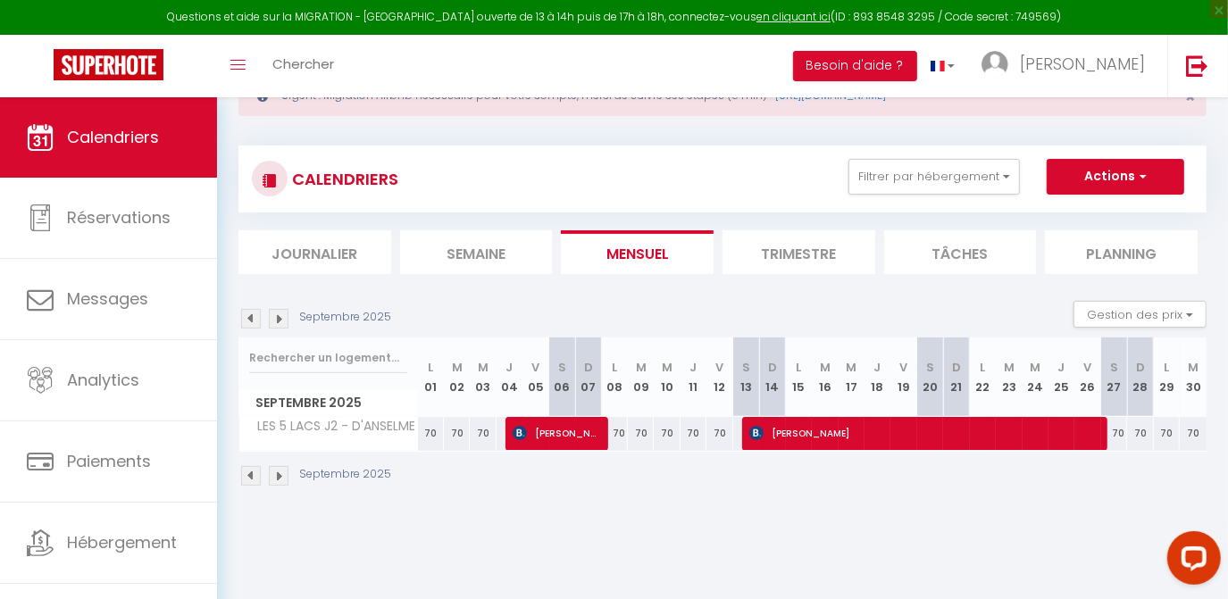
click at [252, 320] on img at bounding box center [251, 319] width 20 height 20
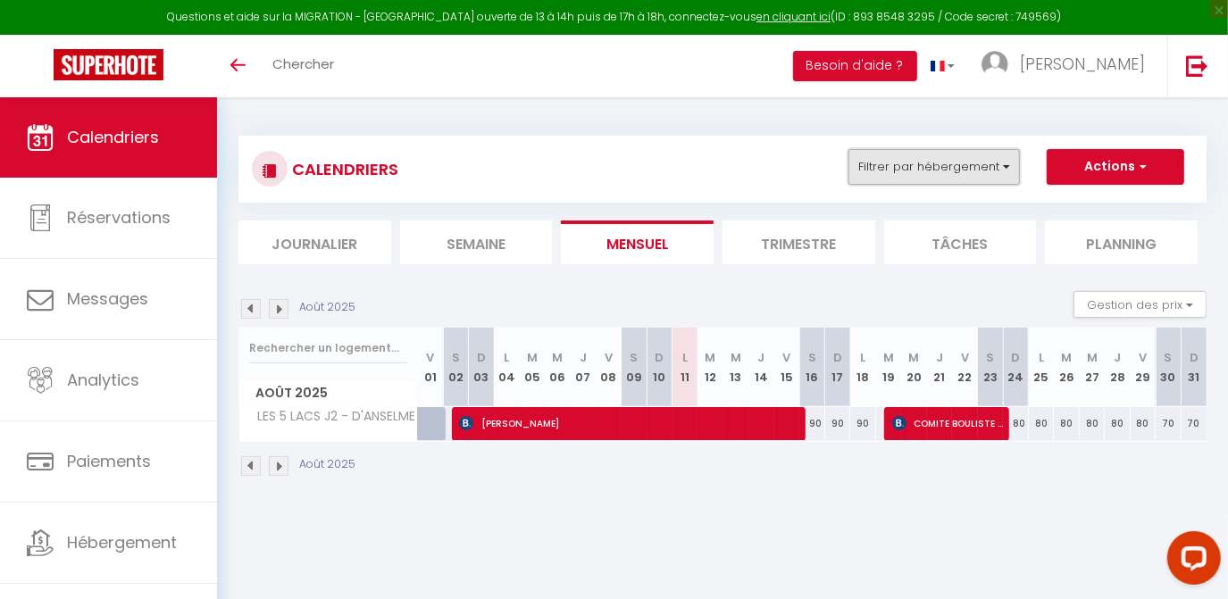
click at [932, 168] on button "Filtrer par hébergement" at bounding box center [933, 167] width 171 height 36
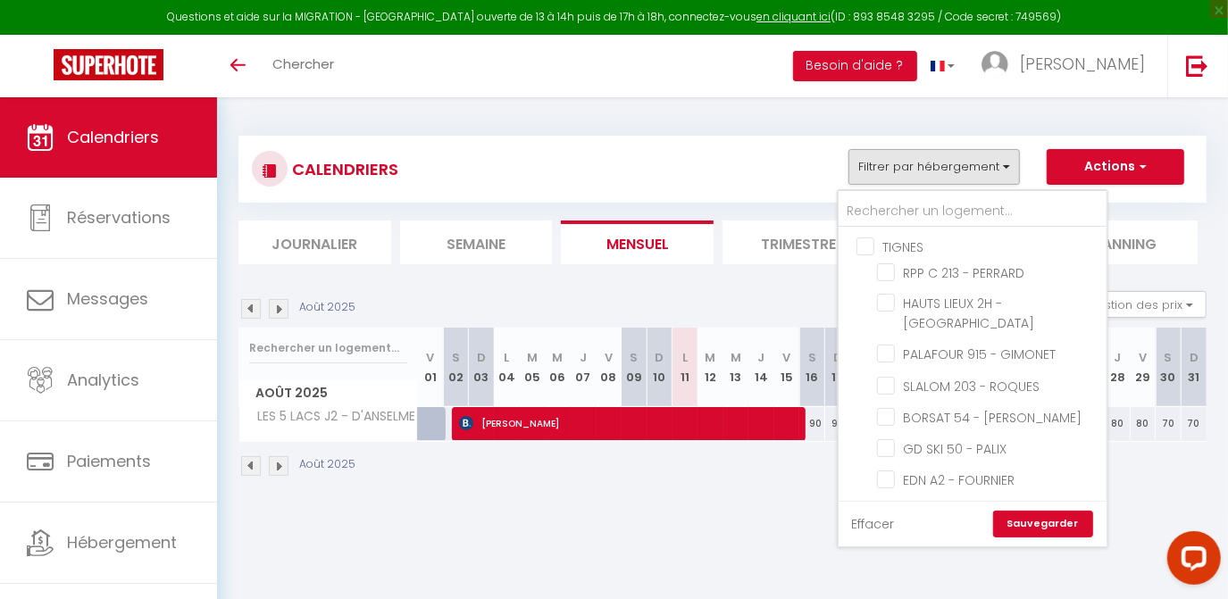
click at [869, 518] on link "Effacer" at bounding box center [873, 524] width 43 height 20
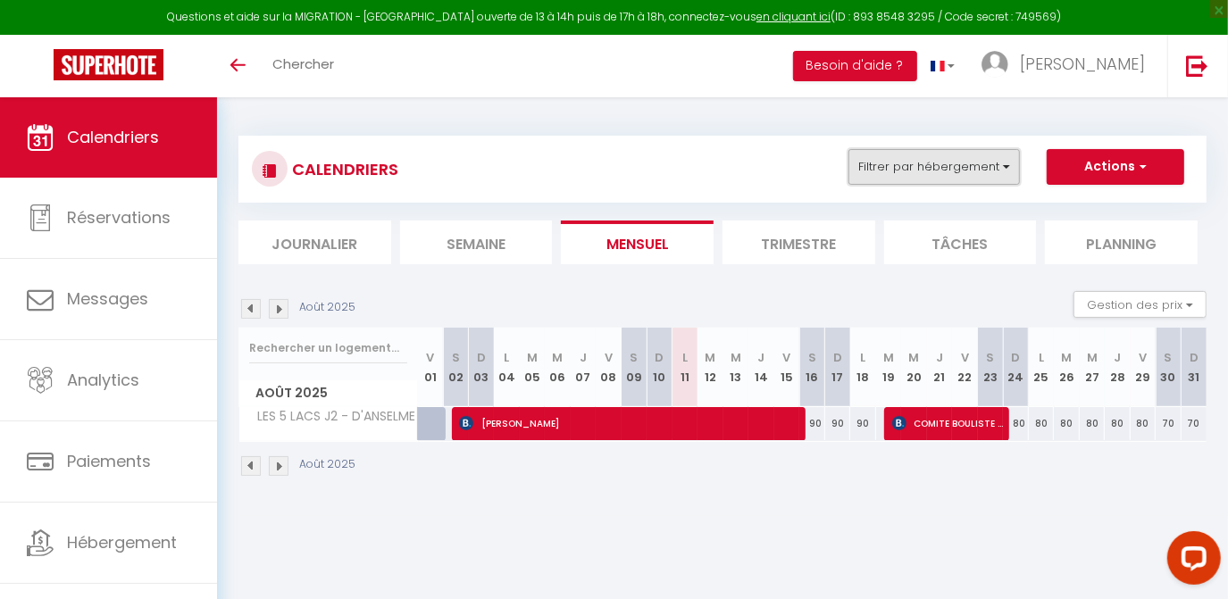
click at [873, 170] on button "Filtrer par hébergement" at bounding box center [933, 167] width 171 height 36
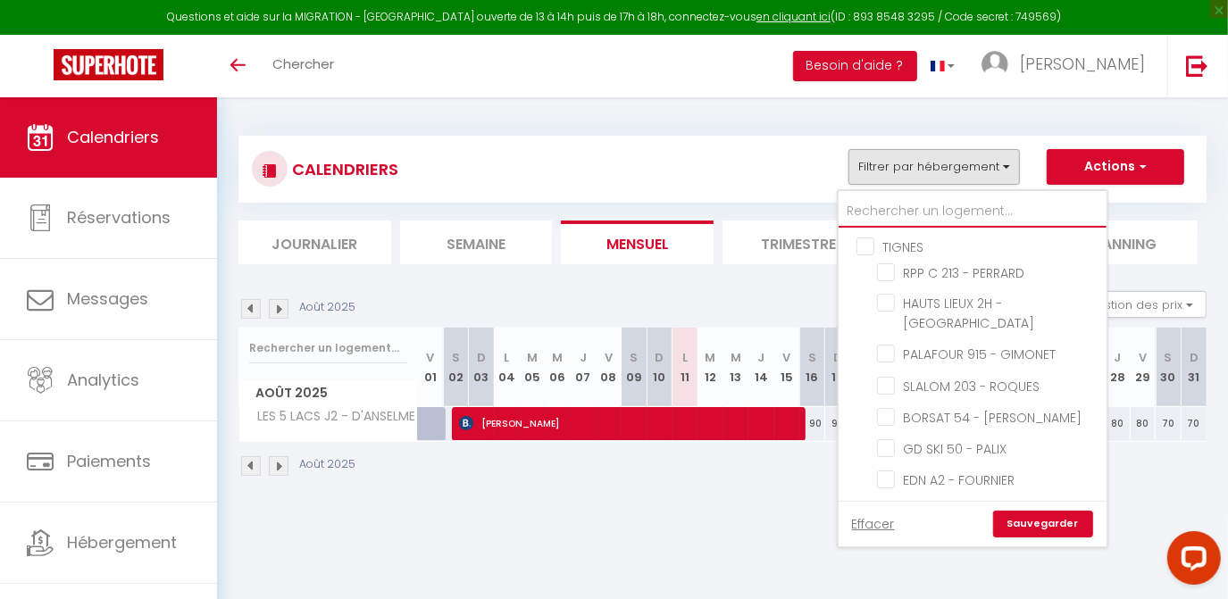
click at [887, 211] on input "text" at bounding box center [972, 212] width 268 height 32
type input "l"
checkbox input "false"
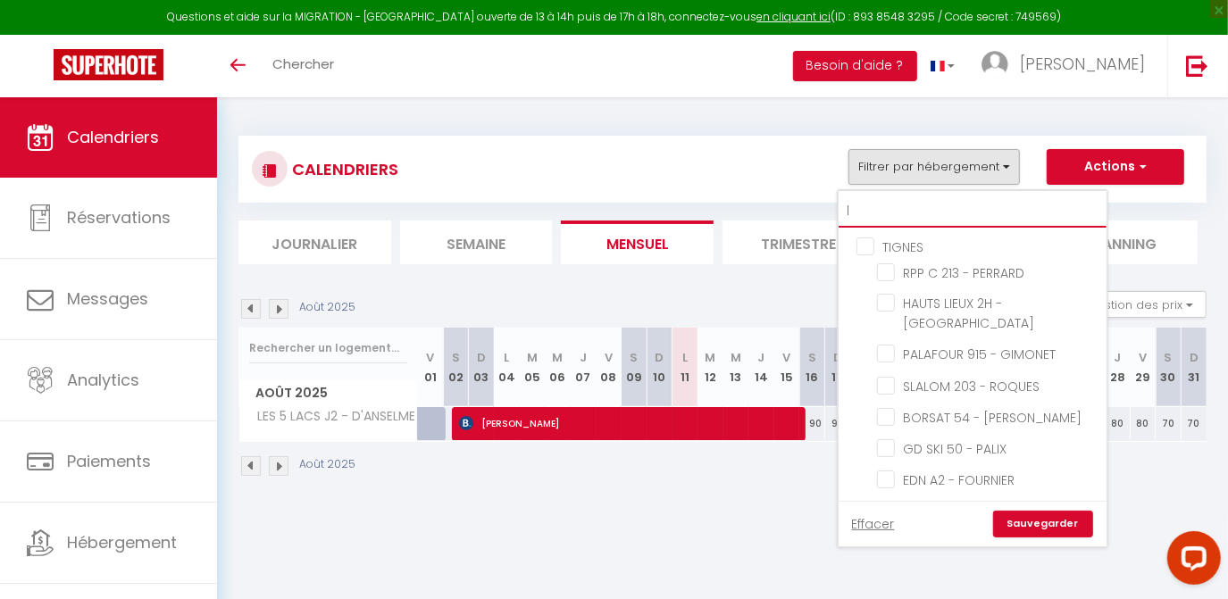
checkbox input "false"
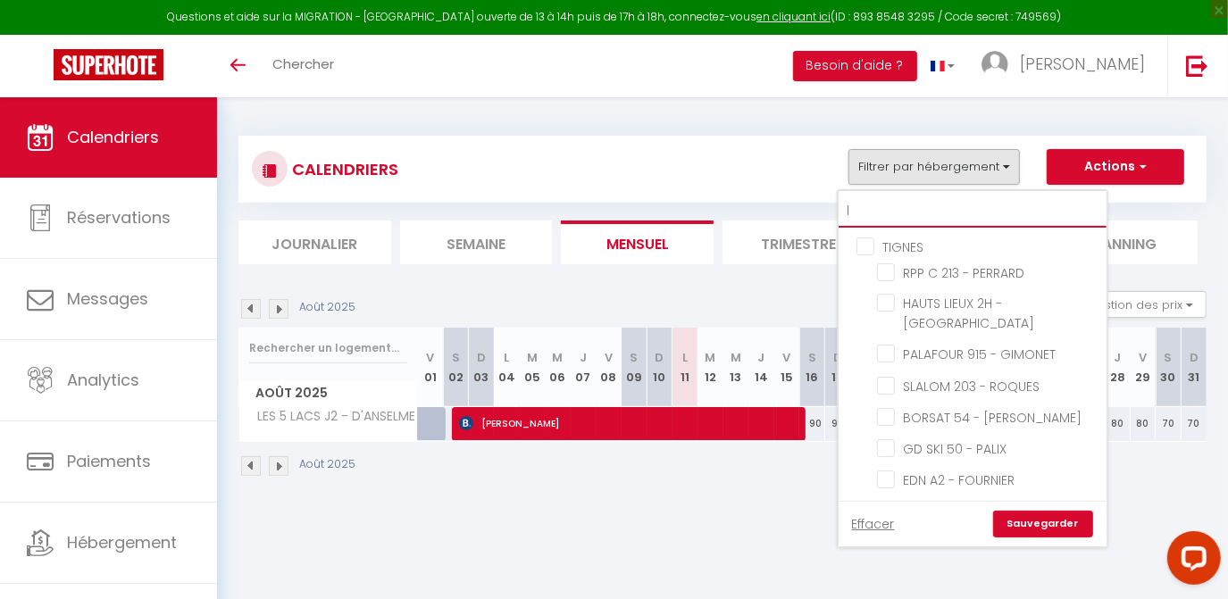
checkbox input "false"
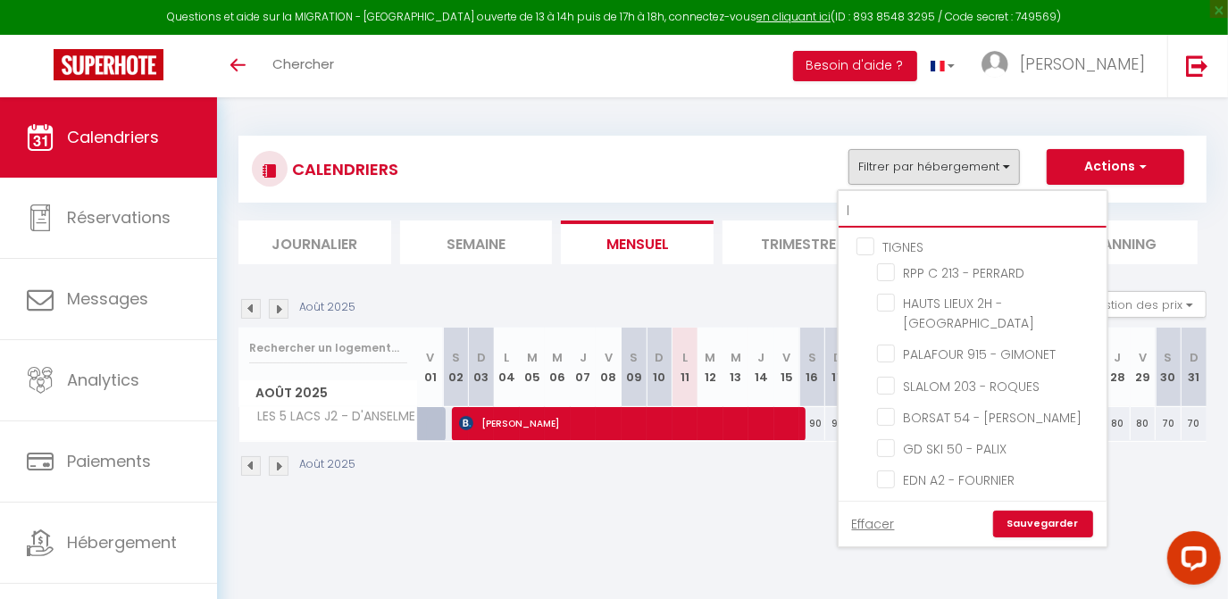
checkbox input "false"
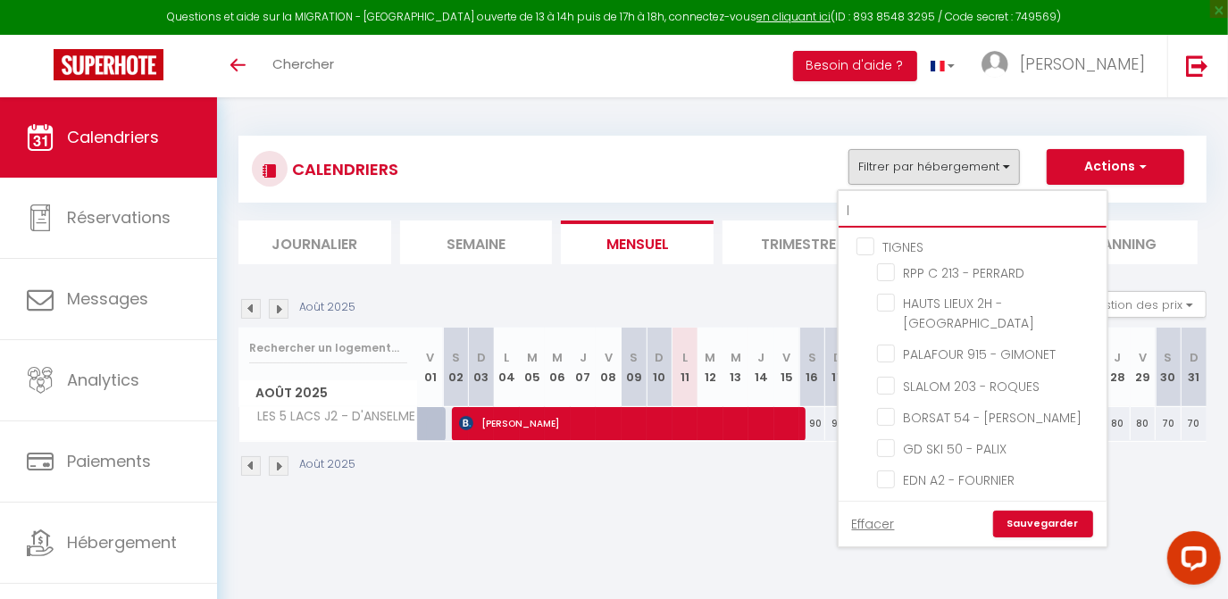
checkbox input "false"
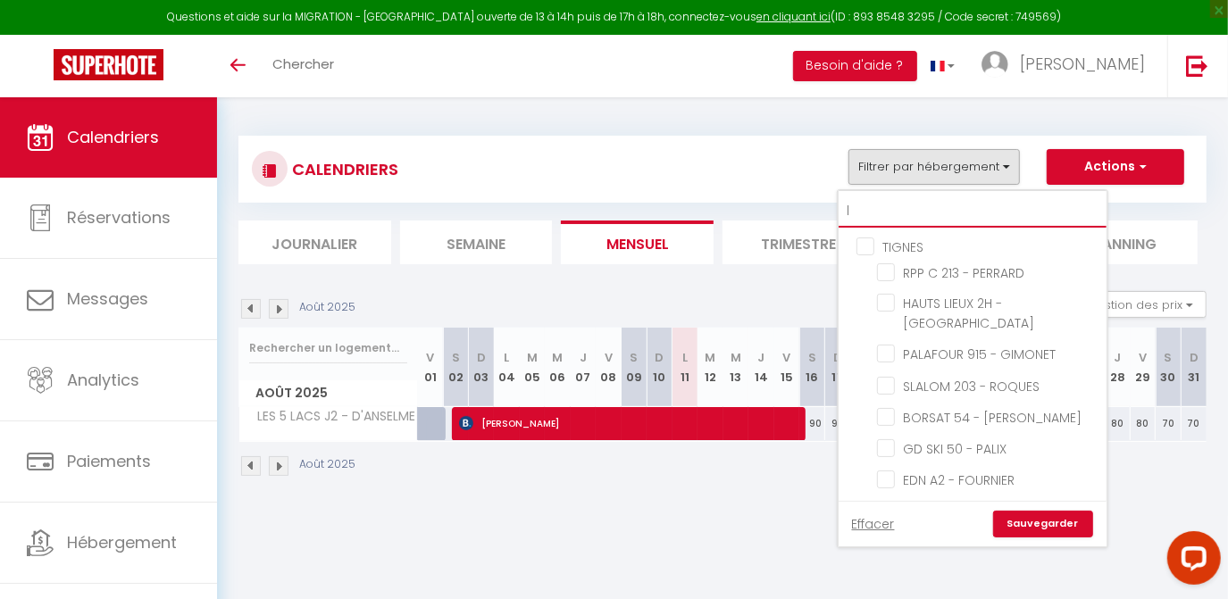
checkbox input "false"
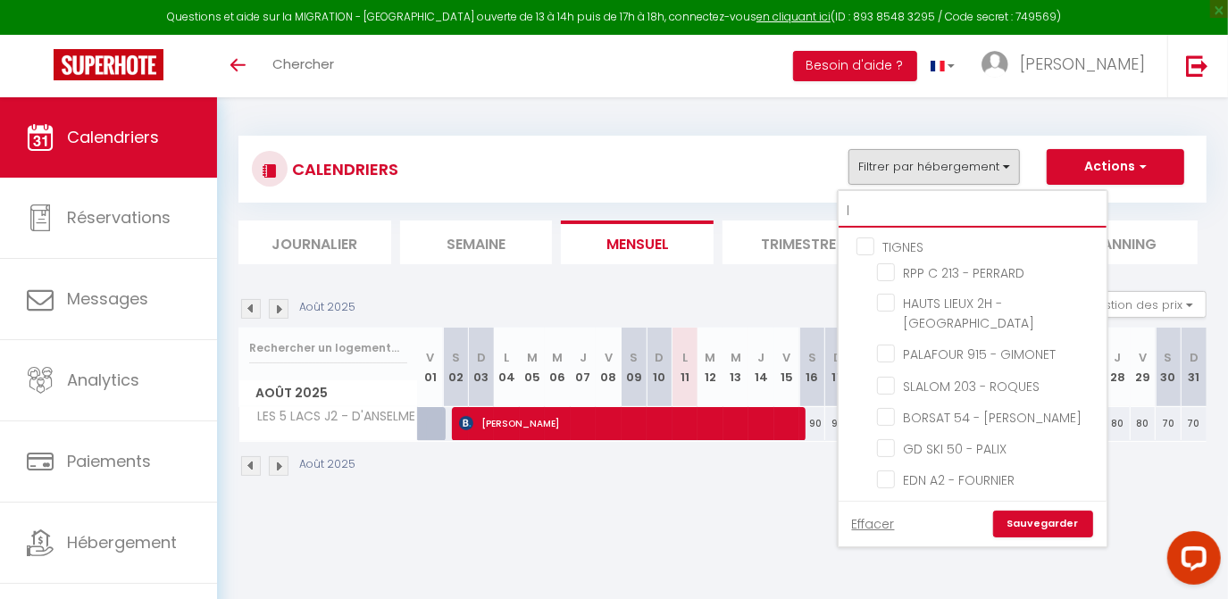
checkbox input "false"
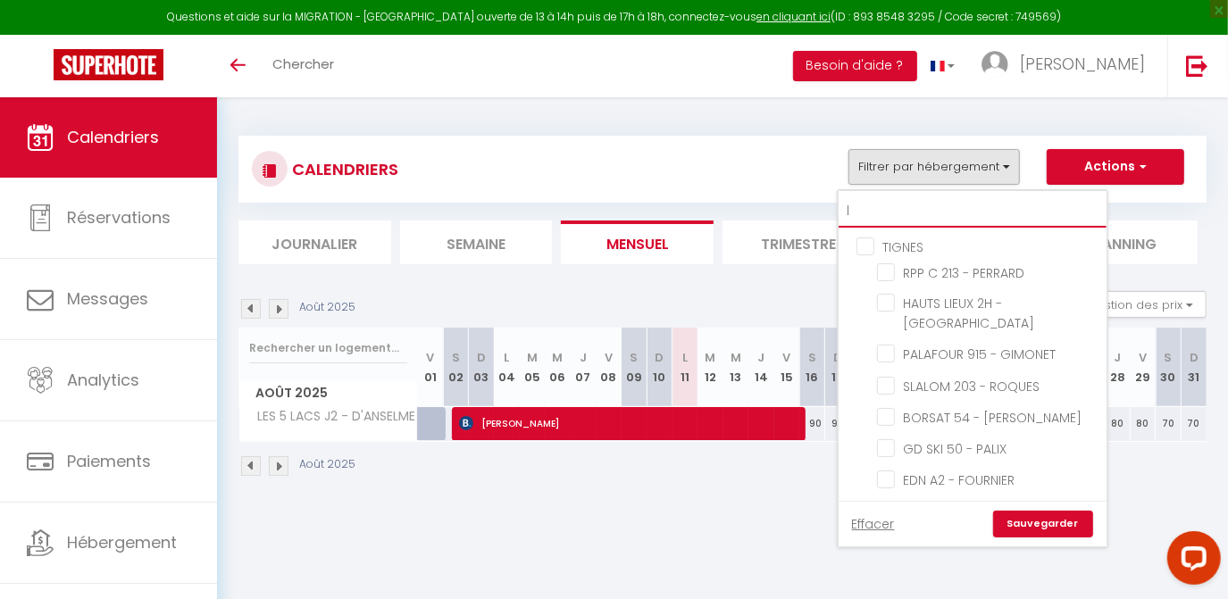
checkbox input "false"
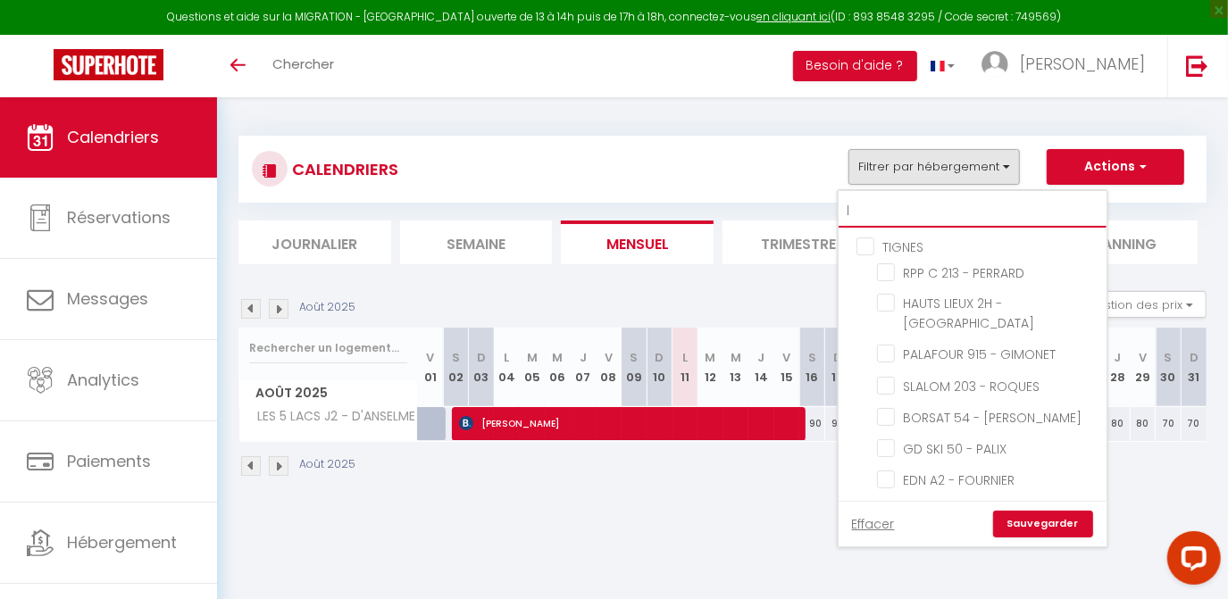
checkbox input "false"
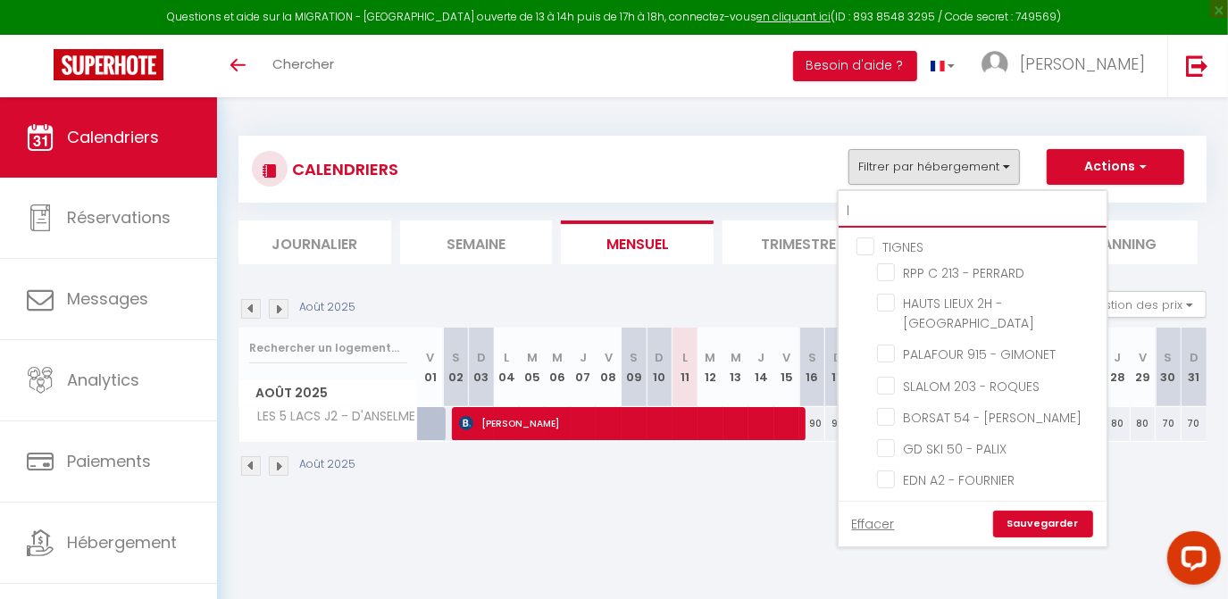
checkbox input "false"
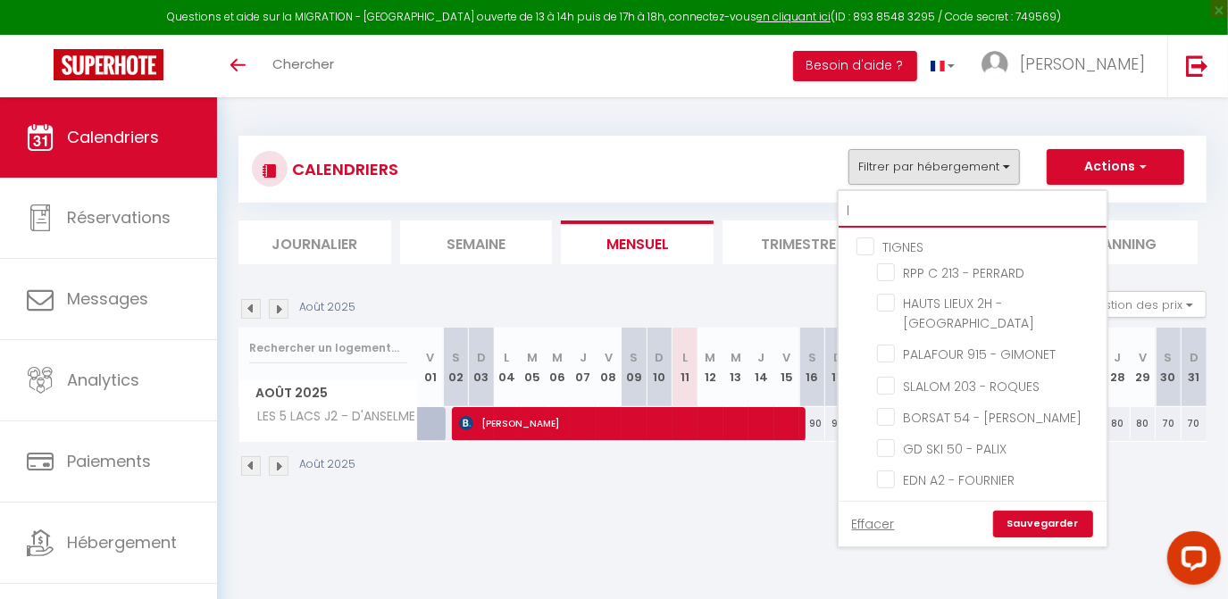
checkbox input "false"
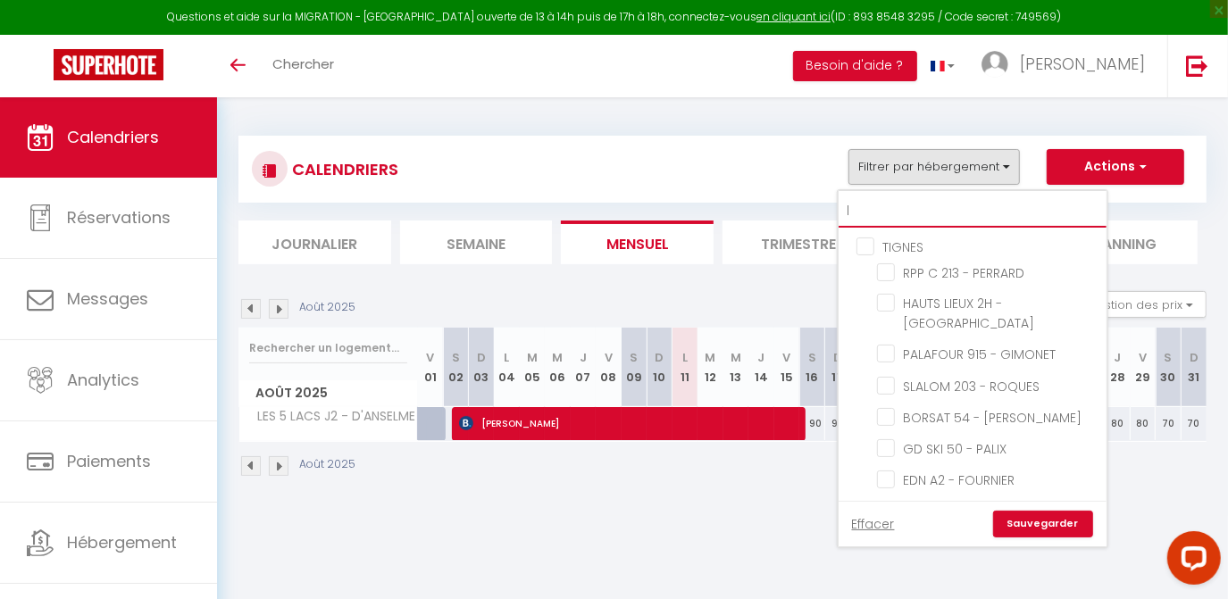
checkbox input "false"
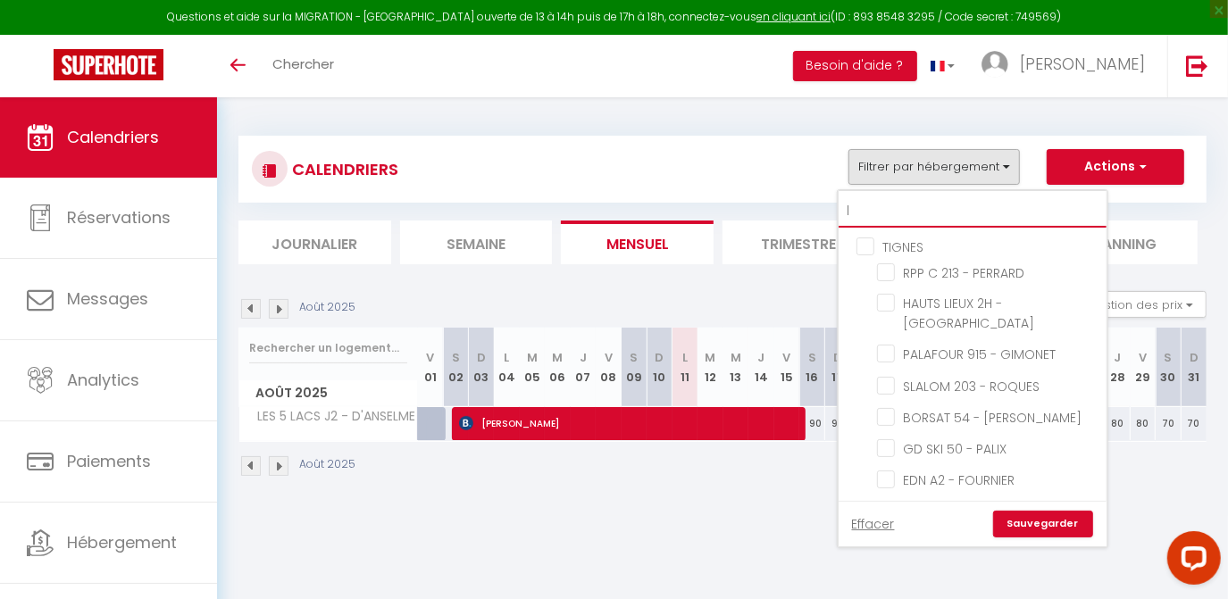
checkbox input "false"
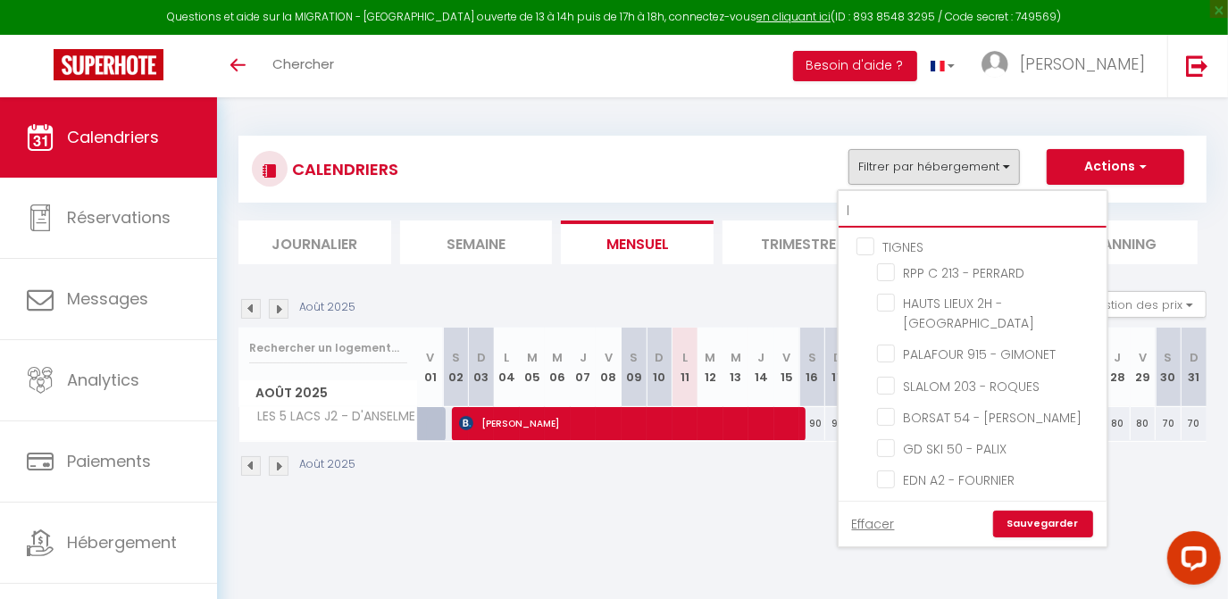
checkbox input "false"
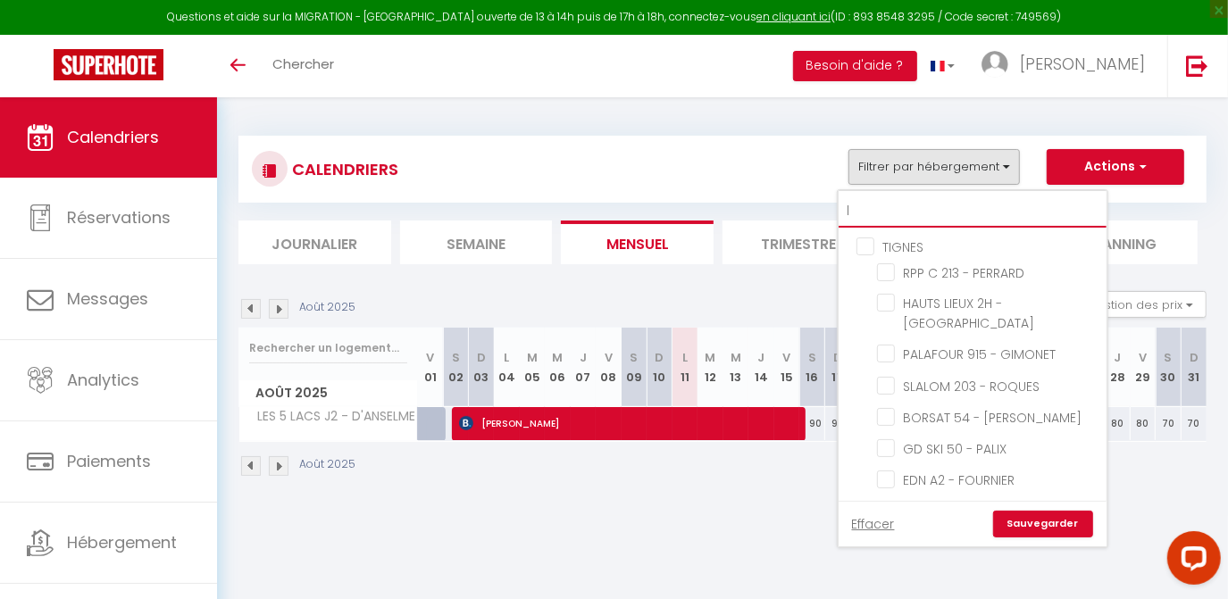
checkbox input "false"
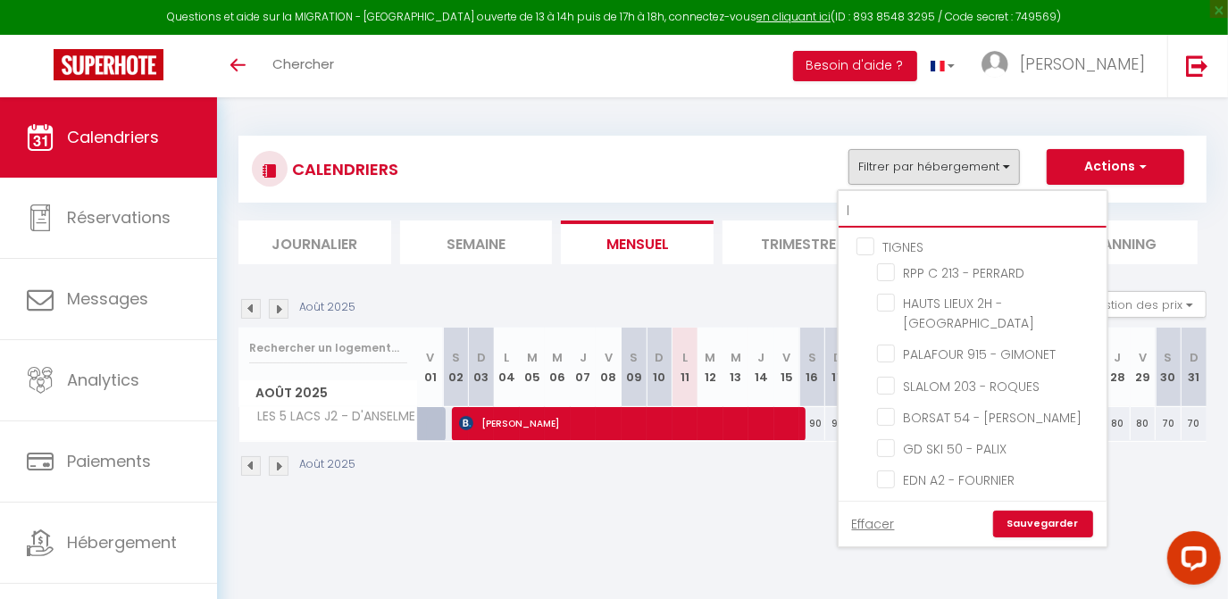
checkbox input "false"
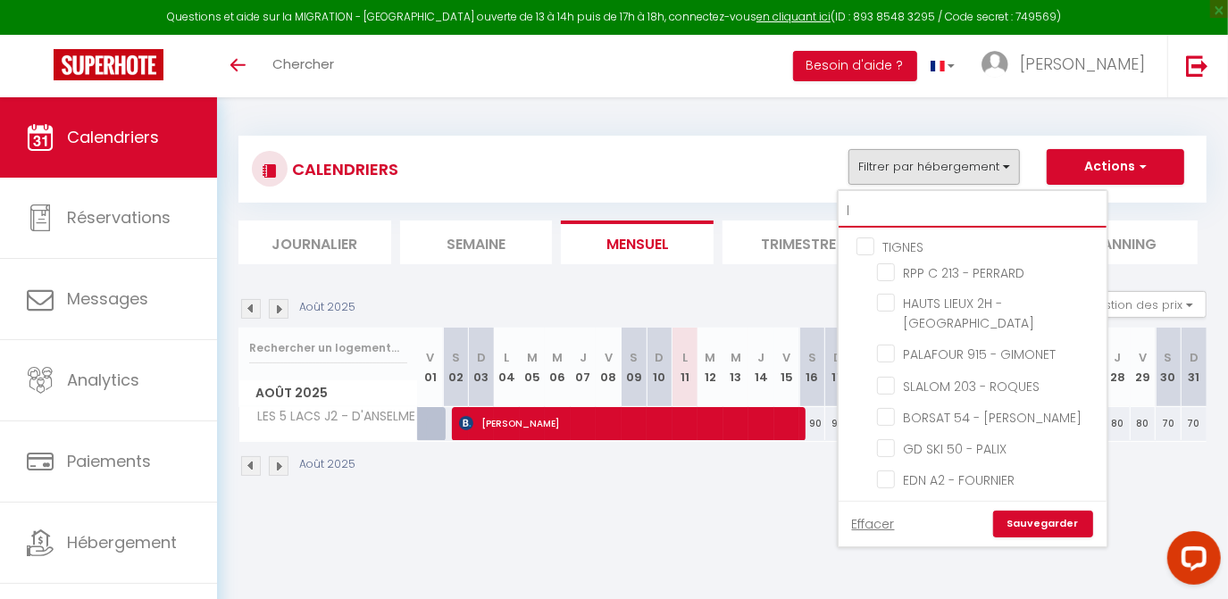
checkbox input "false"
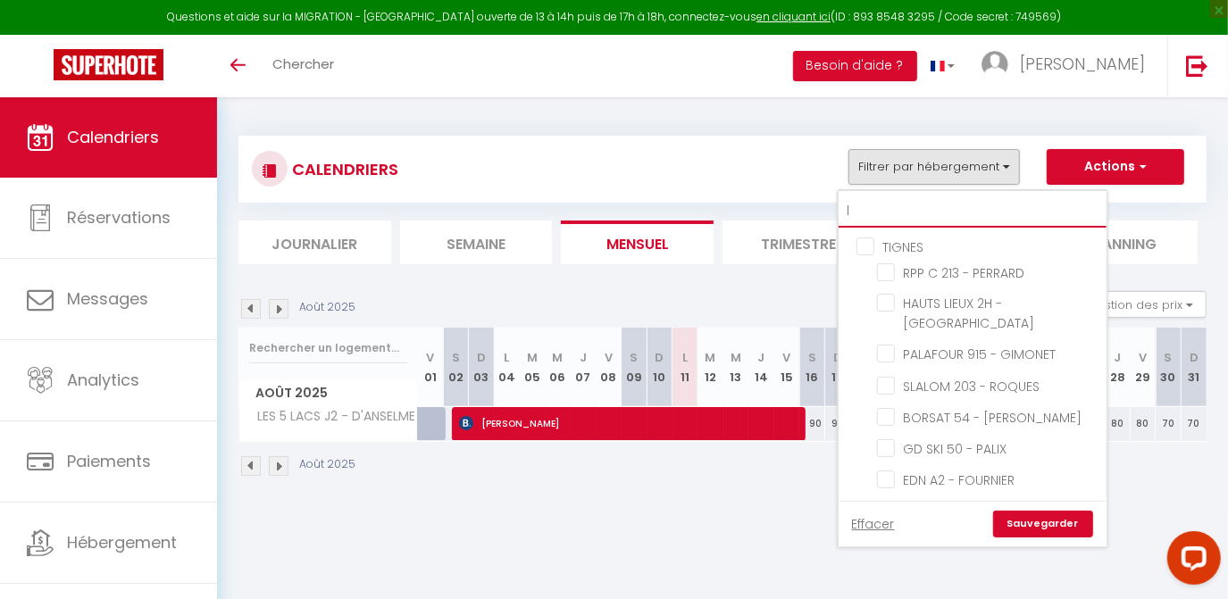
checkbox input "false"
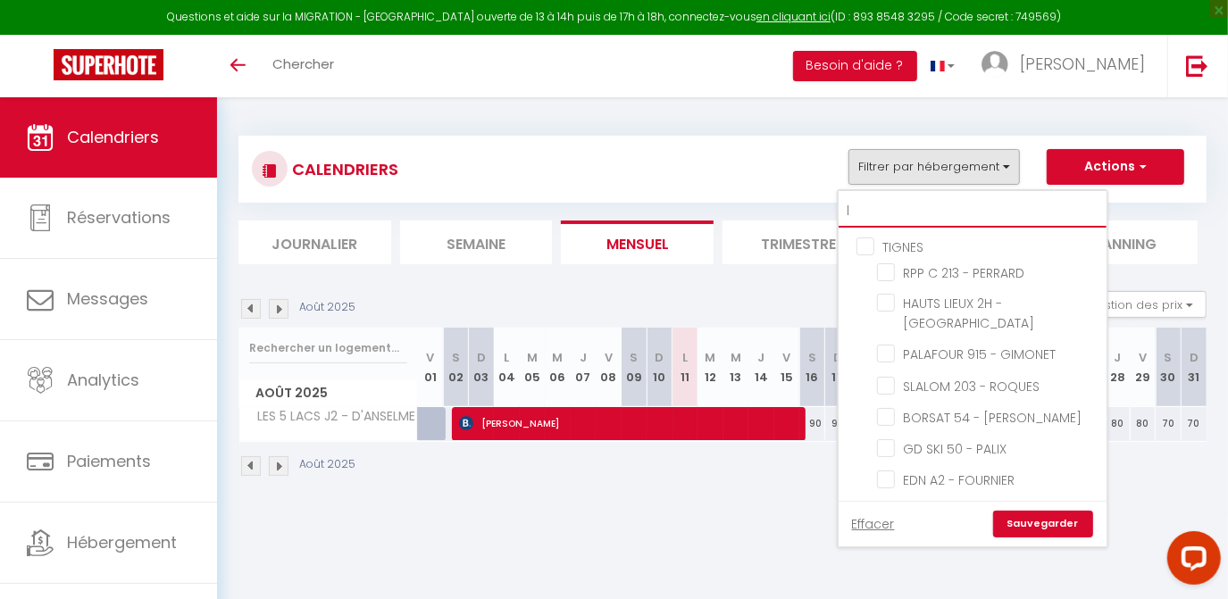
type input "le"
checkbox input "false"
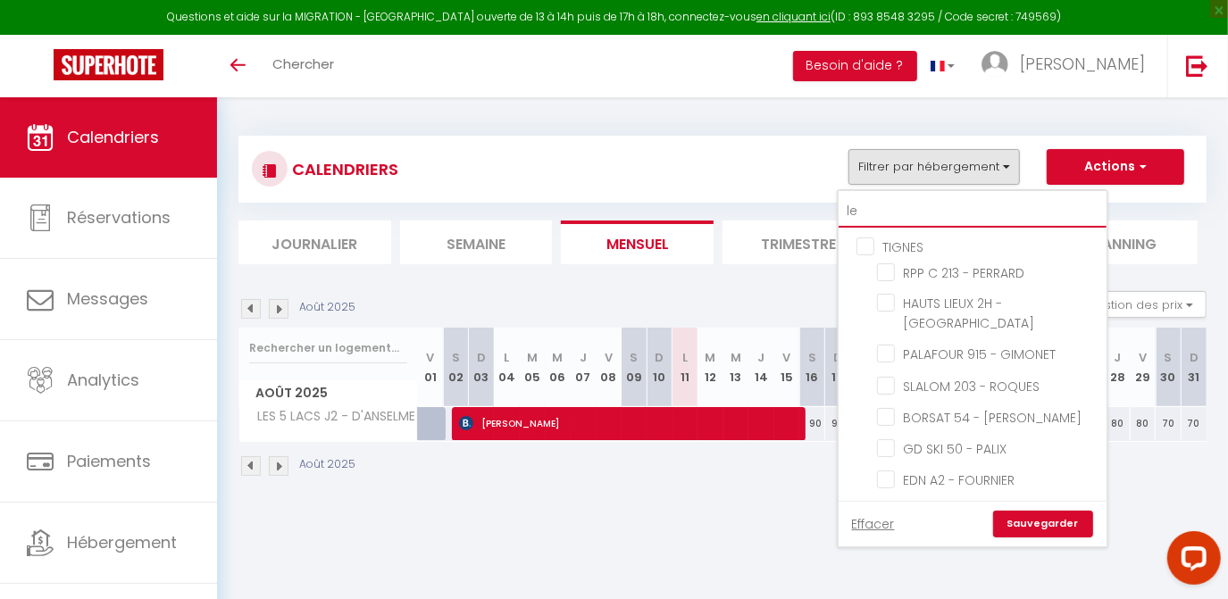
checkbox input "false"
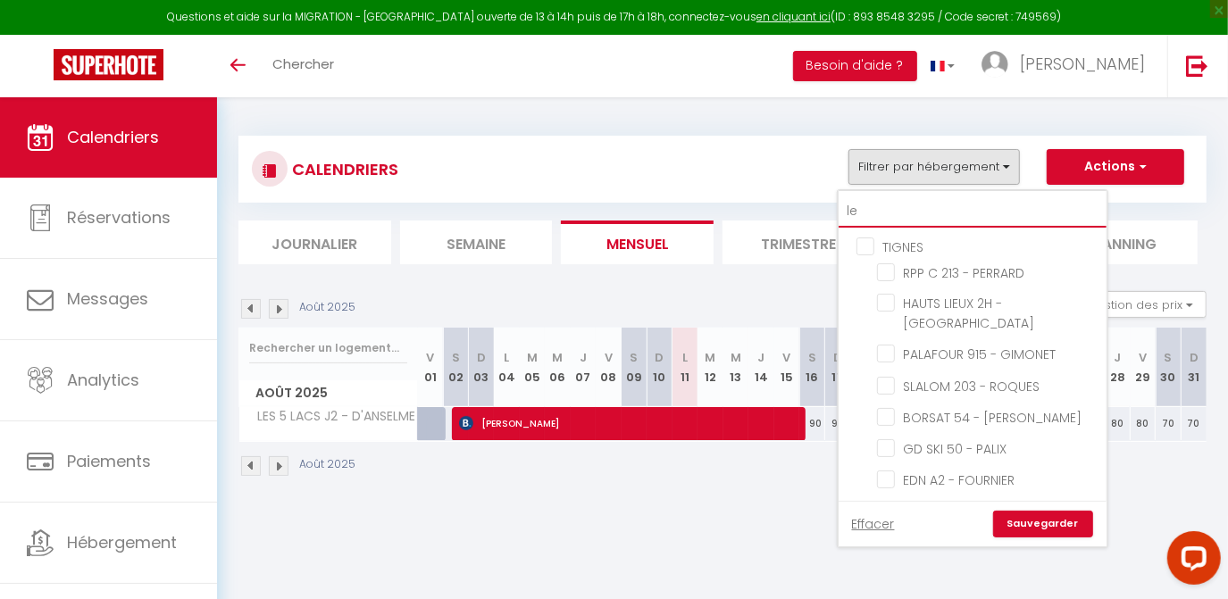
checkbox input "false"
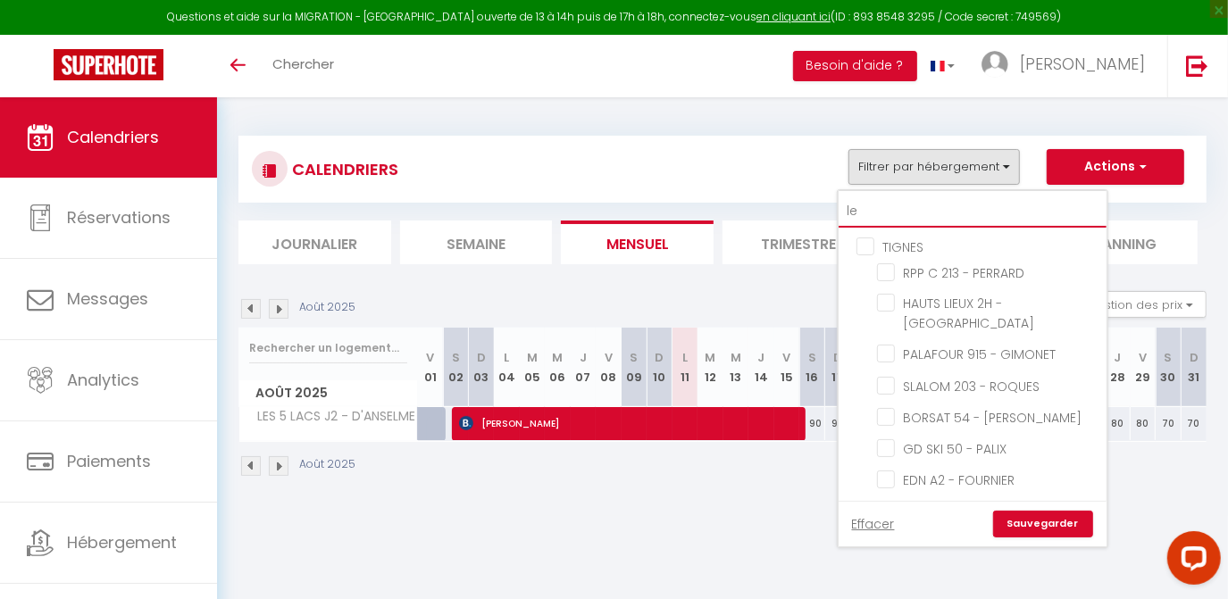
checkbox input "false"
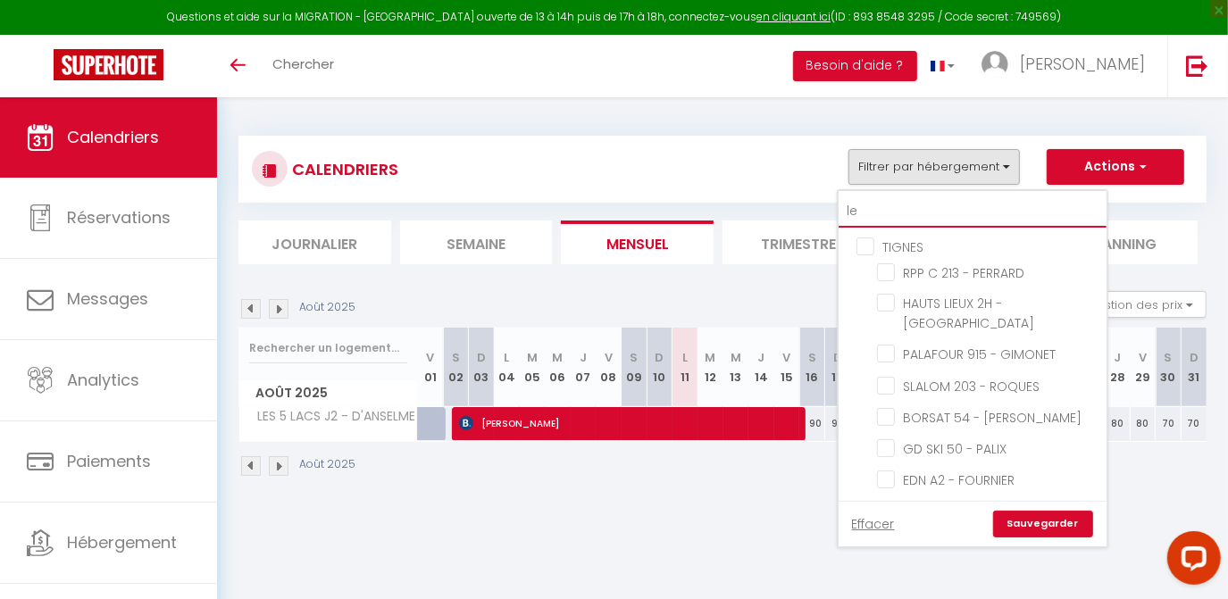
checkbox input "false"
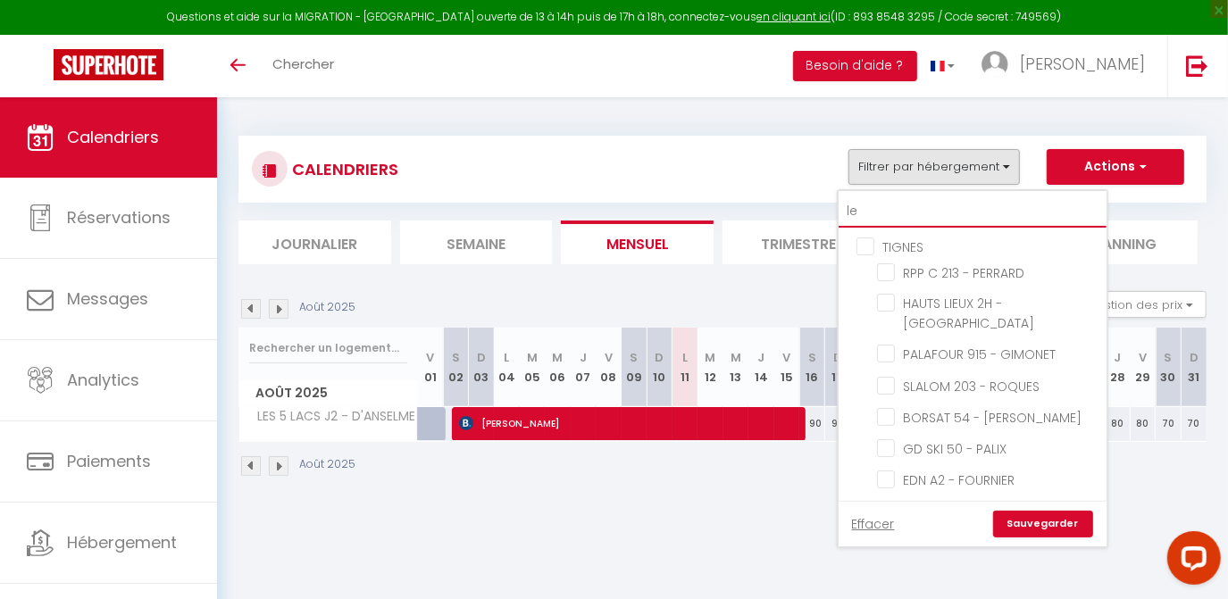
checkbox input "false"
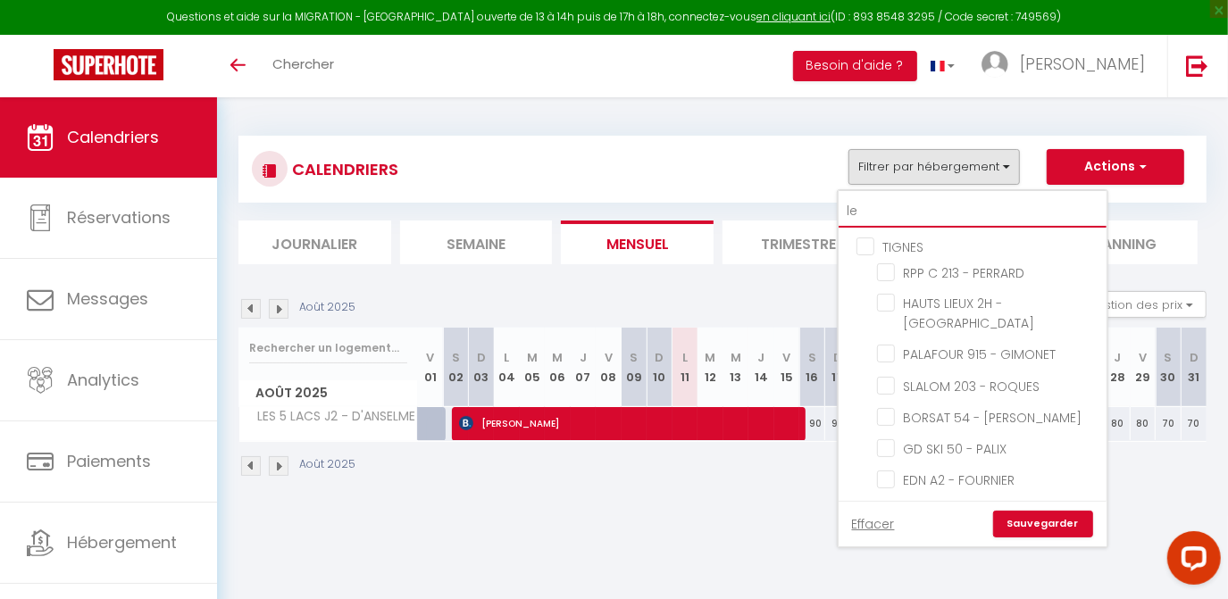
checkbox input "false"
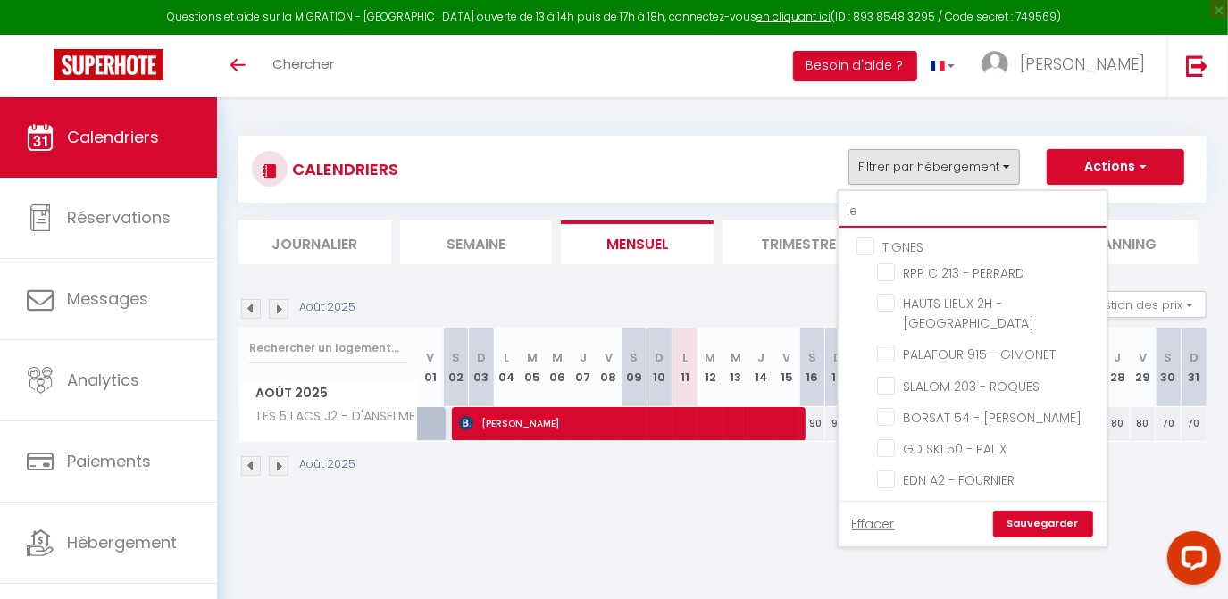
checkbox input "false"
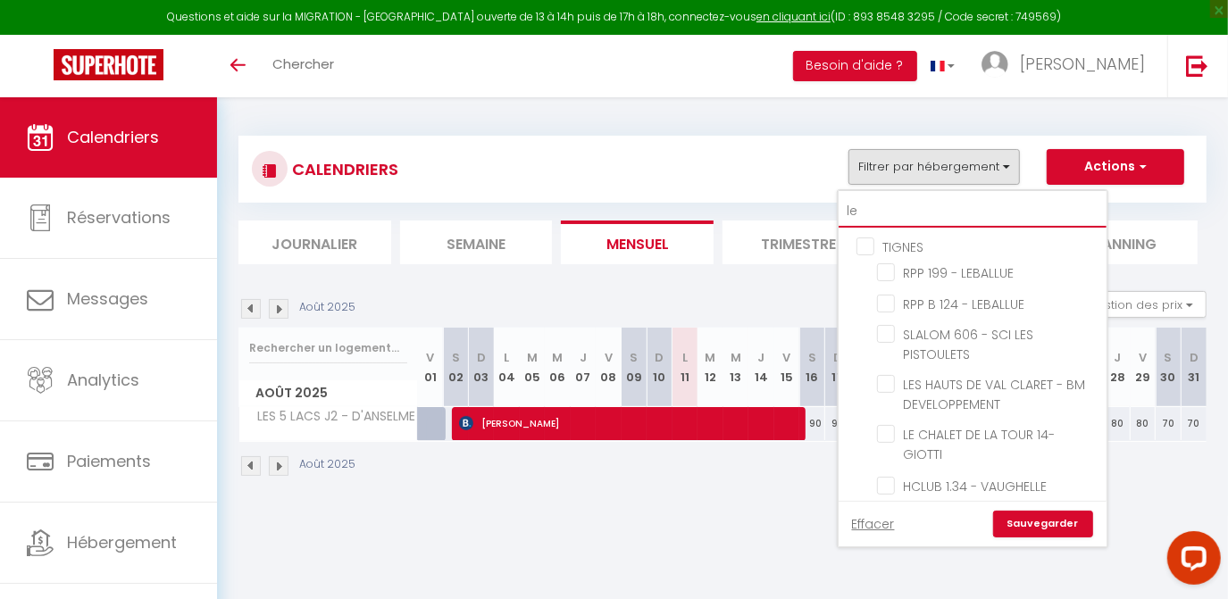
type input "le"
checkbox input "false"
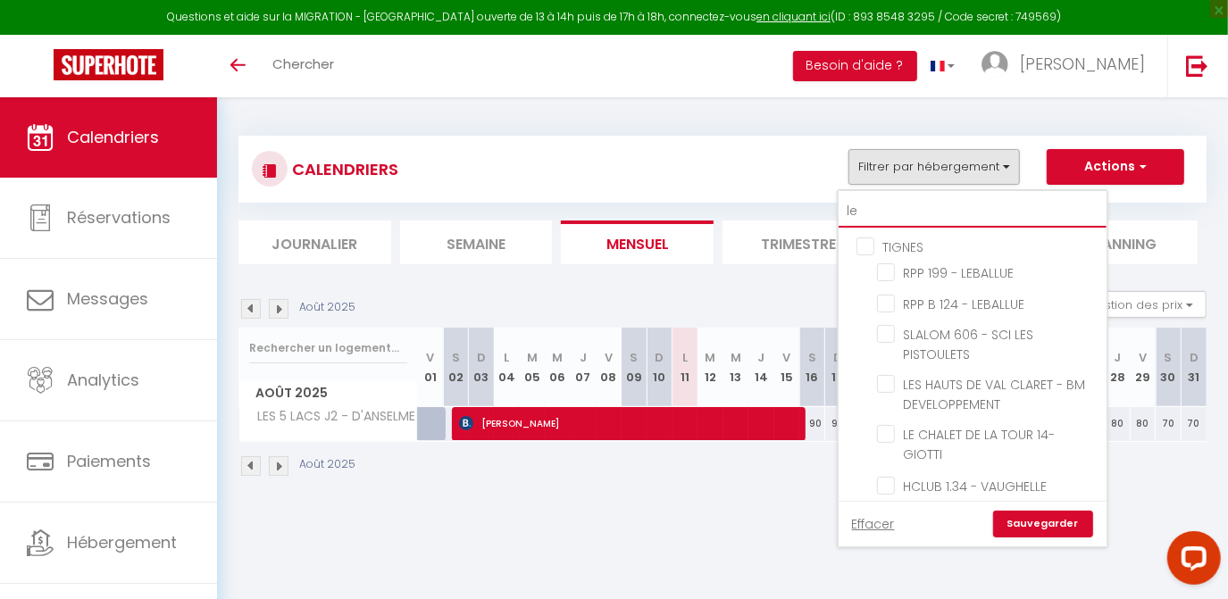
checkbox input "false"
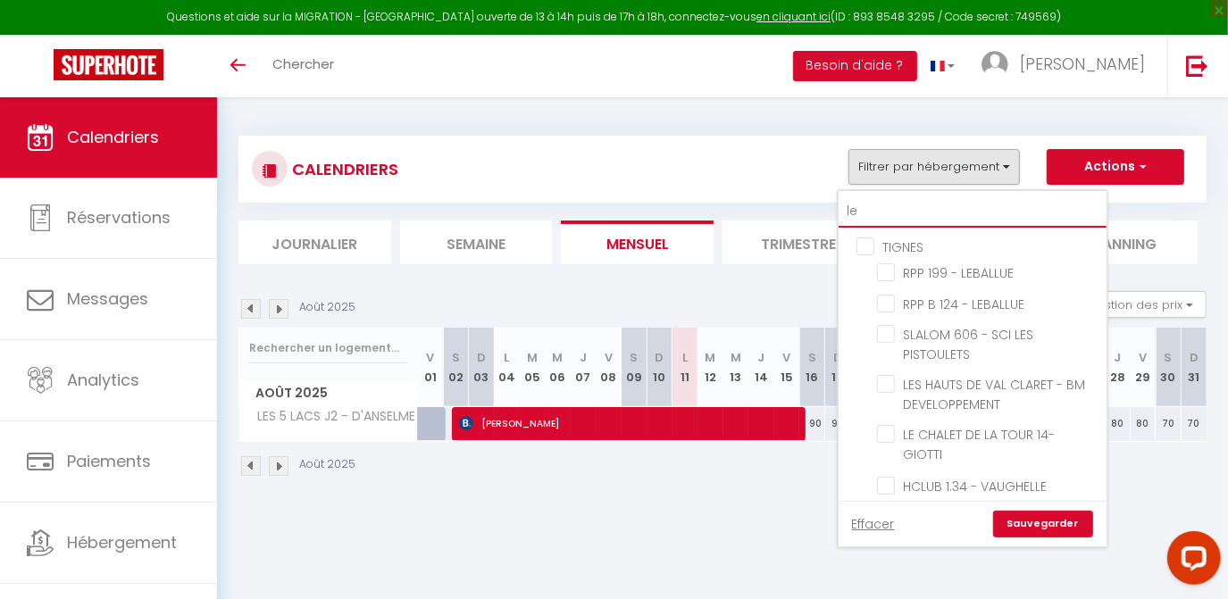
checkbox input "false"
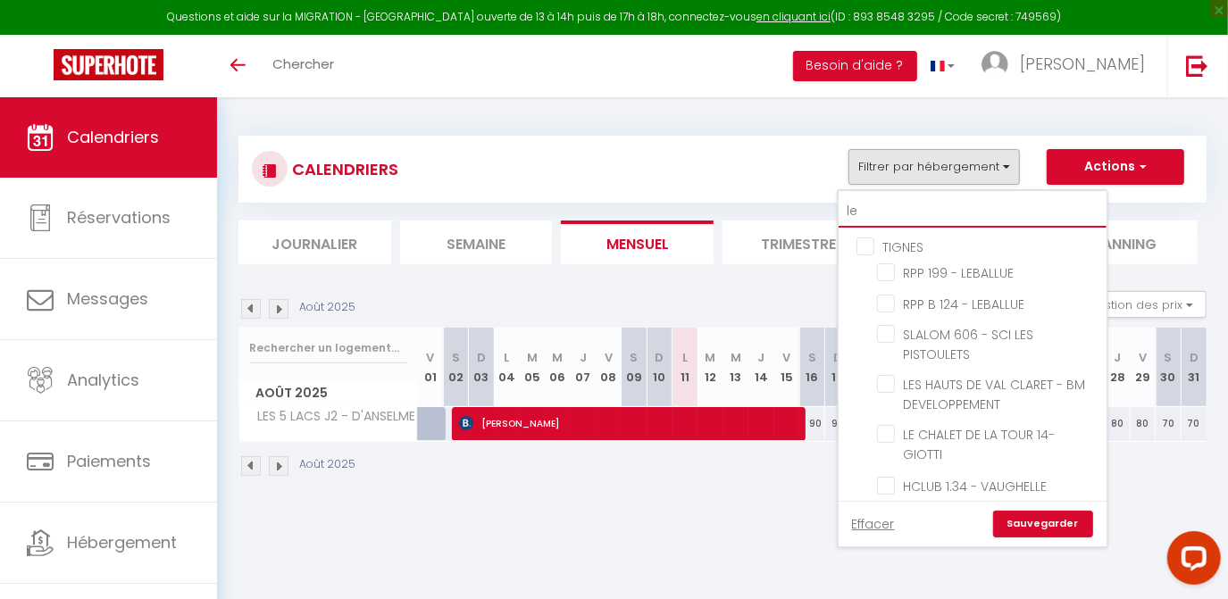
checkbox input "false"
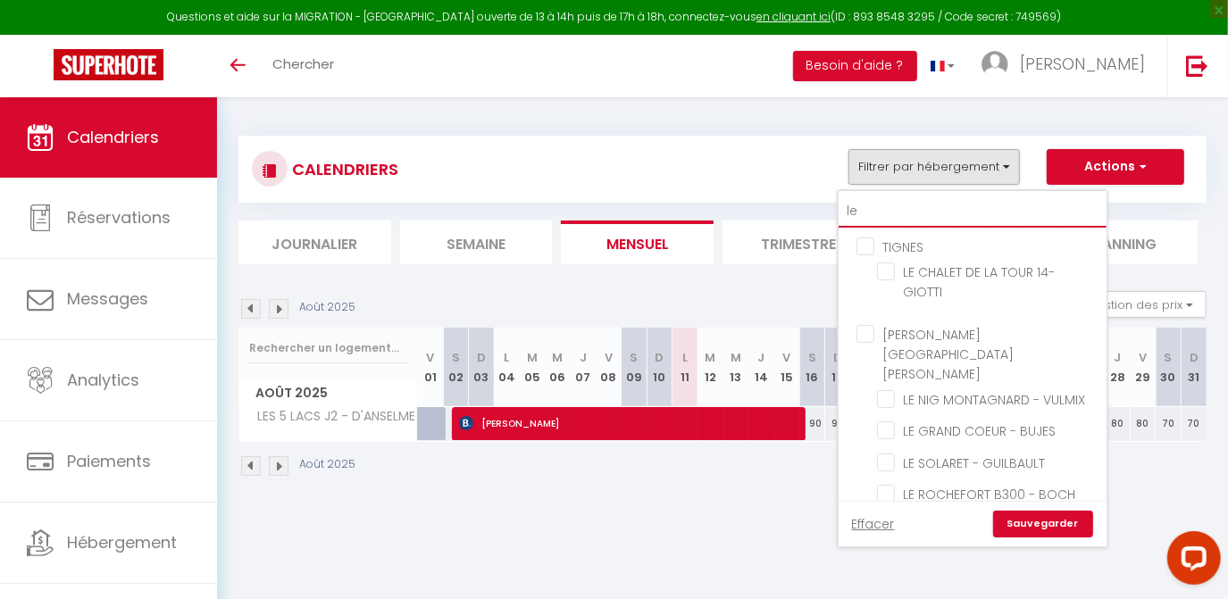
type input "le s"
checkbox input "false"
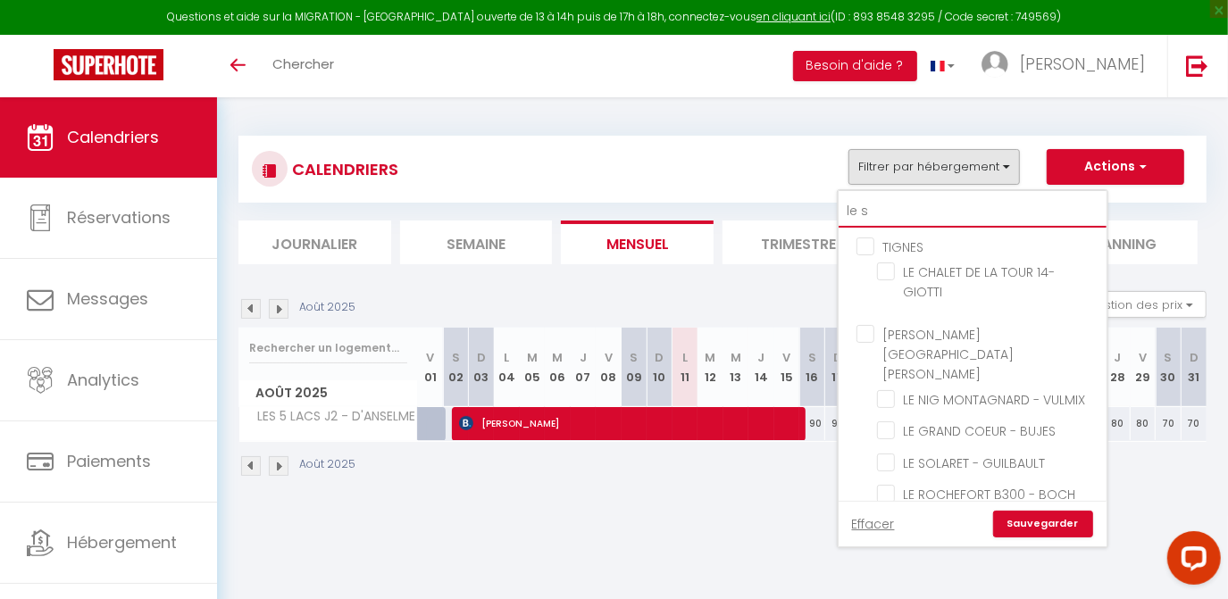
type input "le so"
checkbox input "false"
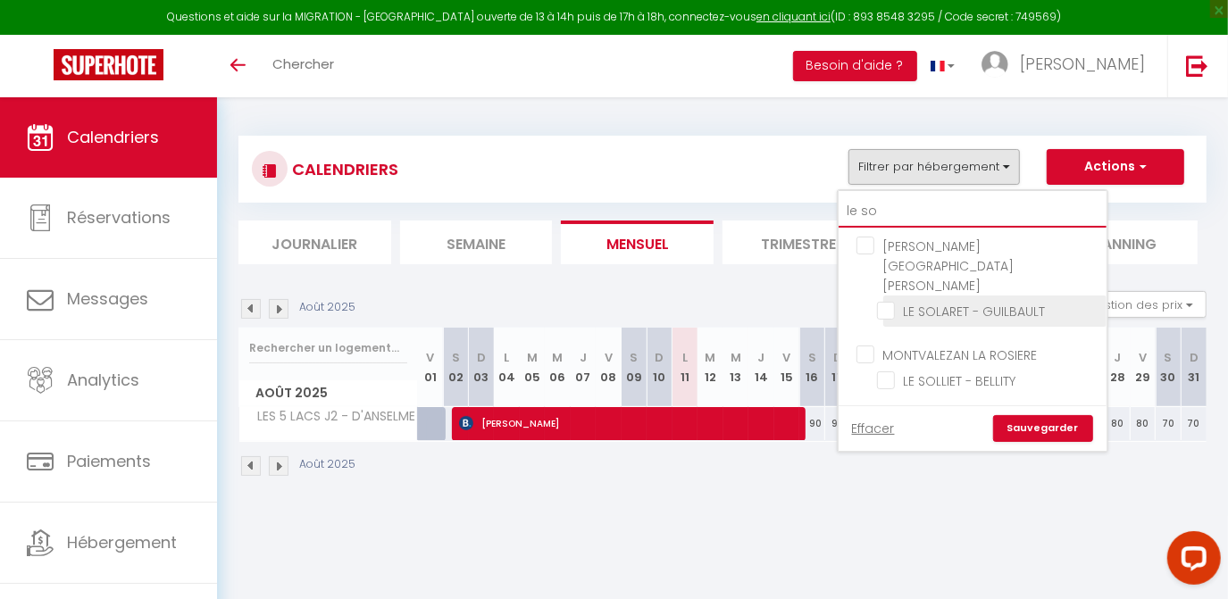
type input "le so"
click at [887, 301] on input "LE SOLARET - GUILBAULT" at bounding box center [988, 310] width 223 height 18
checkbox input "true"
checkbox input "false"
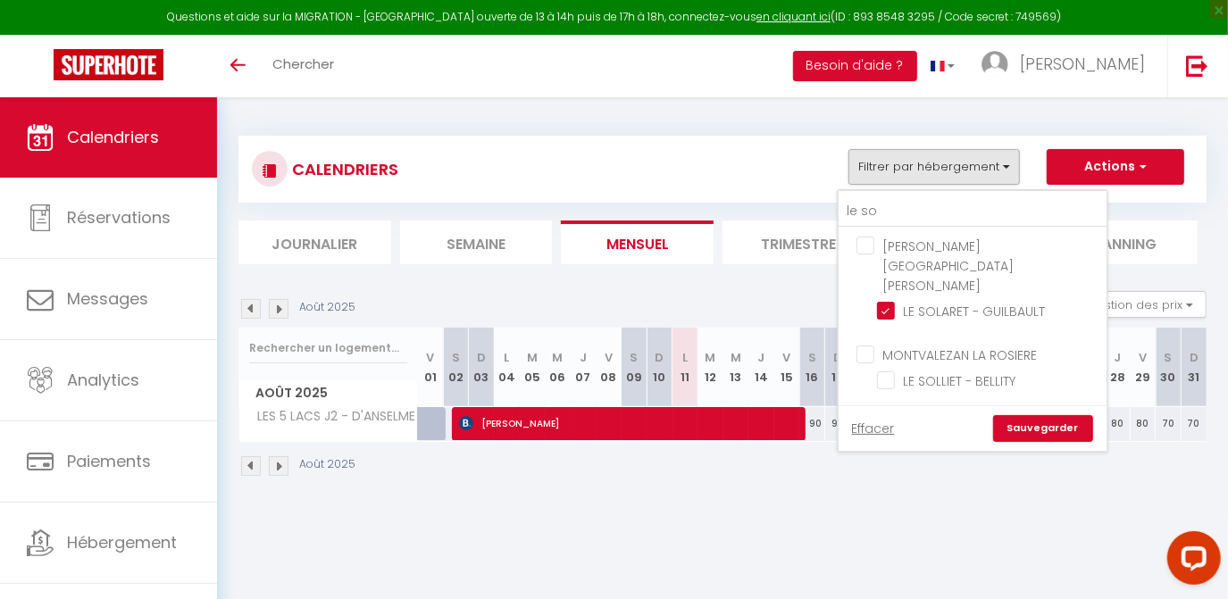
click at [1028, 415] on link "Sauvegarder" at bounding box center [1043, 428] width 100 height 27
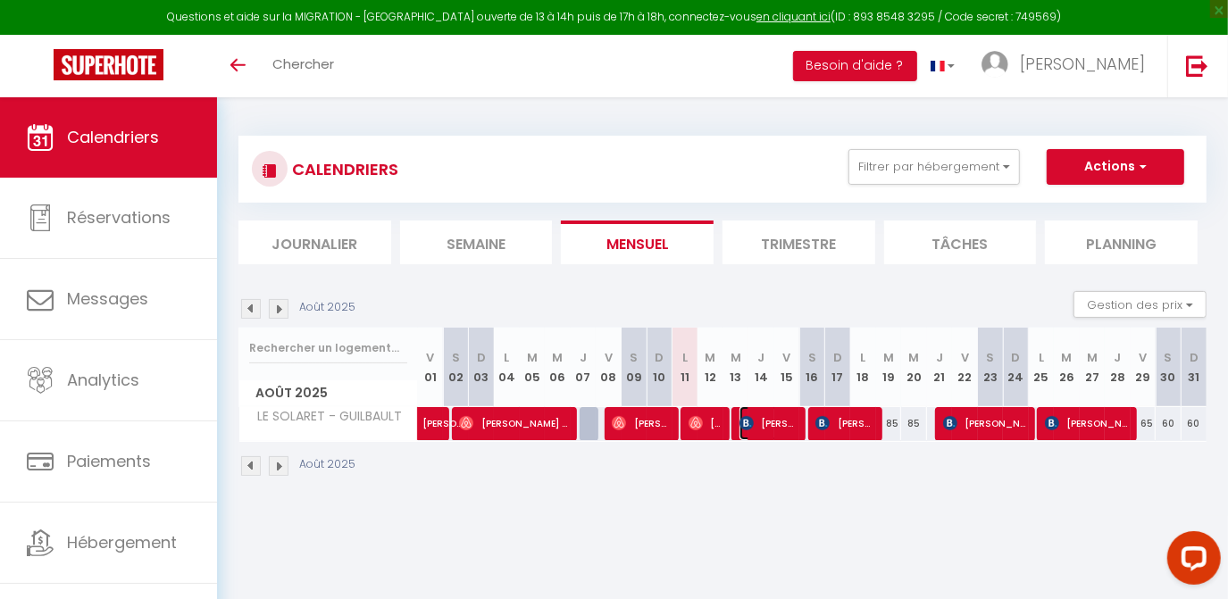
click at [764, 427] on span "Natalia Lumpova" at bounding box center [769, 423] width 61 height 34
select select "OK"
select select "KO"
select select "0"
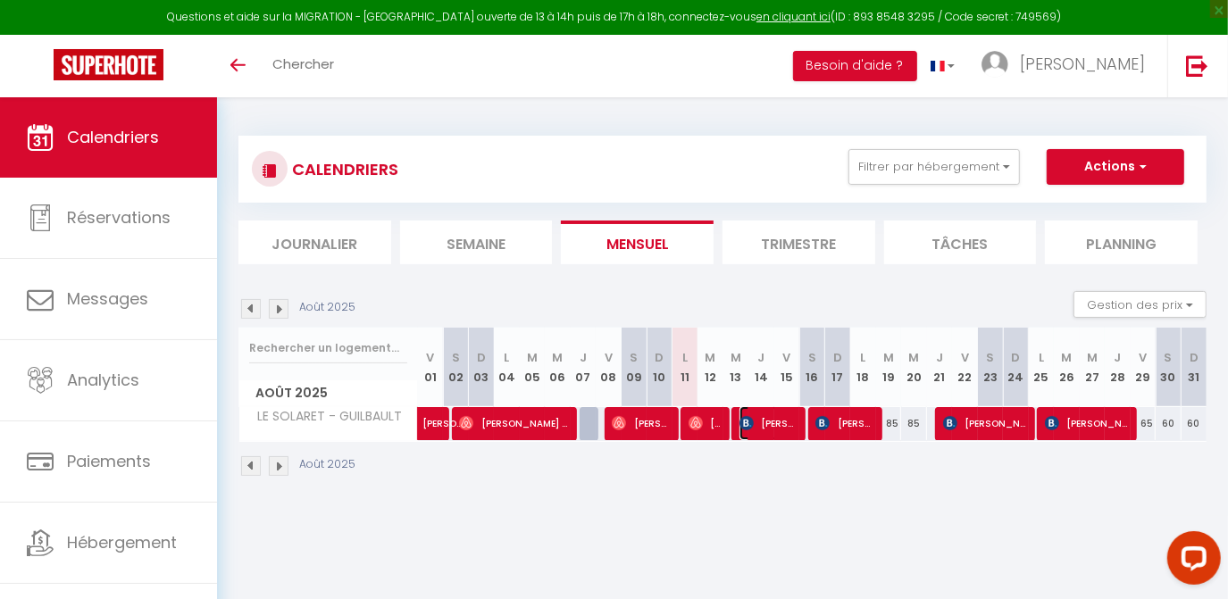
select select "1"
select select
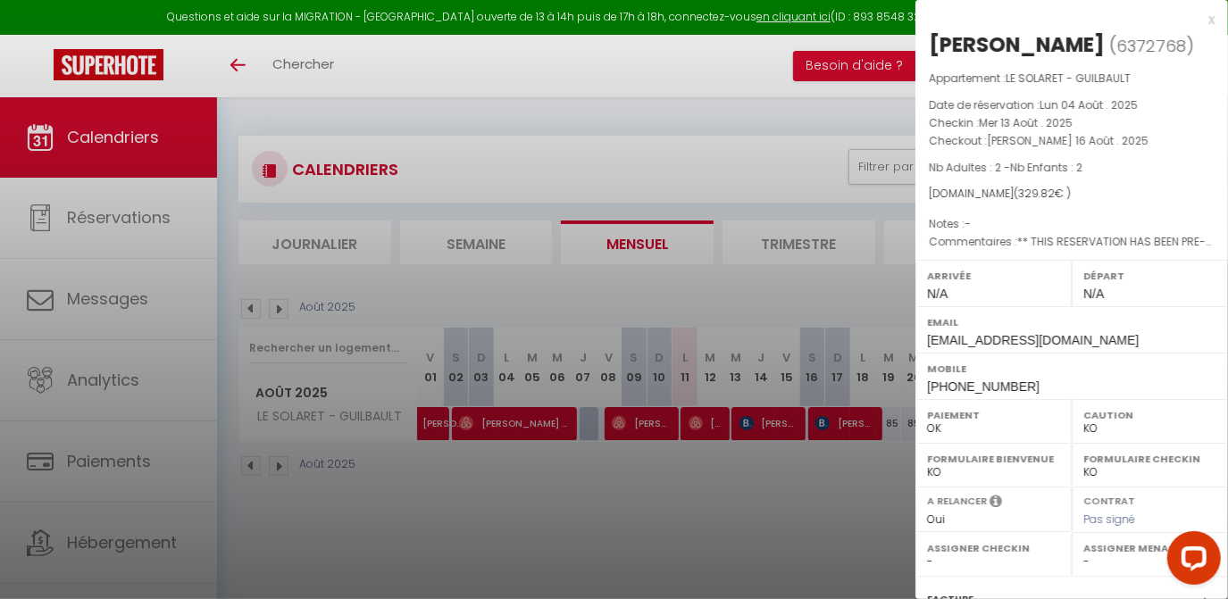
click at [812, 524] on div at bounding box center [614, 299] width 1228 height 599
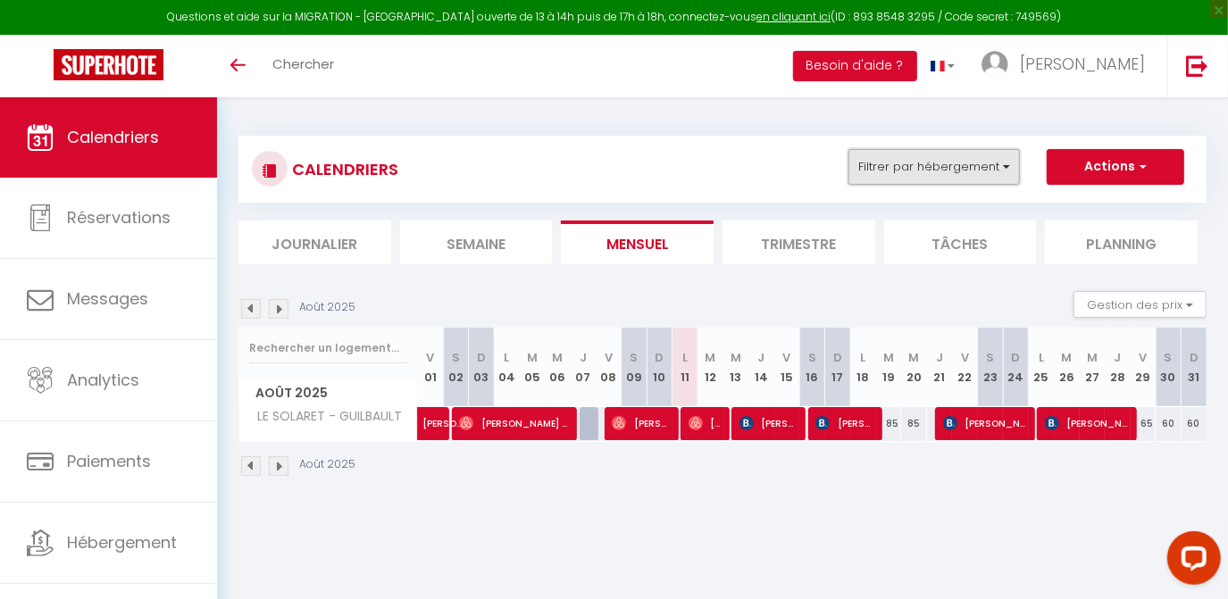
click at [985, 168] on button "Filtrer par hébergement" at bounding box center [933, 167] width 171 height 36
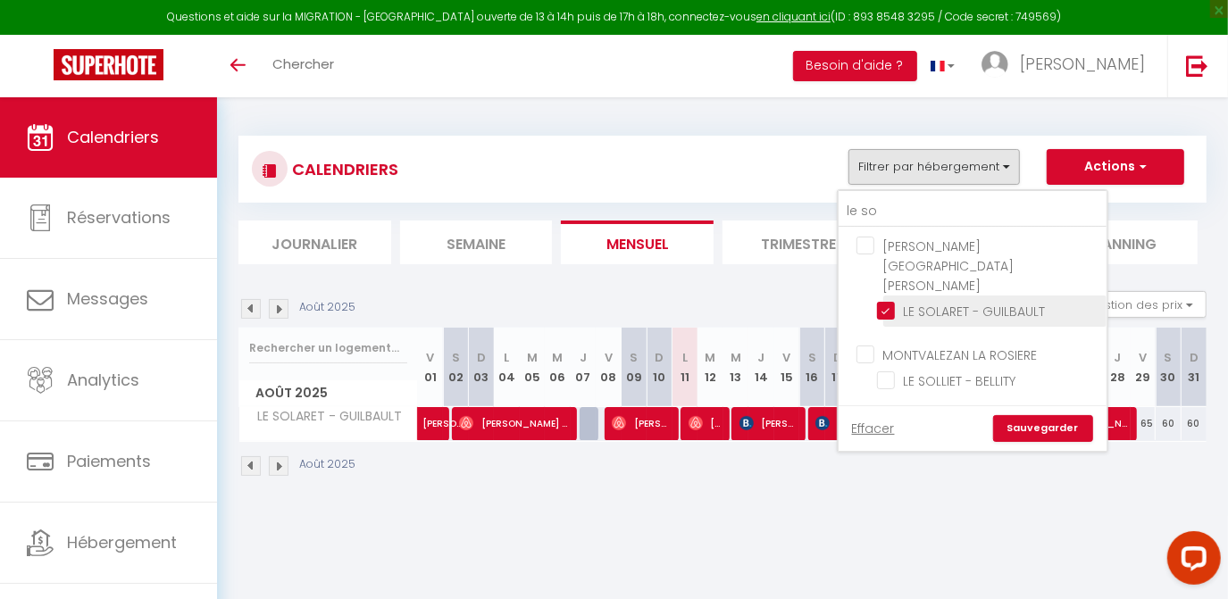
click at [897, 301] on input "LE SOLARET - GUILBAULT" at bounding box center [988, 310] width 223 height 18
checkbox input "false"
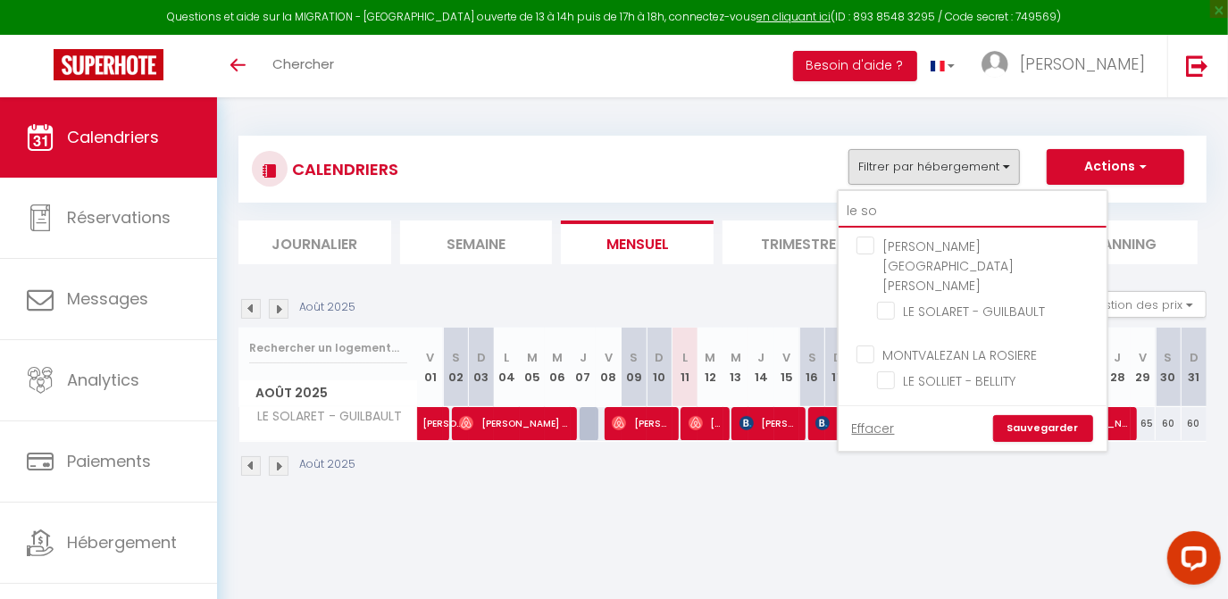
drag, startPoint x: 903, startPoint y: 201, endPoint x: 795, endPoint y: 218, distance: 108.5
click at [795, 218] on div "CALENDRIERS Filtrer par hébergement le so BOURG-SAINT-MAURICE LE SOLARET - GUIL…" at bounding box center [722, 200] width 968 height 129
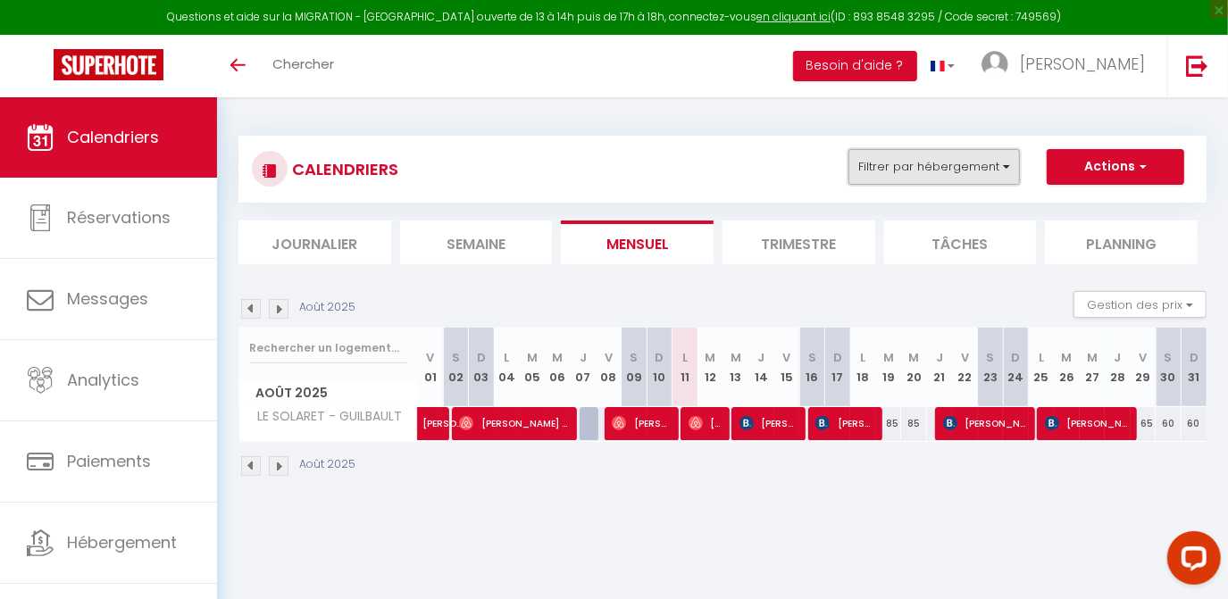
click at [882, 172] on button "Filtrer par hébergement" at bounding box center [933, 167] width 171 height 36
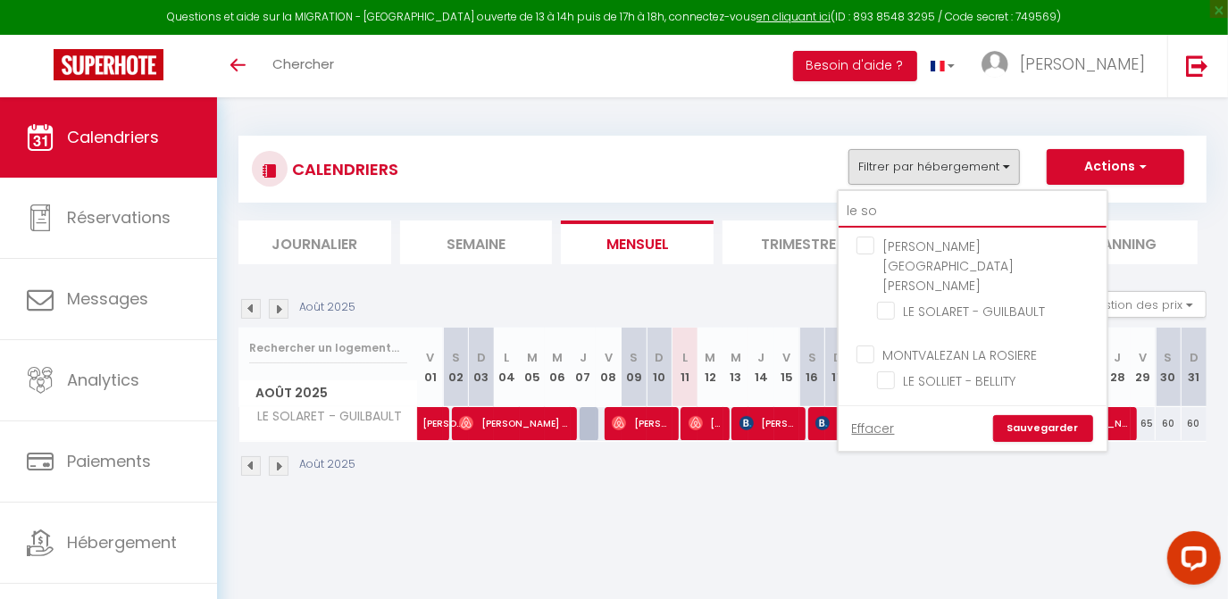
click at [878, 211] on input "le so" at bounding box center [972, 212] width 268 height 32
type input "le s"
checkbox input "false"
type input "le"
checkbox input "false"
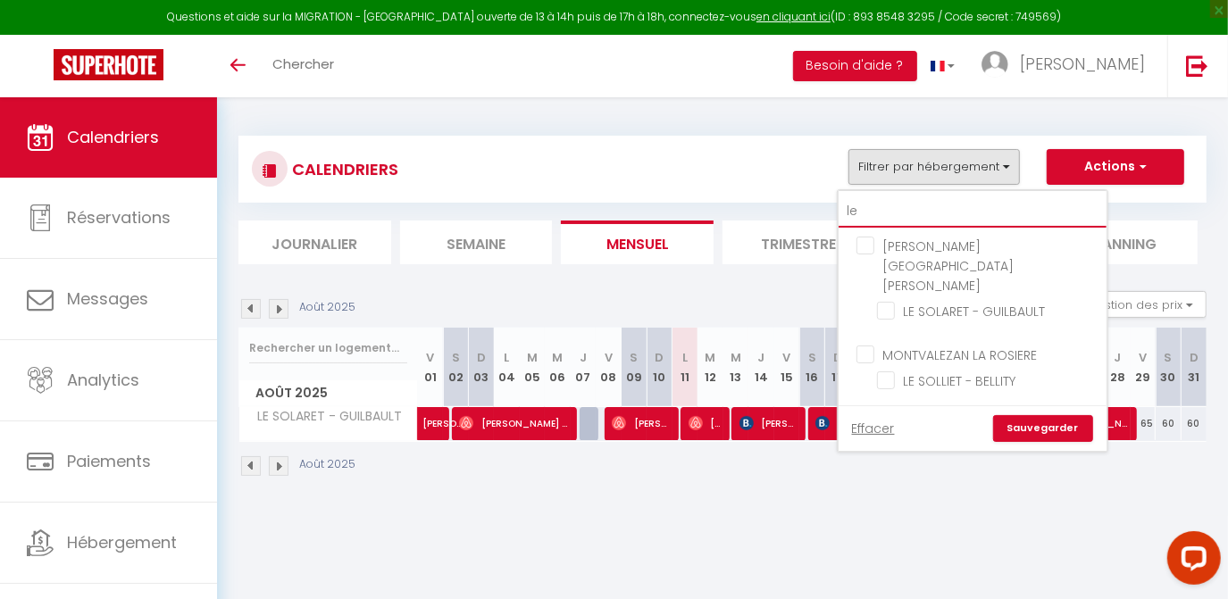
checkbox input "false"
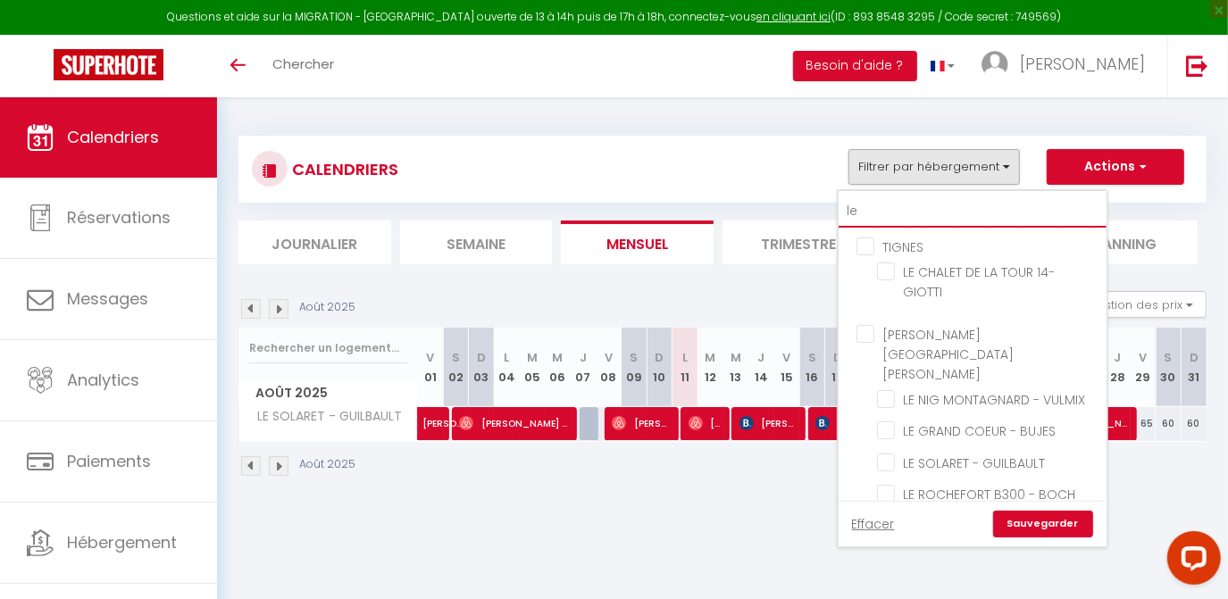
type input "le"
checkbox input "false"
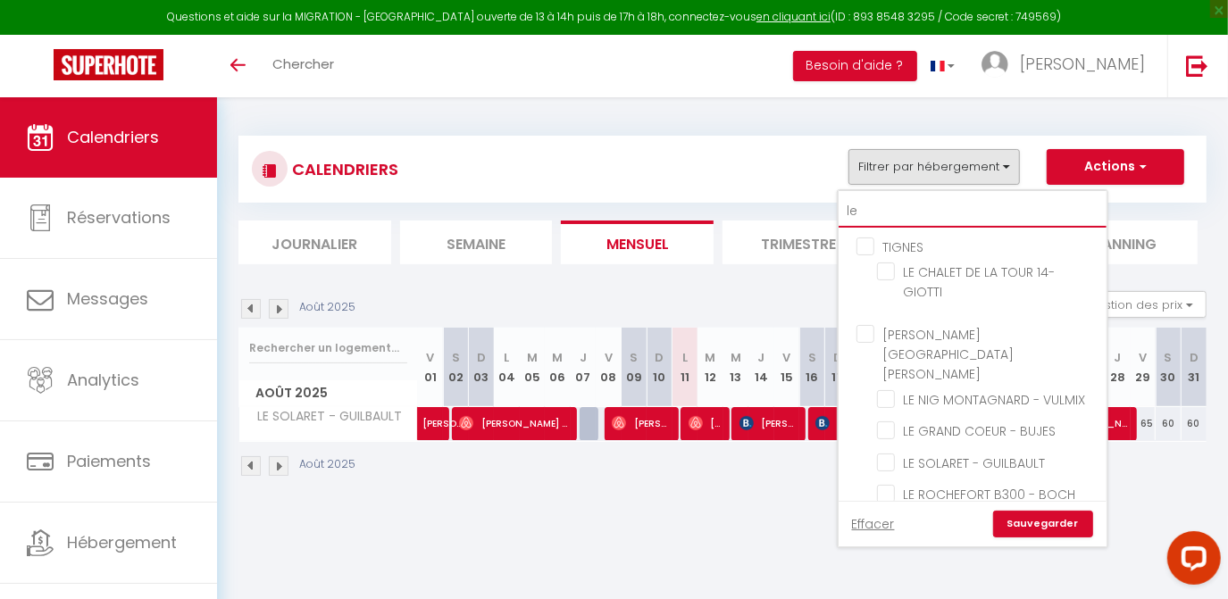
checkbox input "false"
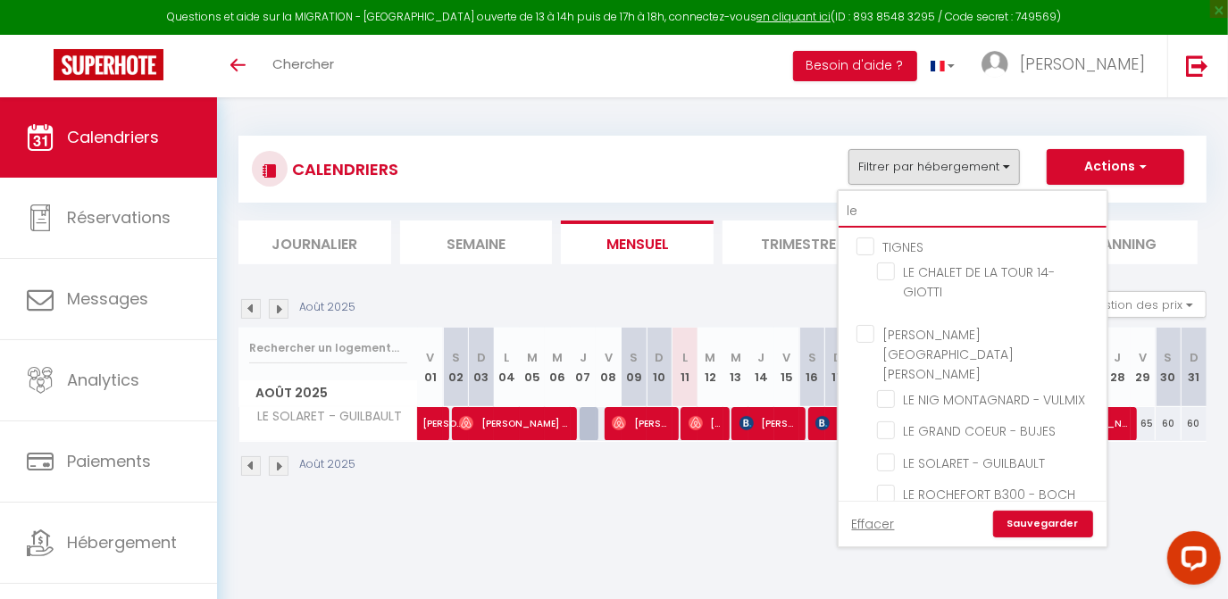
checkbox input "false"
type input "l"
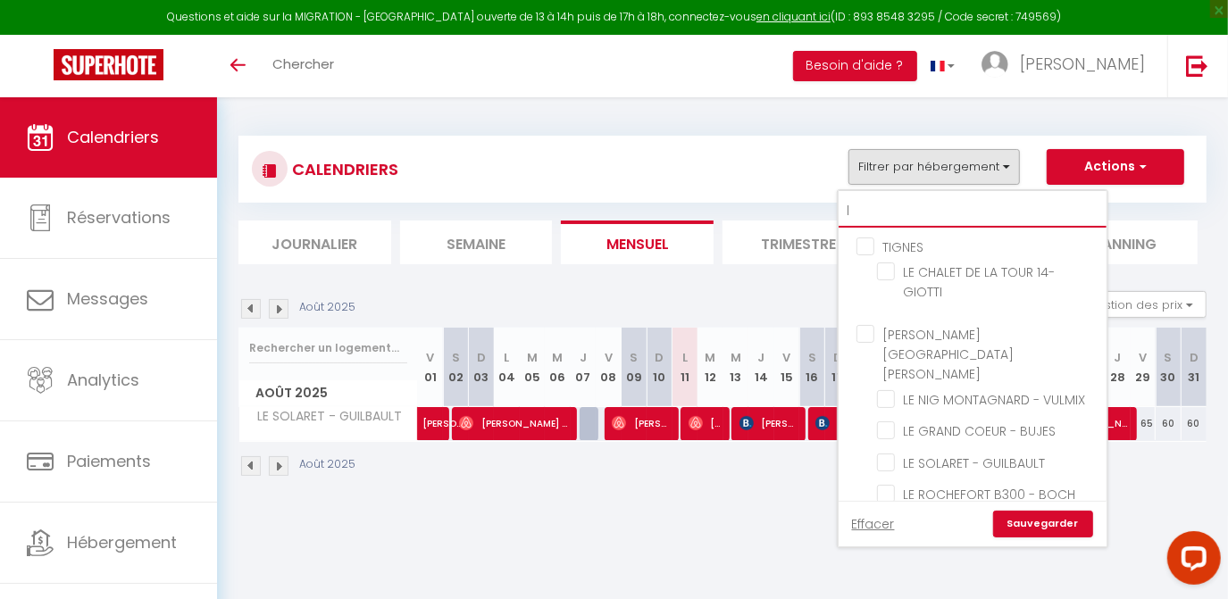
checkbox input "false"
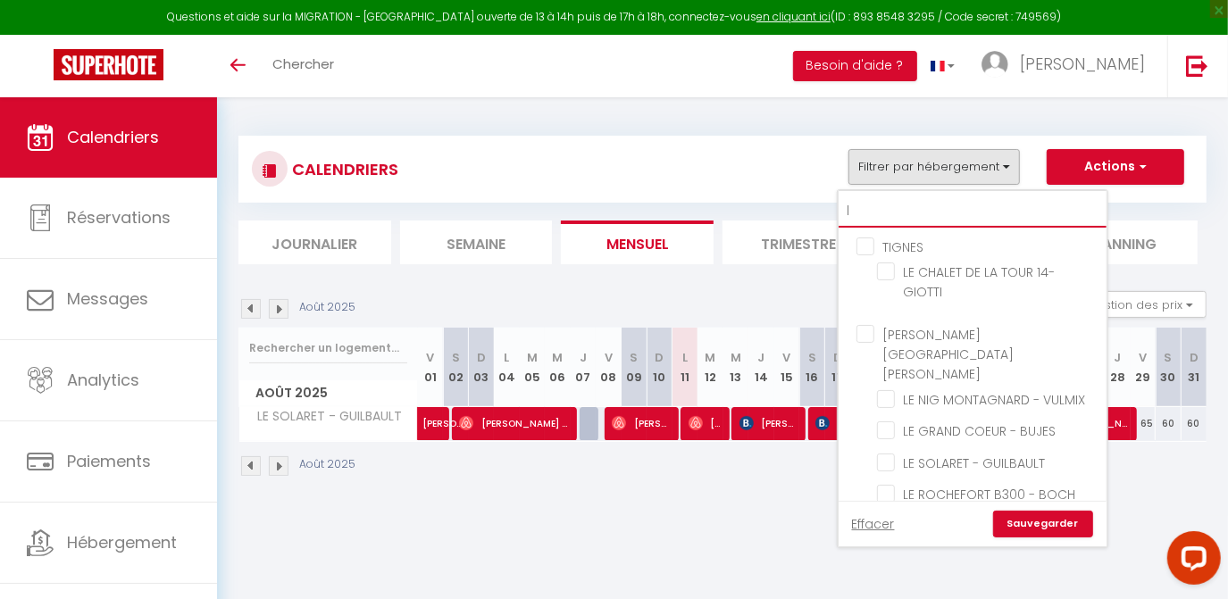
checkbox input "false"
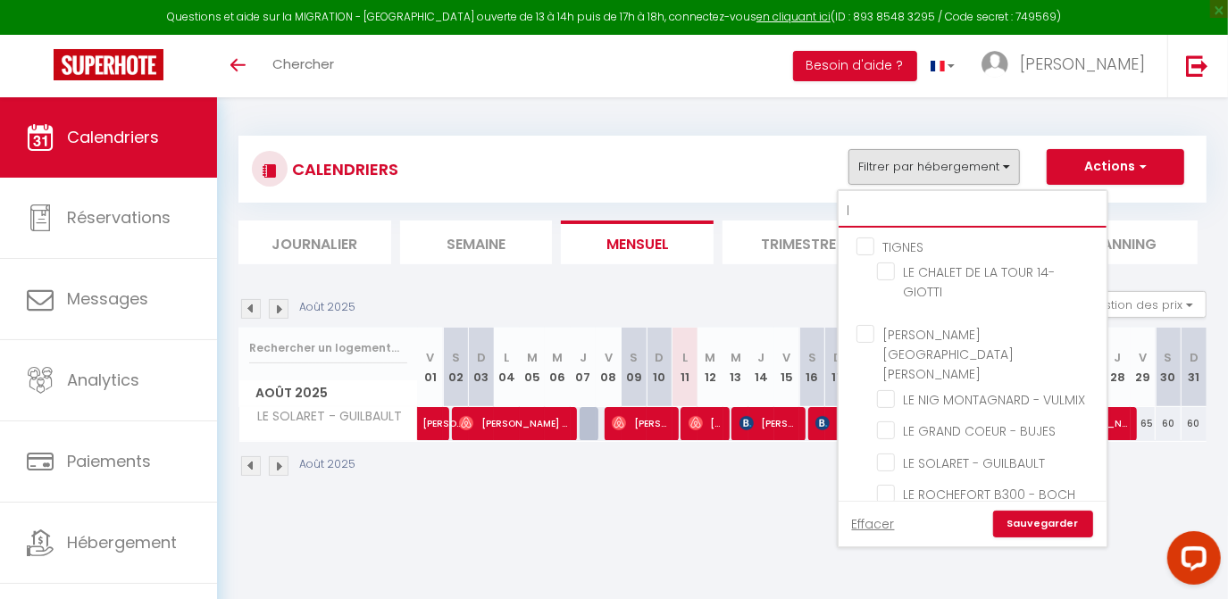
checkbox input "false"
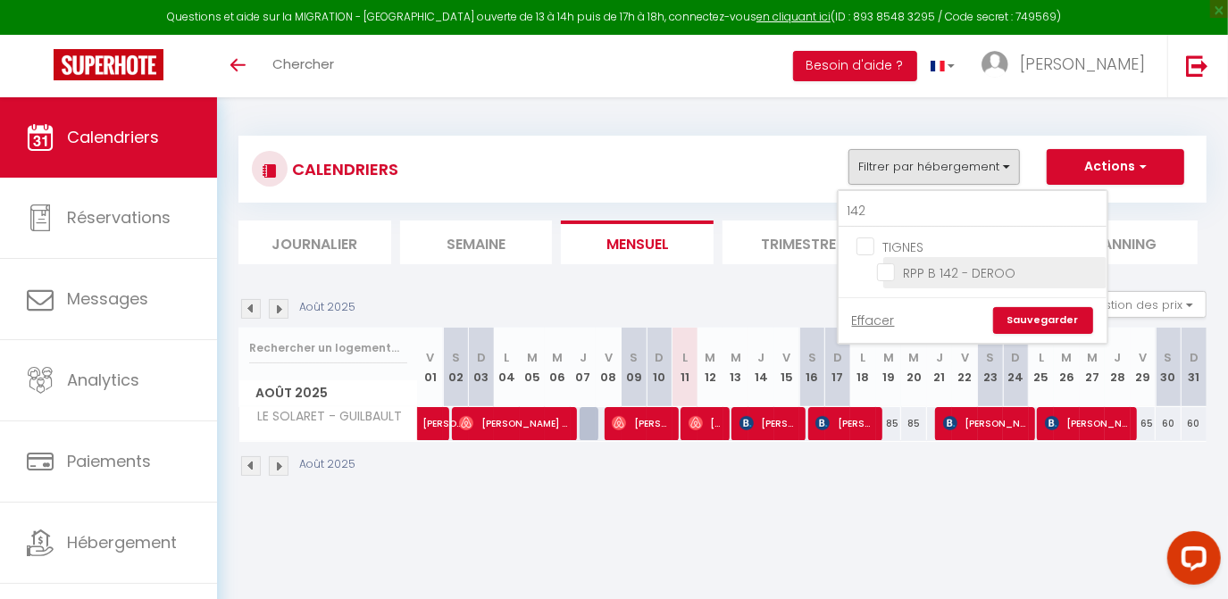
click at [886, 266] on input "RPP B 142 - DEROO" at bounding box center [988, 271] width 223 height 18
click at [1047, 312] on link "Sauvegarder" at bounding box center [1043, 320] width 100 height 27
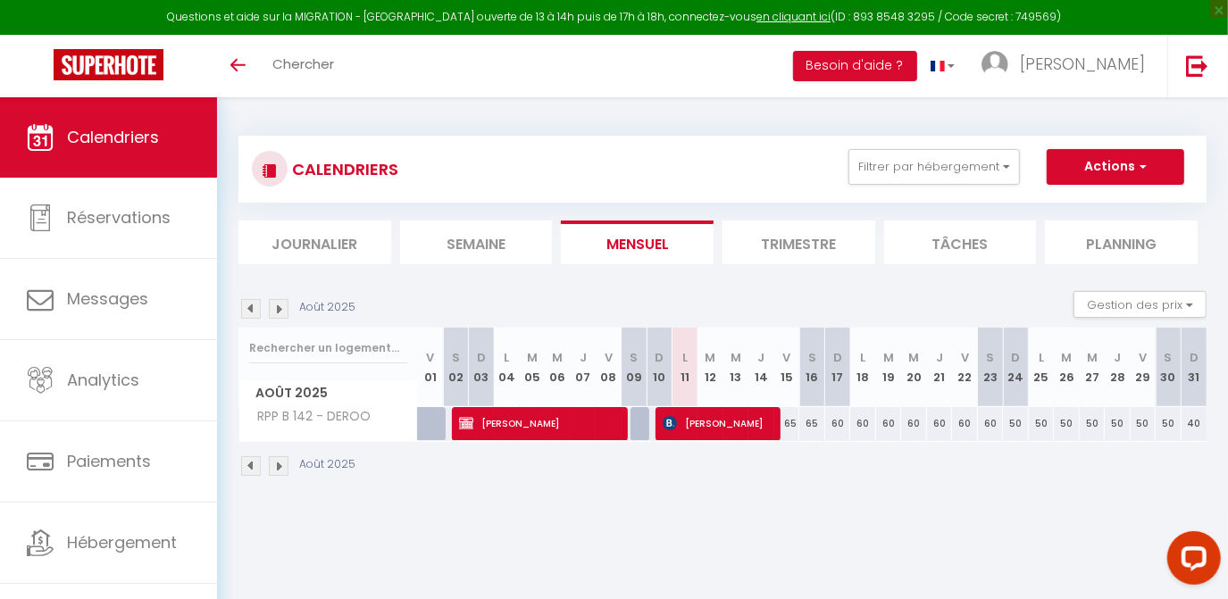
click at [252, 301] on img at bounding box center [251, 309] width 20 height 20
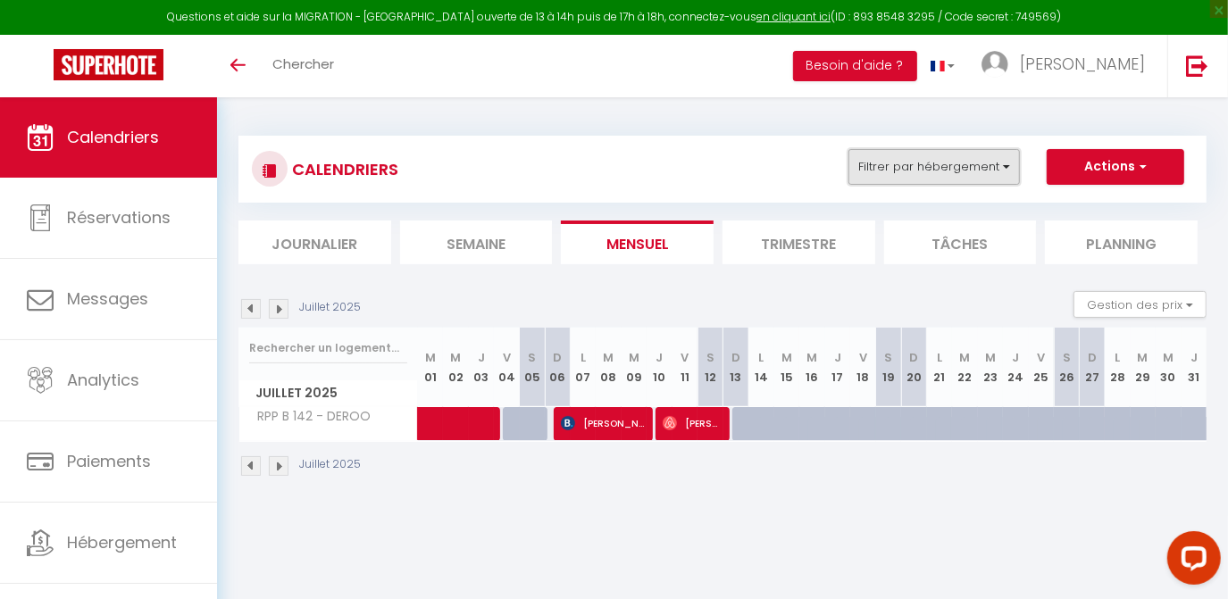
click at [945, 179] on button "Filtrer par hébergement" at bounding box center [933, 167] width 171 height 36
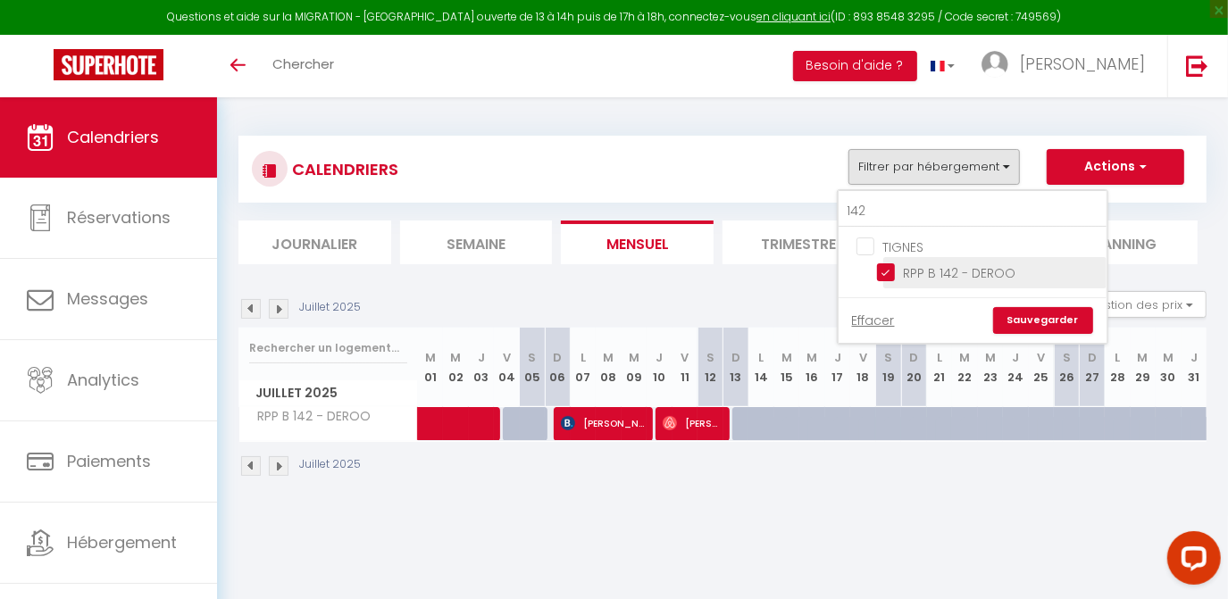
click at [888, 271] on input "RPP B 142 - DEROO" at bounding box center [988, 271] width 223 height 18
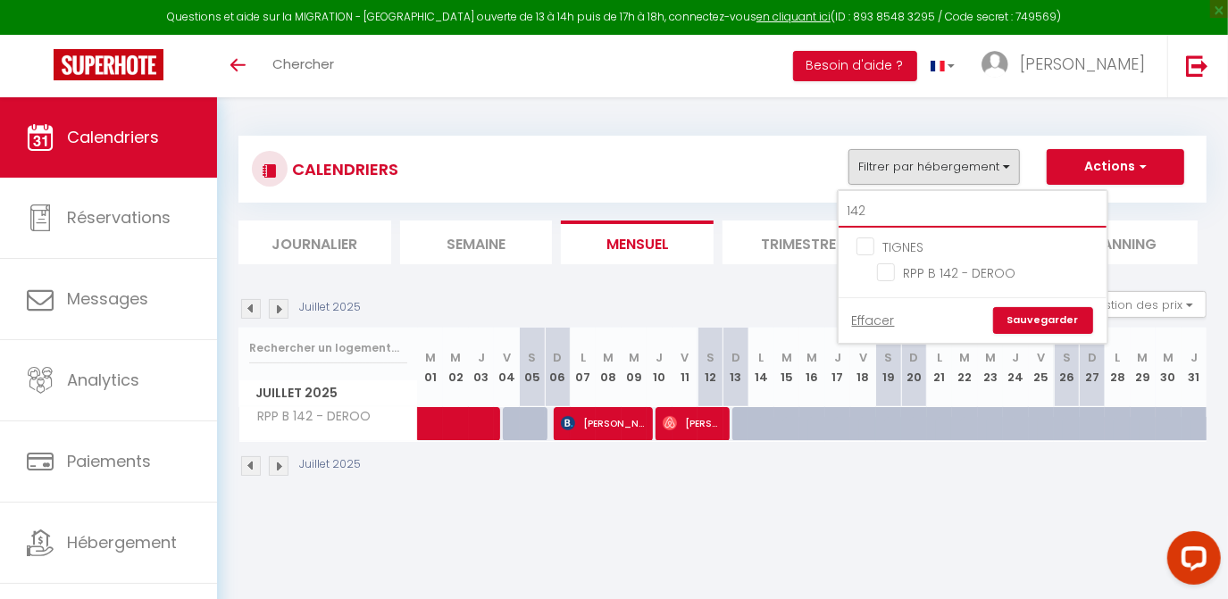
click at [873, 218] on input "142" at bounding box center [972, 212] width 268 height 32
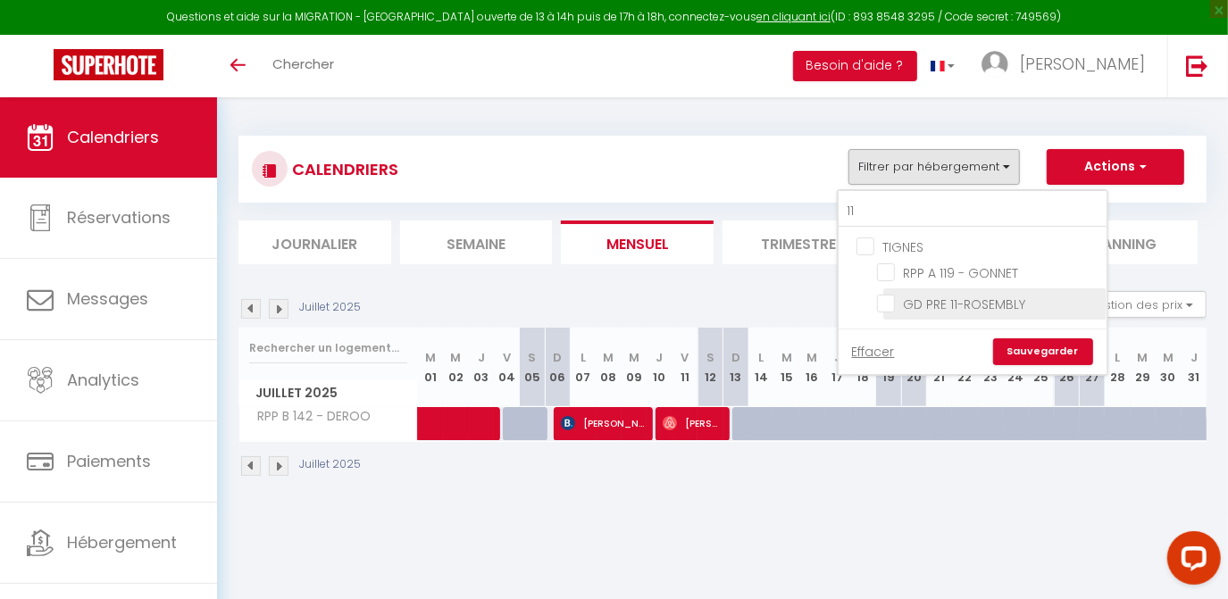
click at [893, 296] on input "GD PRE 11-ROSEMBLY" at bounding box center [988, 303] width 223 height 18
click at [1050, 350] on link "Sauvegarder" at bounding box center [1043, 351] width 100 height 27
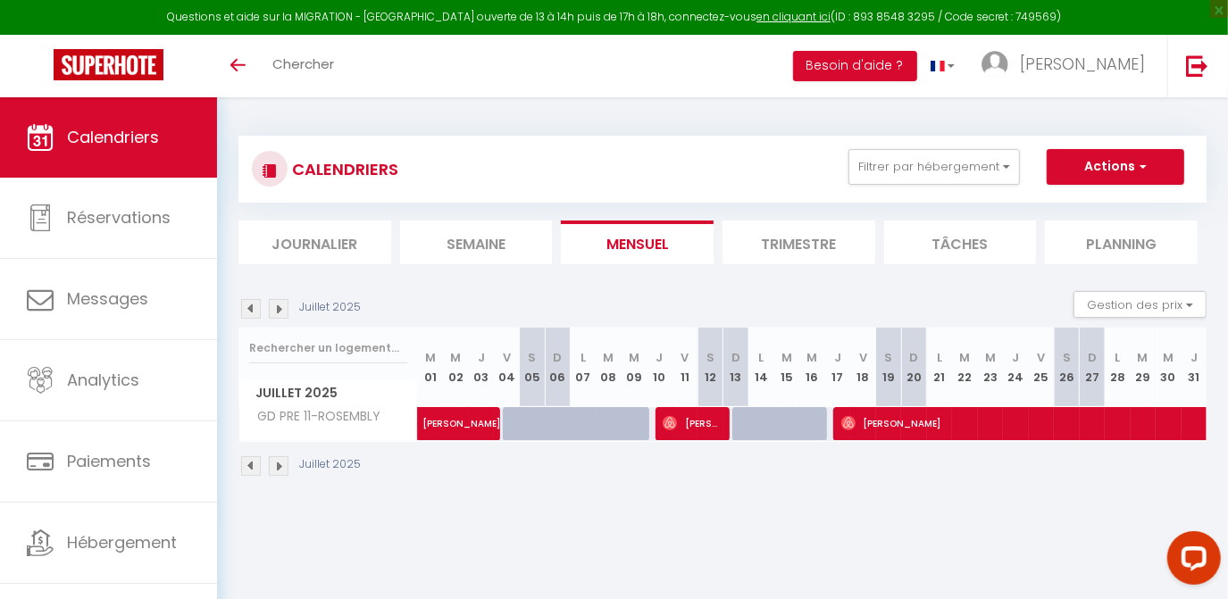
click at [279, 314] on img at bounding box center [279, 309] width 20 height 20
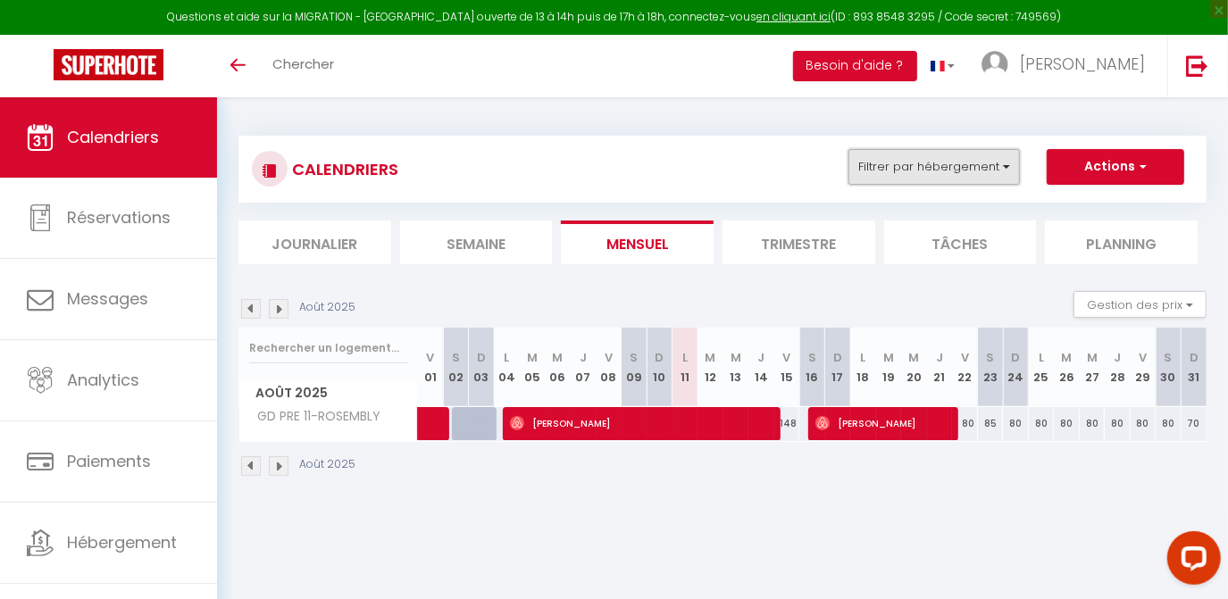
click at [937, 173] on button "Filtrer par hébergement" at bounding box center [933, 167] width 171 height 36
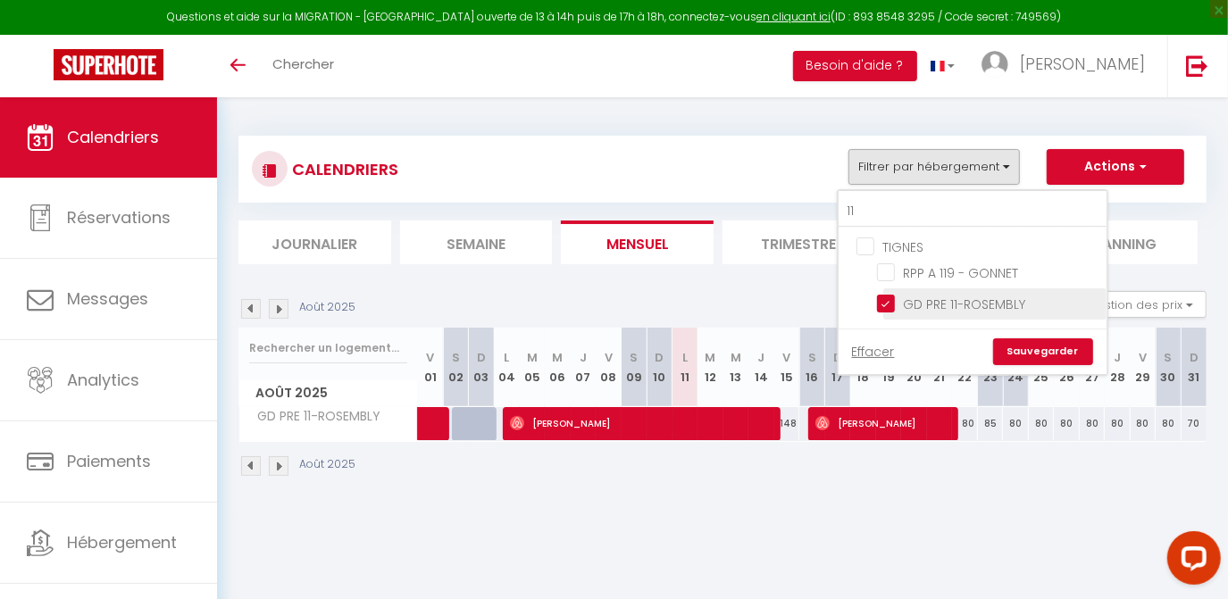
click at [892, 298] on input "GD PRE 11-ROSEMBLY" at bounding box center [988, 303] width 223 height 18
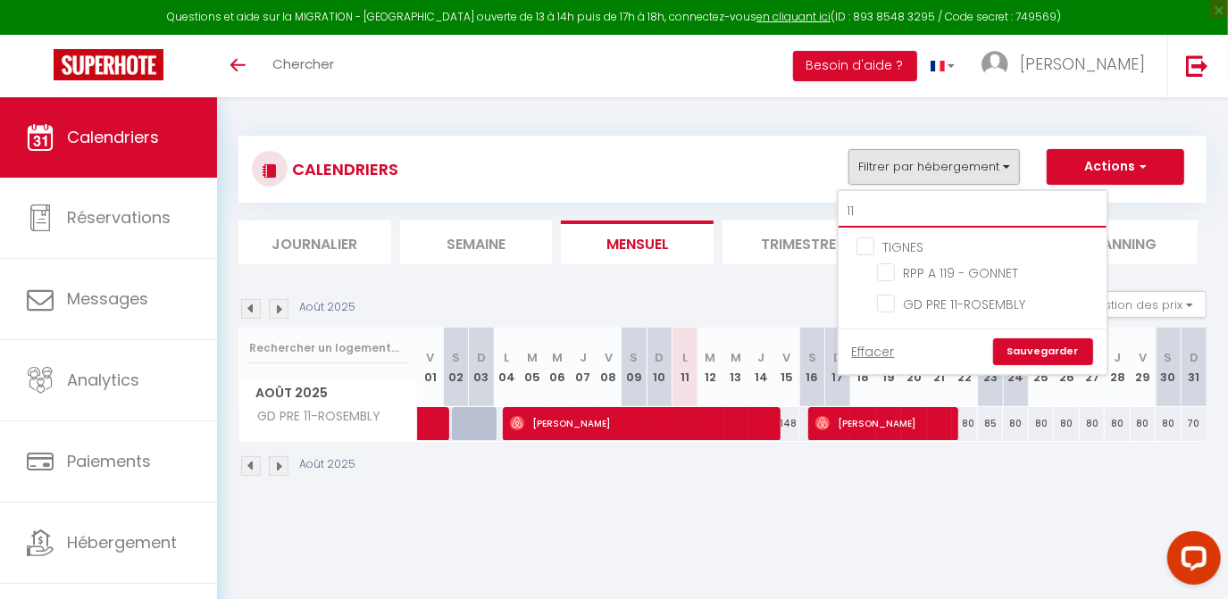
click at [870, 218] on input "11" at bounding box center [972, 212] width 268 height 32
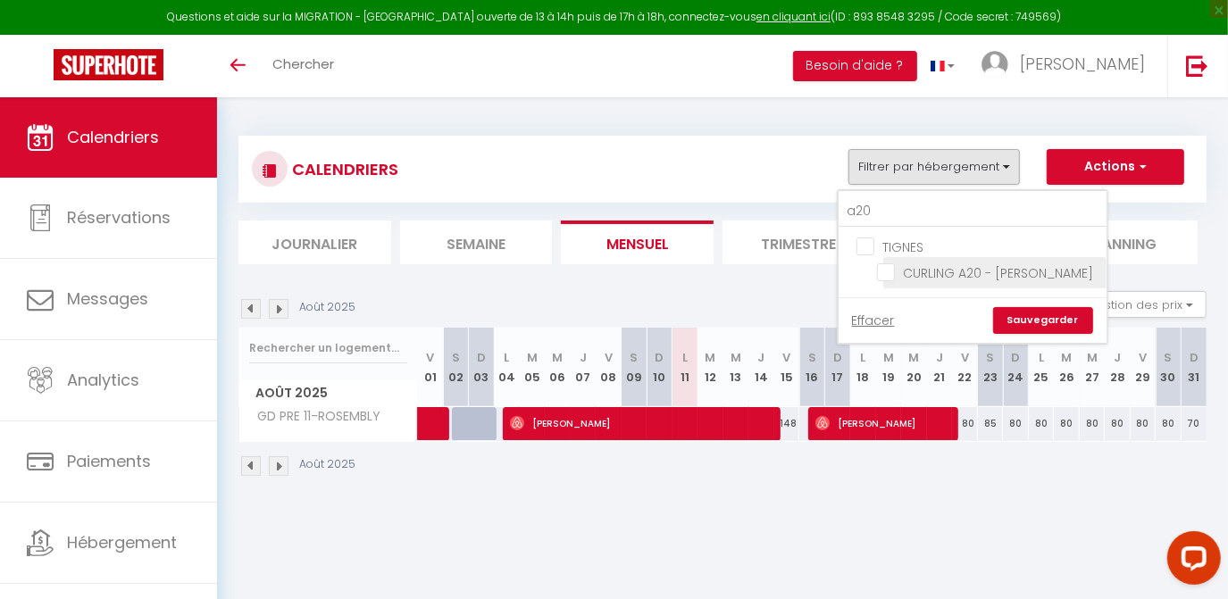
click at [887, 265] on input "CURLING A20 - [PERSON_NAME]" at bounding box center [988, 271] width 223 height 18
click at [1026, 324] on link "Sauvegarder" at bounding box center [1043, 320] width 100 height 27
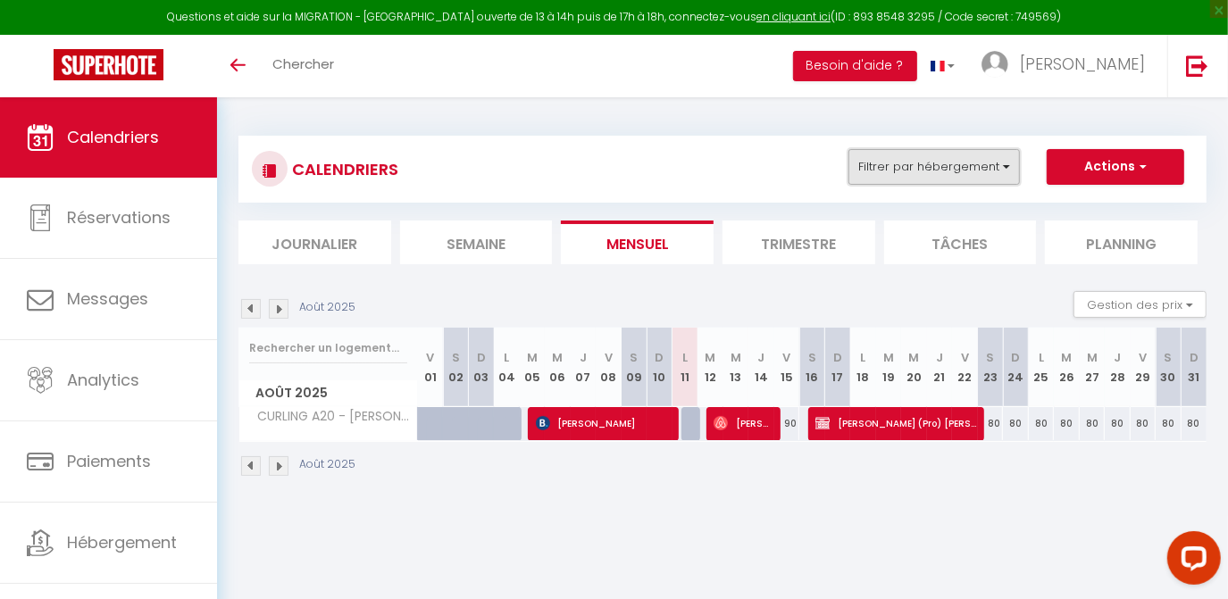
click at [911, 172] on button "Filtrer par hébergement" at bounding box center [933, 167] width 171 height 36
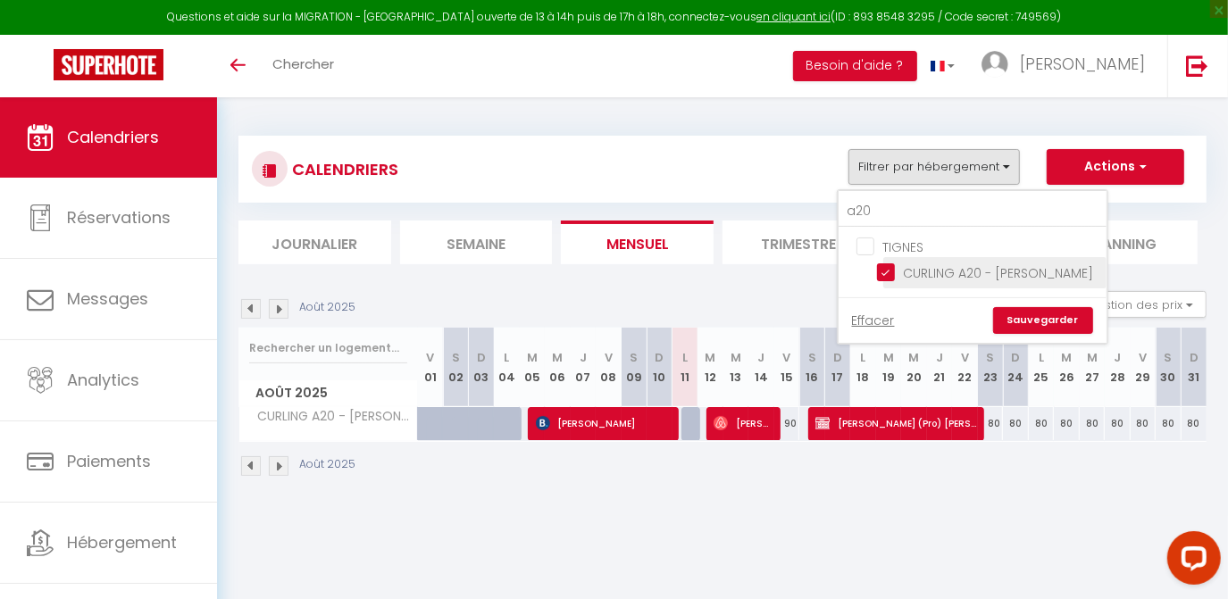
click at [895, 263] on input "CURLING A20 - [PERSON_NAME]" at bounding box center [988, 271] width 223 height 18
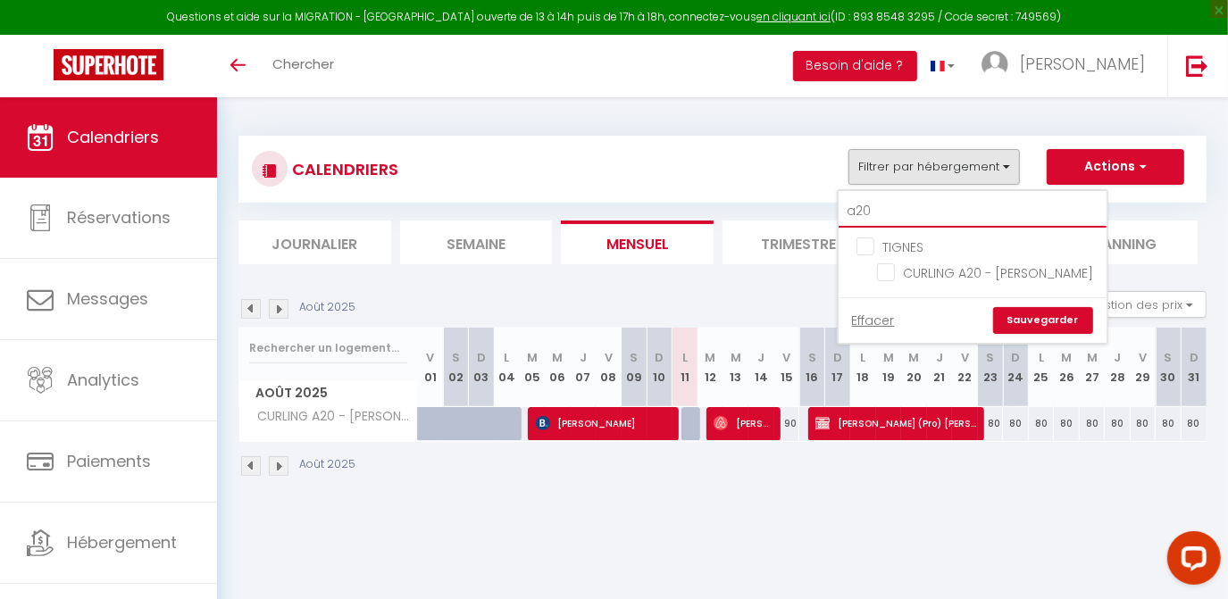
click at [879, 208] on input "a20" at bounding box center [972, 212] width 268 height 32
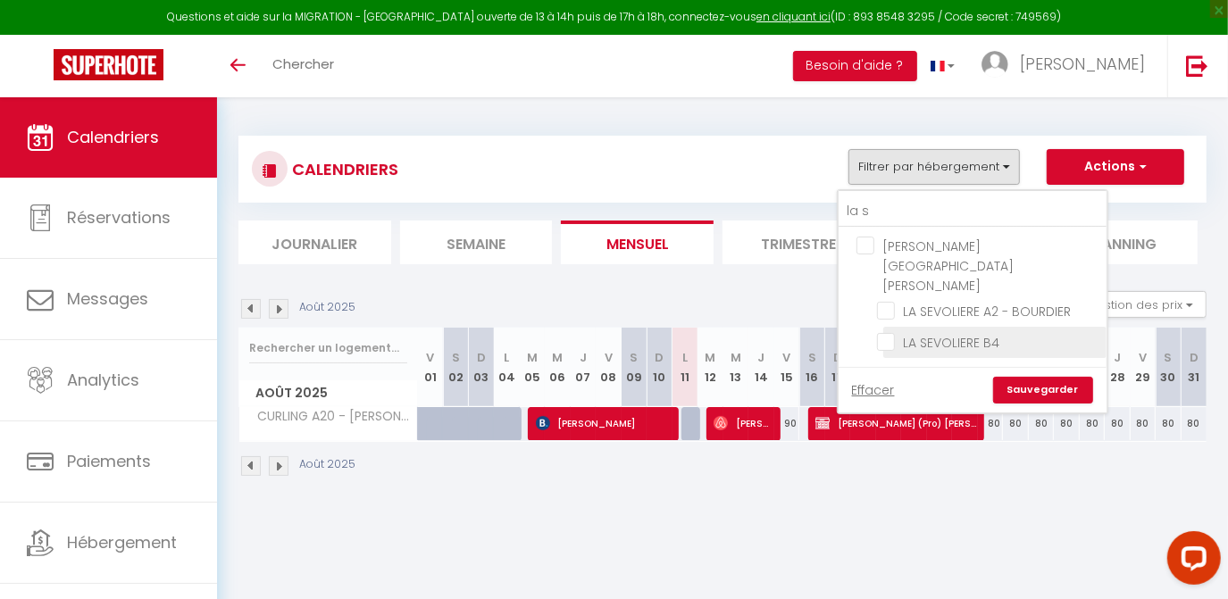
click at [889, 332] on input "LA SEVOLIERE B4" at bounding box center [988, 341] width 223 height 18
click at [1036, 377] on link "Sauvegarder" at bounding box center [1043, 390] width 100 height 27
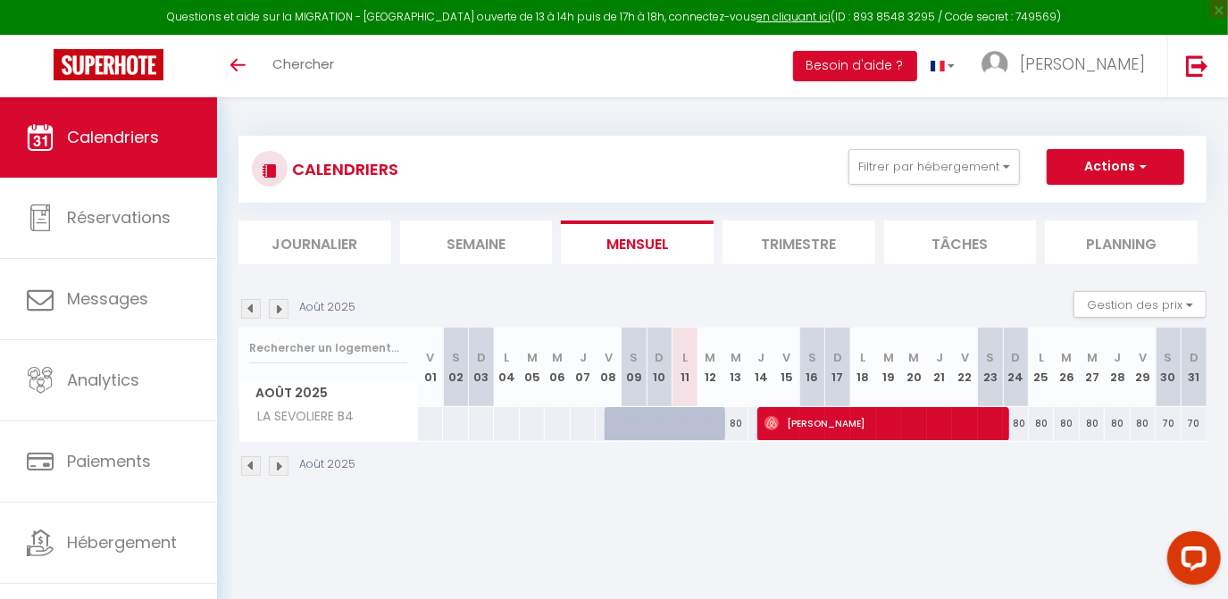
click at [281, 308] on img at bounding box center [279, 309] width 20 height 20
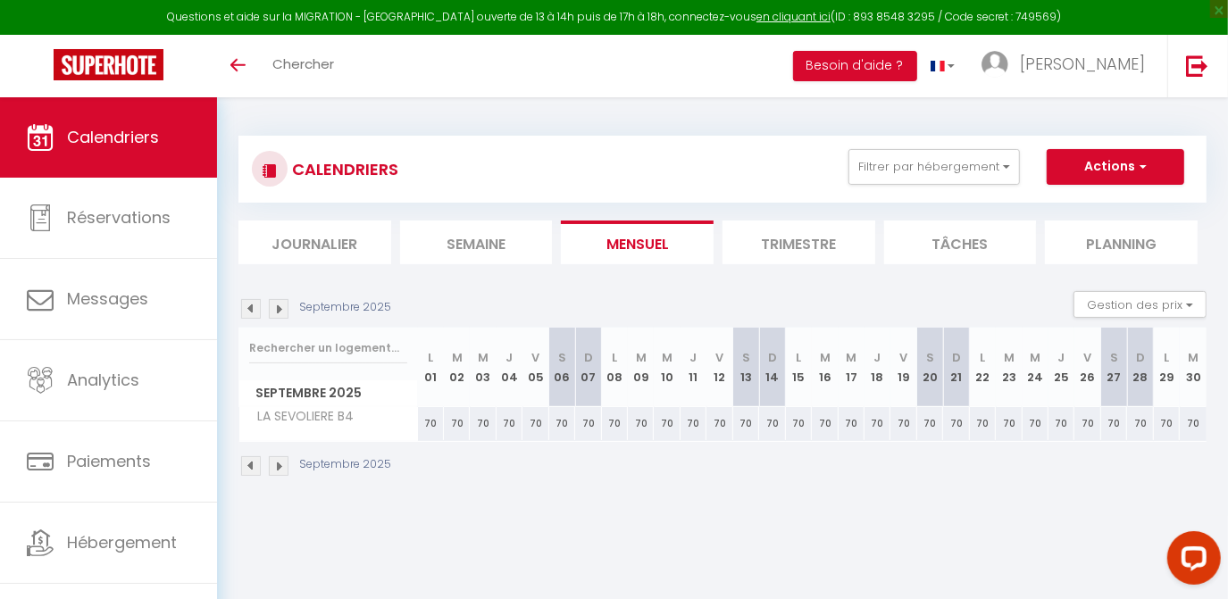
click at [281, 308] on img at bounding box center [279, 309] width 20 height 20
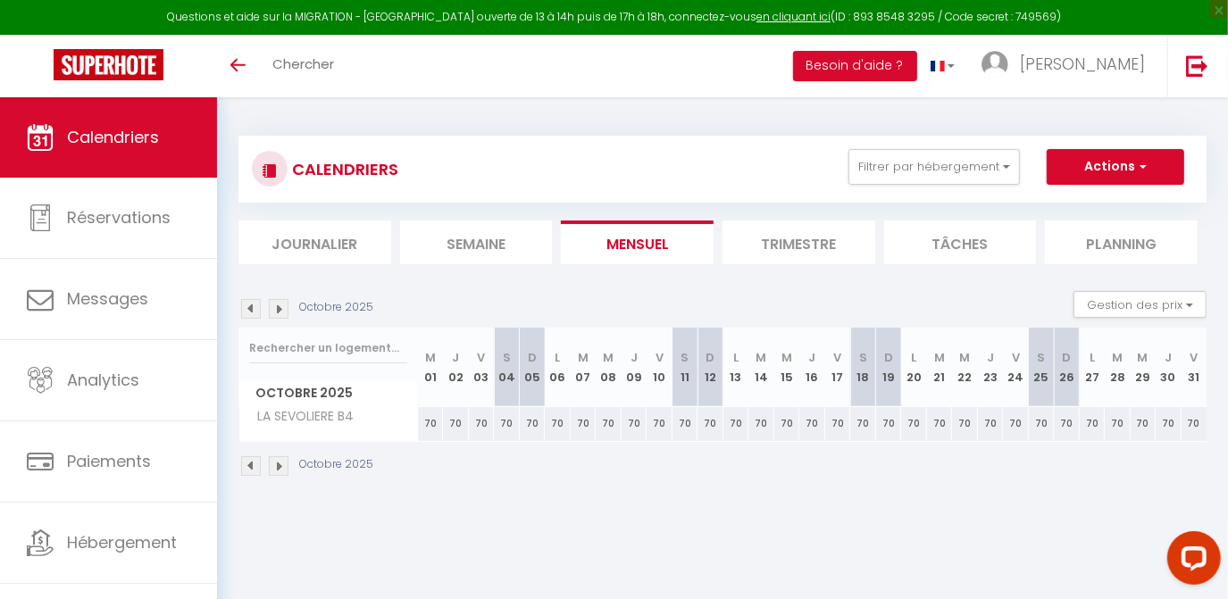
click at [257, 310] on img at bounding box center [251, 309] width 20 height 20
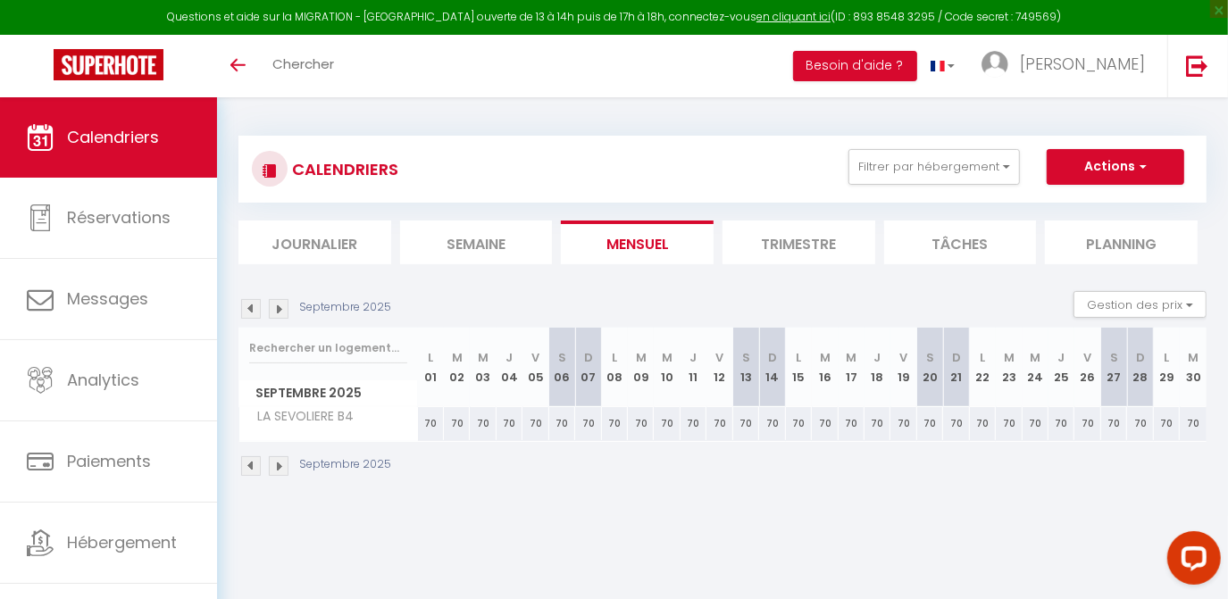
click at [257, 309] on img at bounding box center [251, 309] width 20 height 20
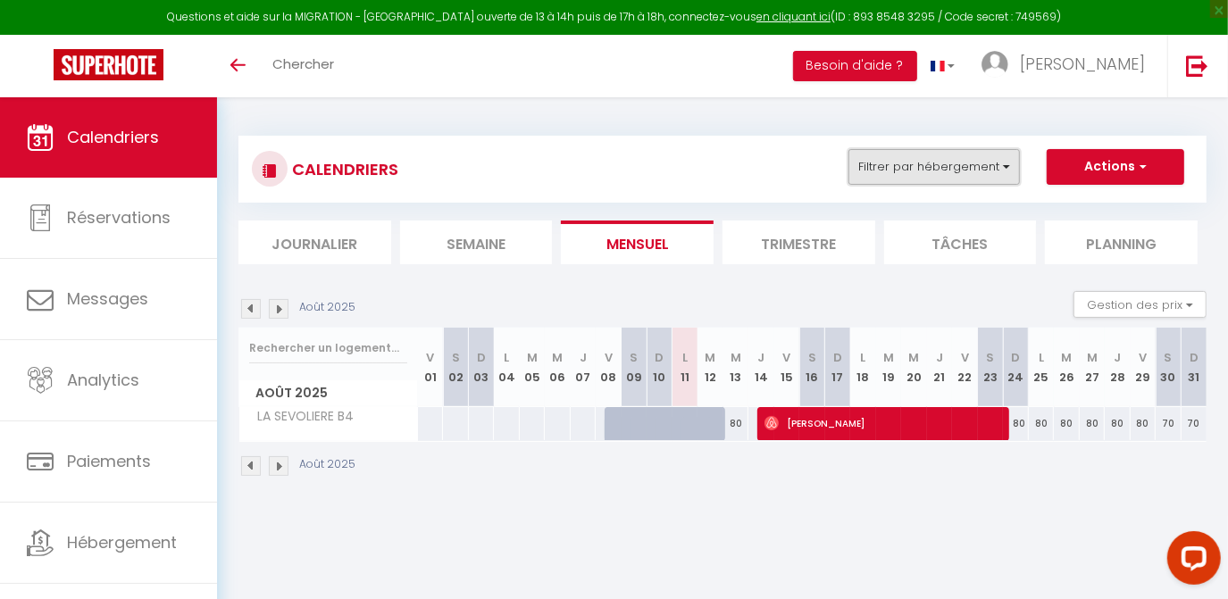
click at [908, 162] on button "Filtrer par hébergement" at bounding box center [933, 167] width 171 height 36
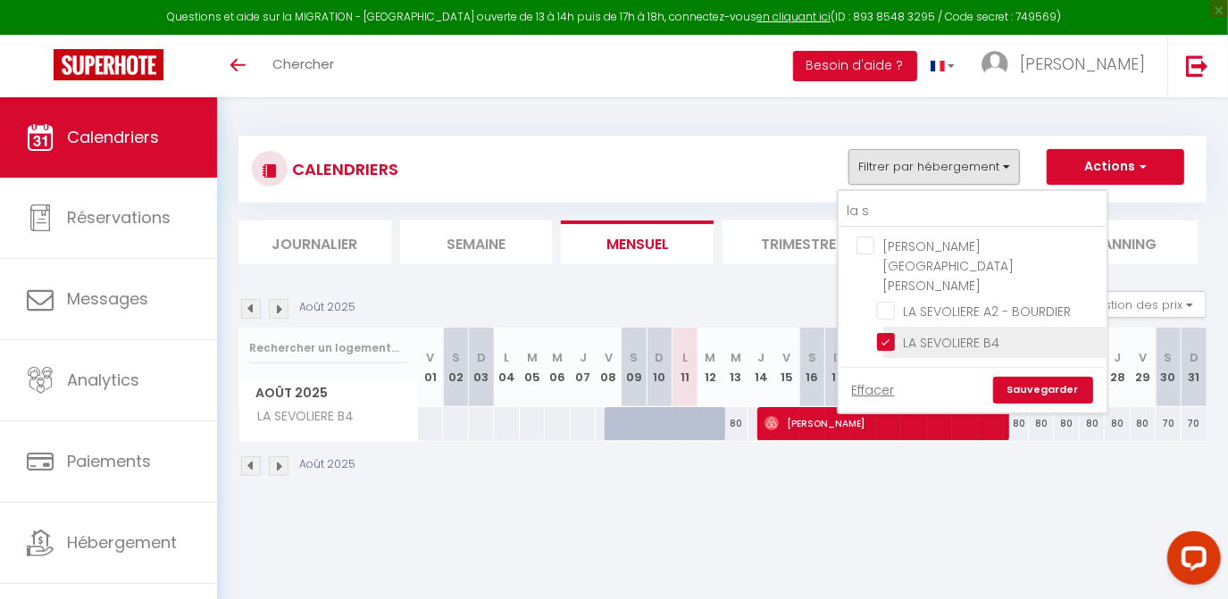
click at [886, 332] on input "LA SEVOLIERE B4" at bounding box center [988, 341] width 223 height 18
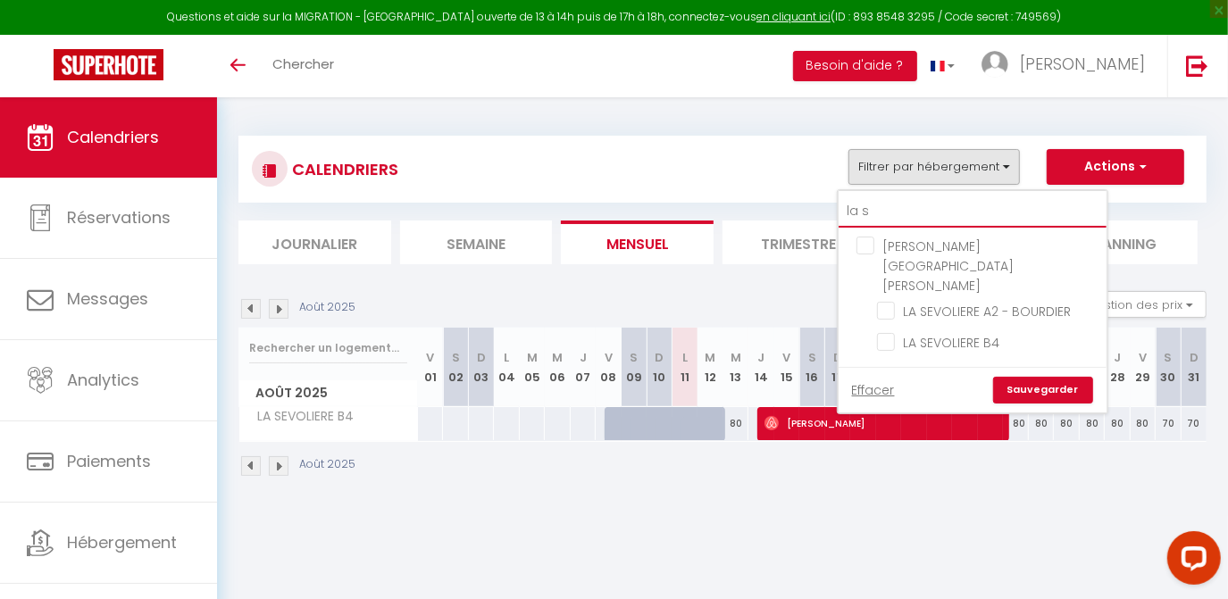
click at [883, 208] on input "la s" at bounding box center [972, 212] width 268 height 32
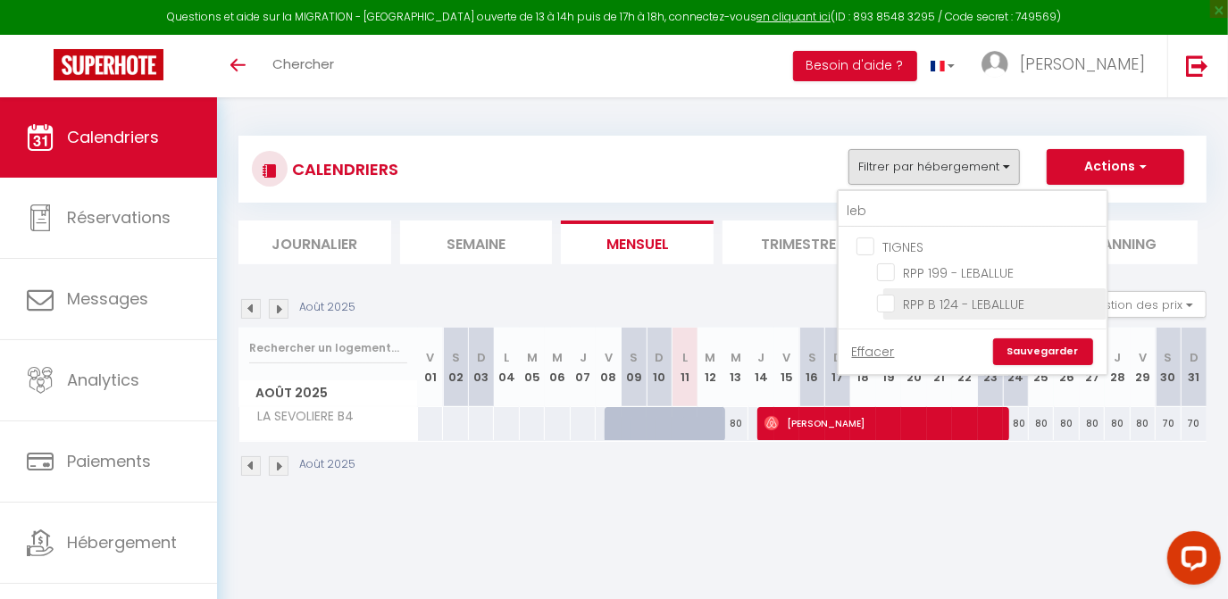
click at [893, 304] on input "RPP B 124 - LEBALLUE" at bounding box center [988, 303] width 223 height 18
click at [1067, 356] on link "Sauvegarder" at bounding box center [1043, 351] width 100 height 27
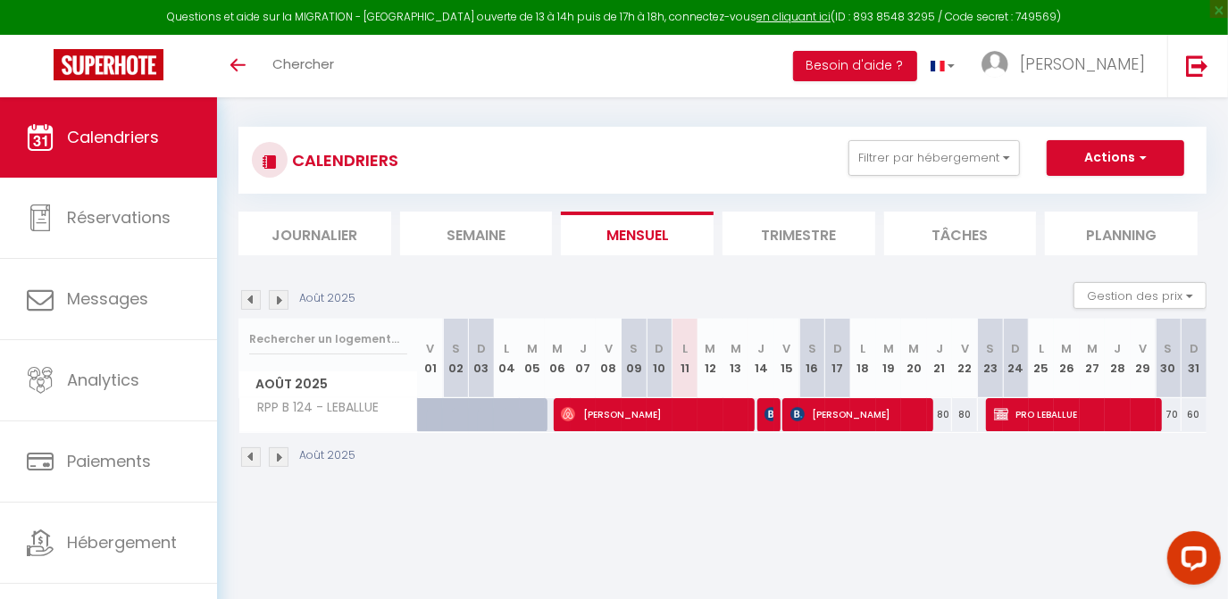
scroll to position [9, 0]
click at [769, 412] on img at bounding box center [771, 414] width 14 height 14
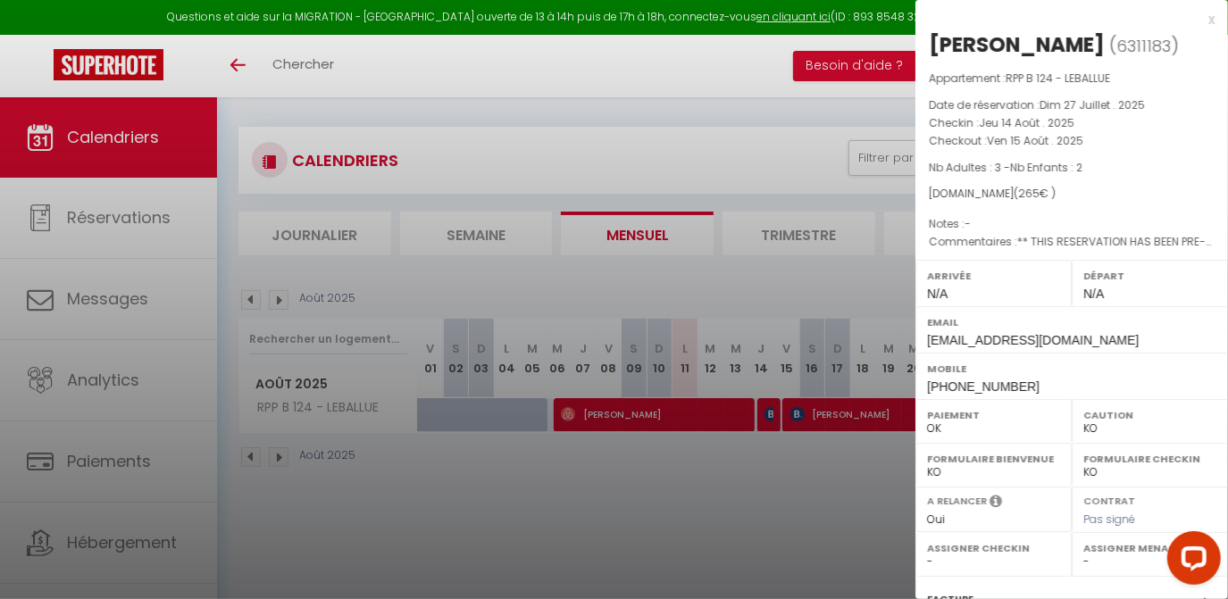
click at [744, 471] on div at bounding box center [614, 299] width 1228 height 599
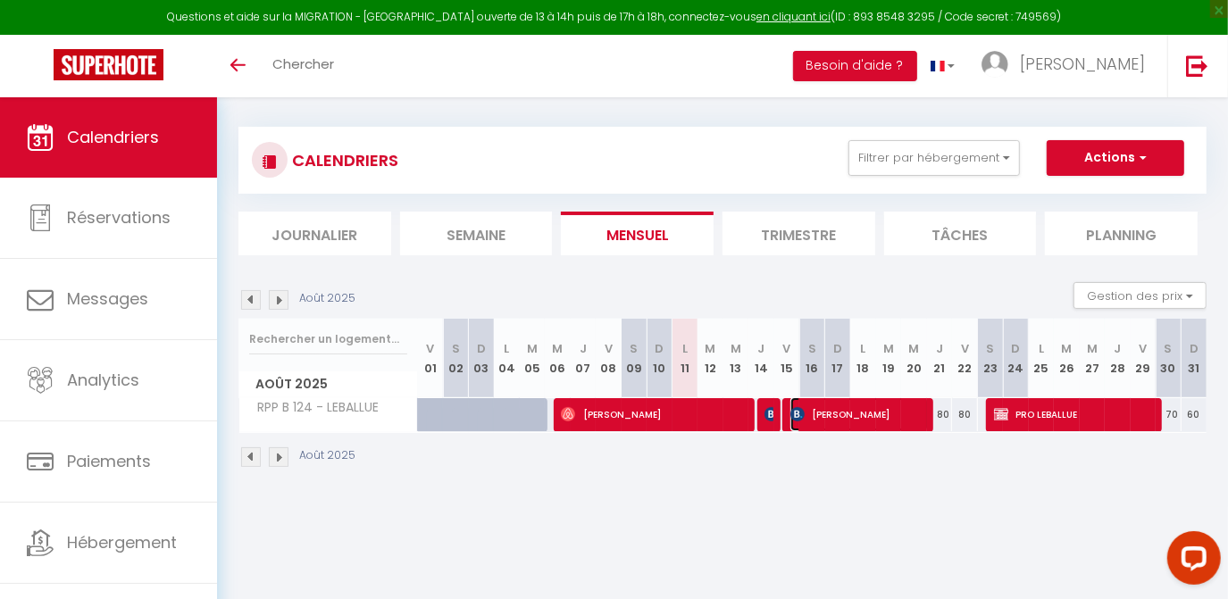
click at [836, 417] on span "Stéphanie MESMIN" at bounding box center [859, 414] width 138 height 34
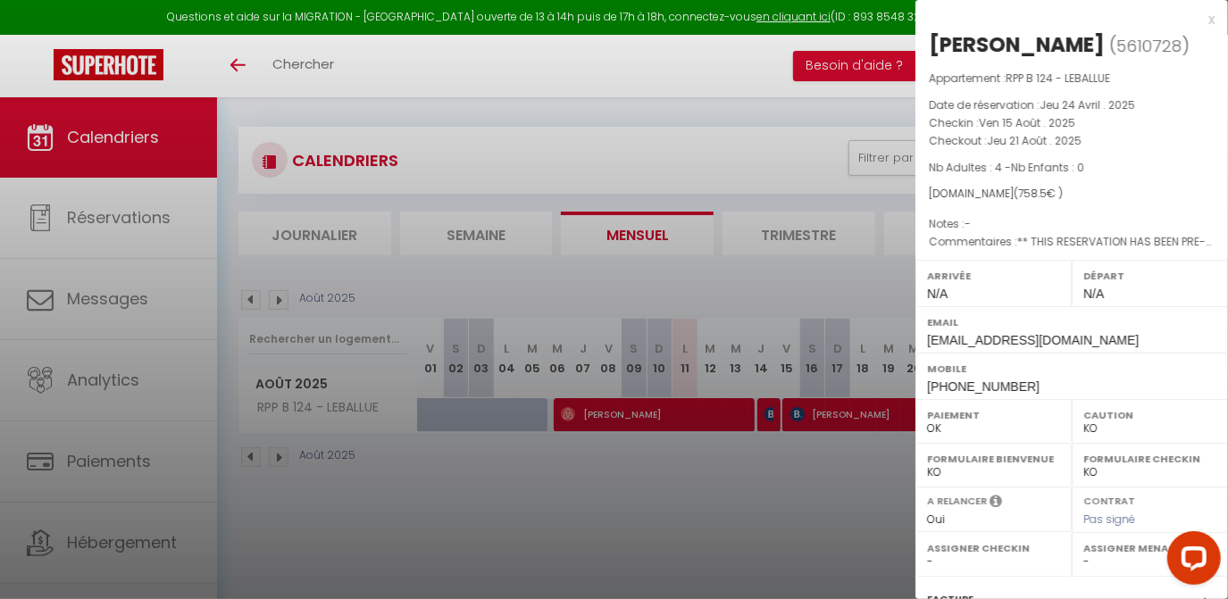
click at [776, 477] on div at bounding box center [614, 299] width 1228 height 599
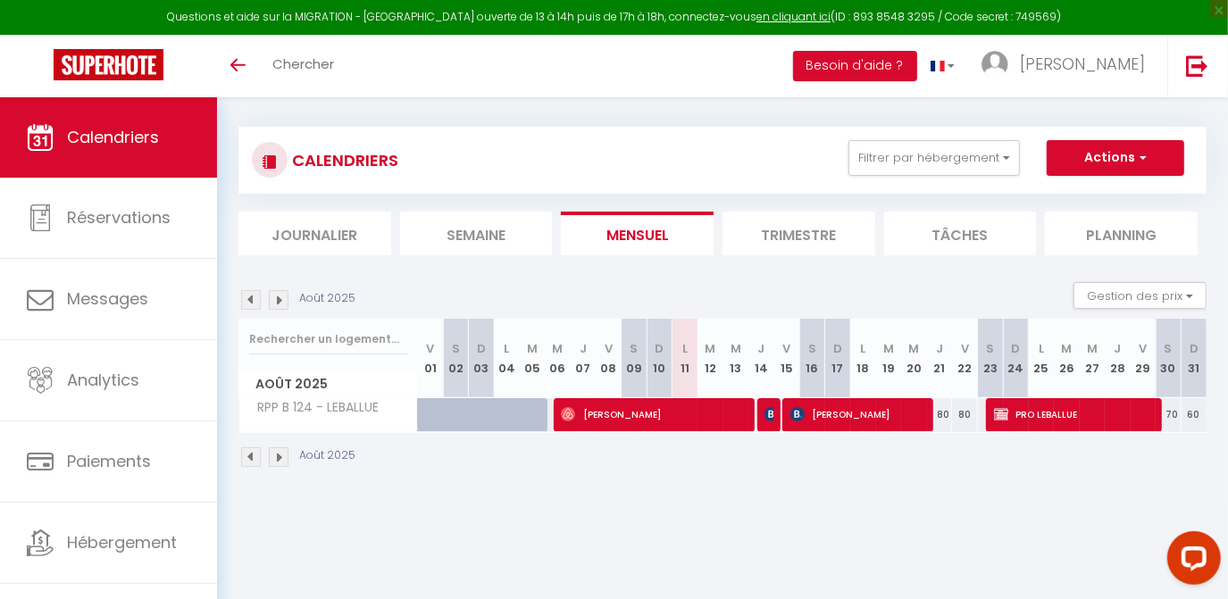
click at [280, 299] on img at bounding box center [279, 300] width 20 height 20
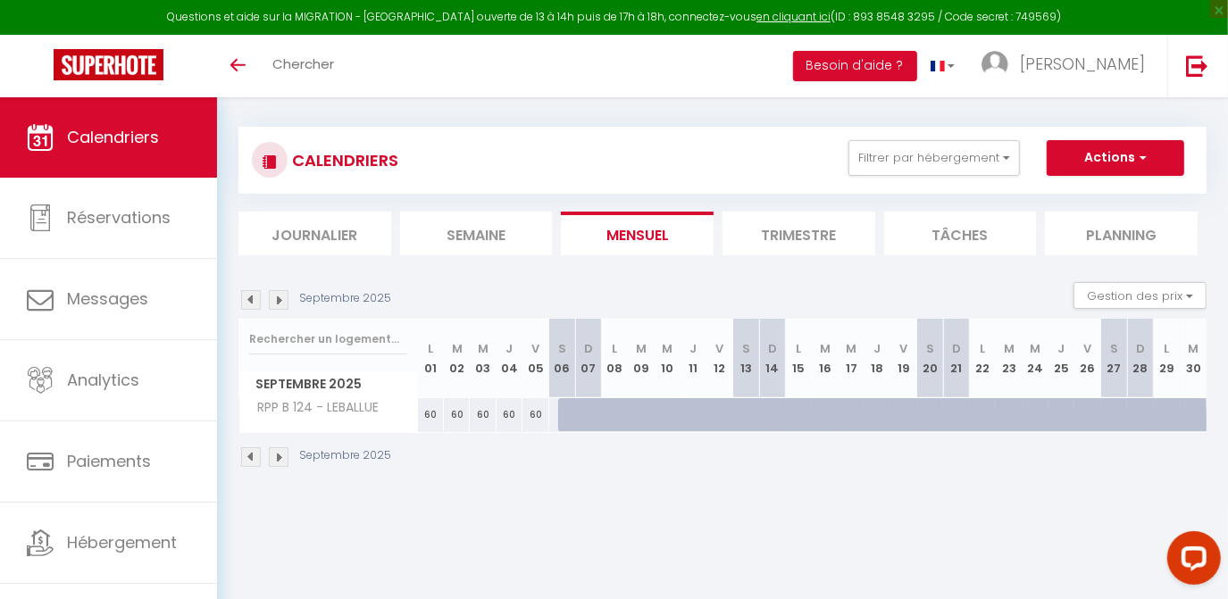
click at [250, 301] on img at bounding box center [251, 300] width 20 height 20
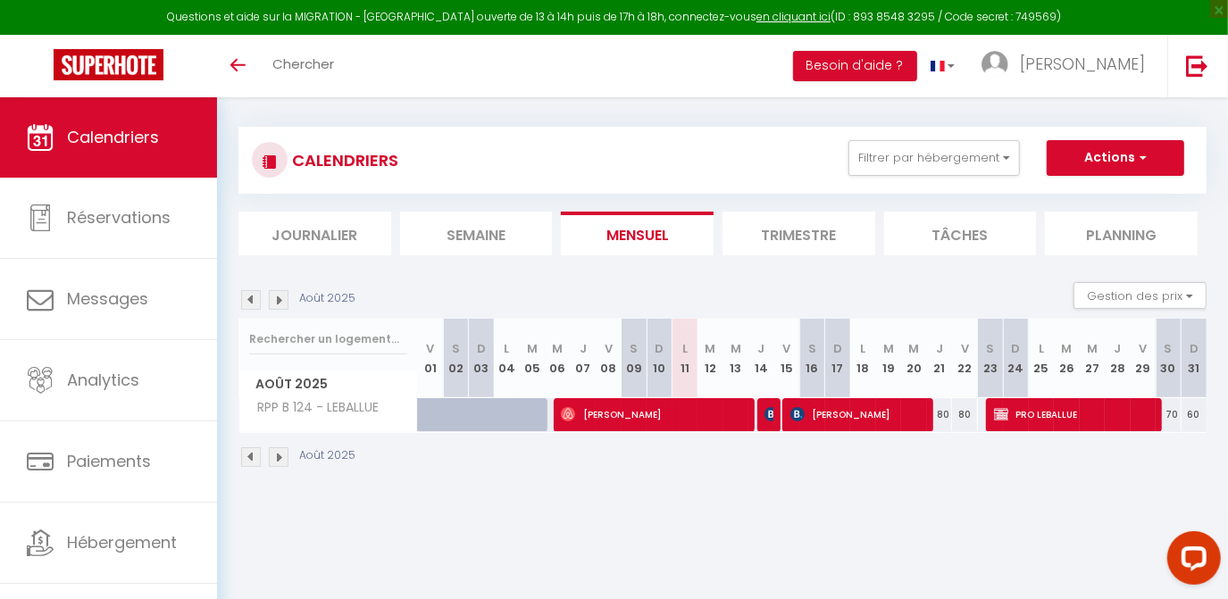
click at [250, 301] on img at bounding box center [251, 300] width 20 height 20
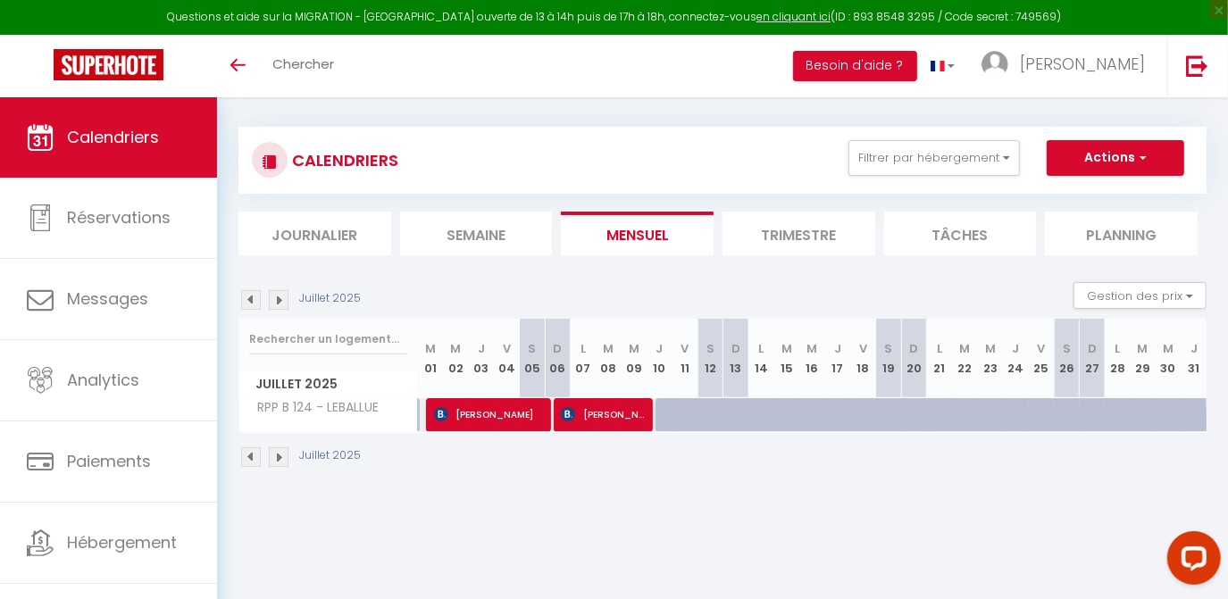
click at [280, 296] on img at bounding box center [279, 300] width 20 height 20
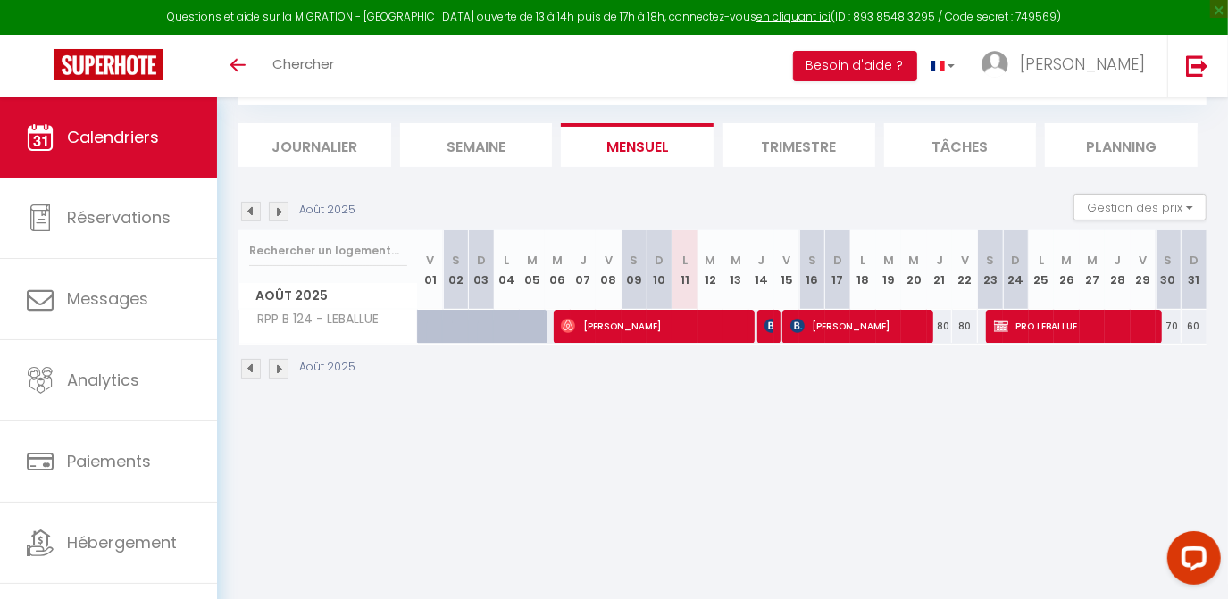
scroll to position [0, 0]
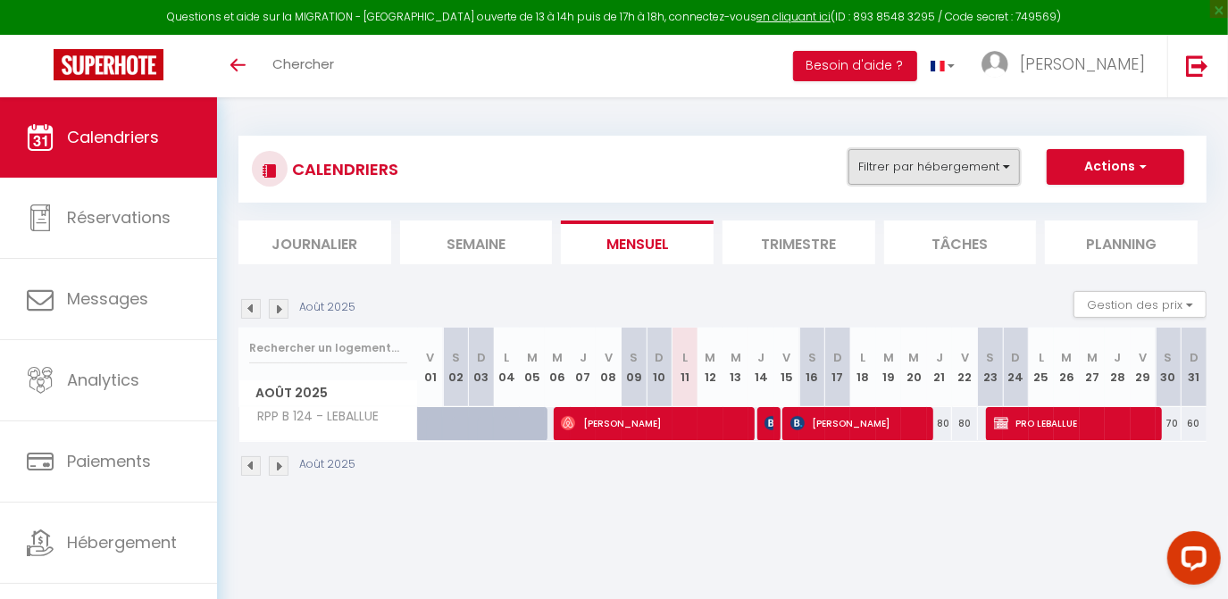
click at [972, 172] on button "Filtrer par hébergement" at bounding box center [933, 167] width 171 height 36
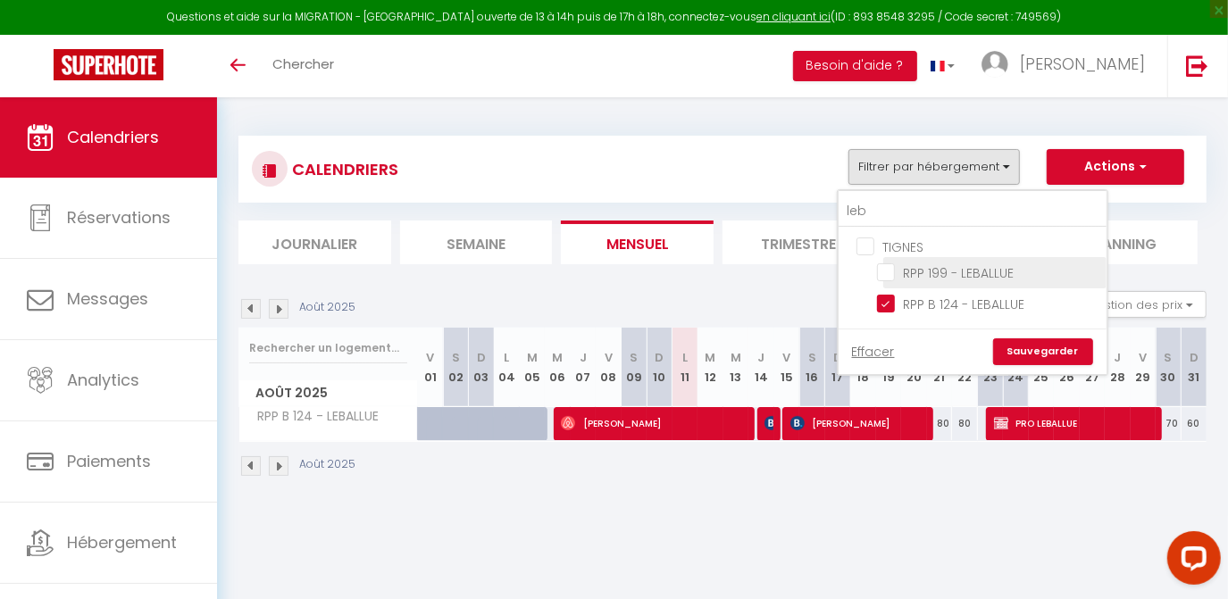
click at [878, 270] on input "RPP 199 - LEBALLUE" at bounding box center [988, 271] width 223 height 18
click at [1028, 345] on link "Sauvegarder" at bounding box center [1043, 351] width 100 height 27
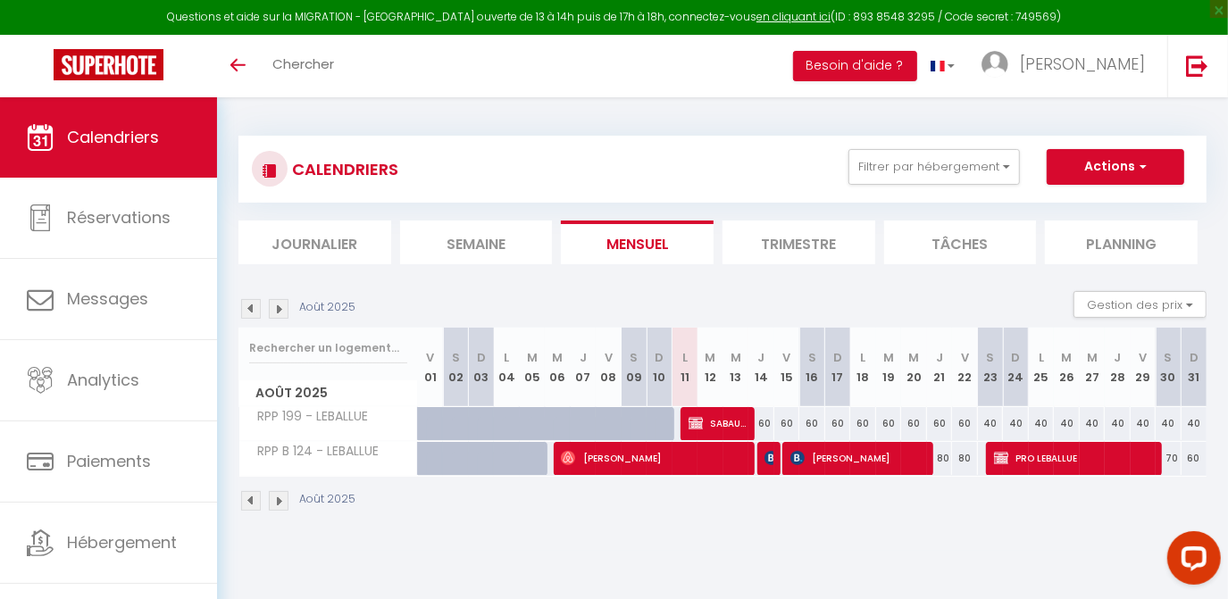
click at [275, 310] on img at bounding box center [279, 309] width 20 height 20
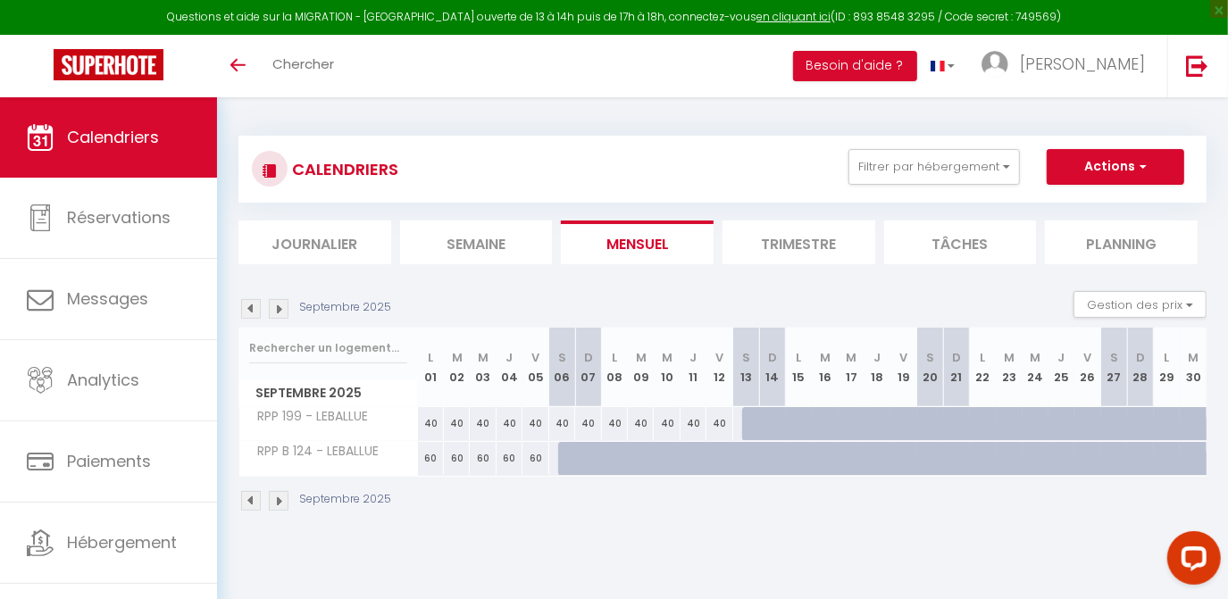
click at [274, 310] on img at bounding box center [279, 309] width 20 height 20
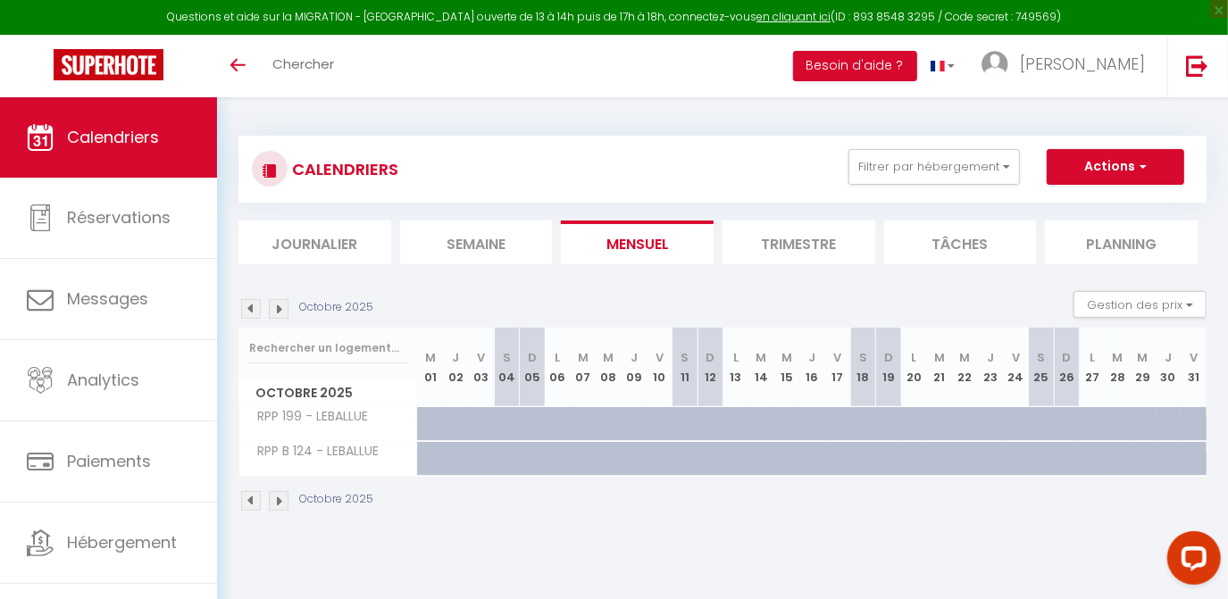
click at [251, 307] on img at bounding box center [251, 309] width 20 height 20
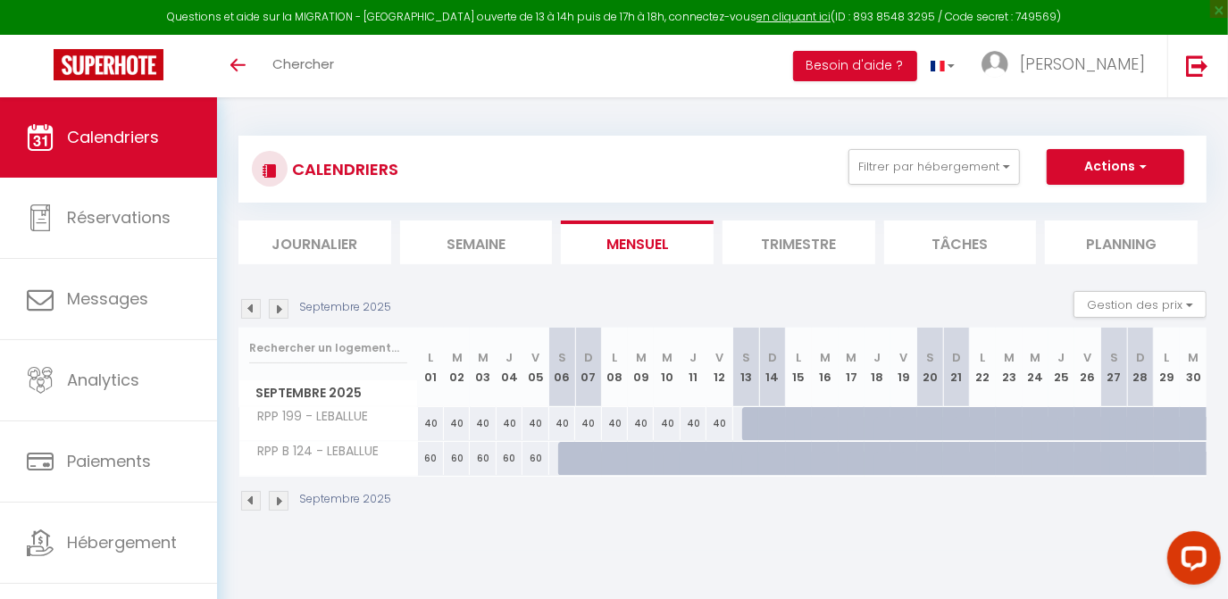
click at [251, 307] on img at bounding box center [251, 309] width 20 height 20
